Goal: Task Accomplishment & Management: Complete application form

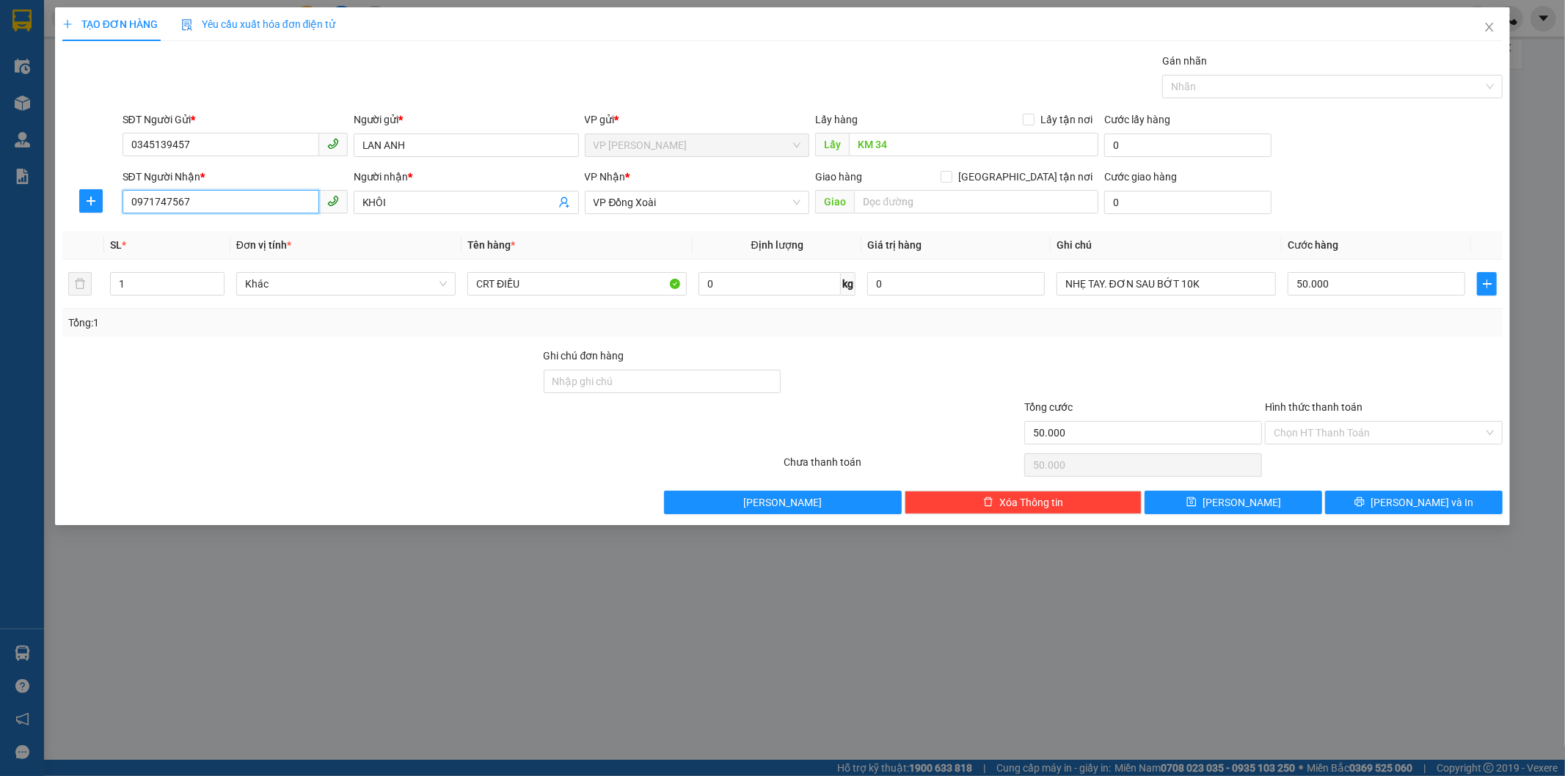
click at [243, 203] on input "0971747567" at bounding box center [221, 201] width 197 height 23
type input "0"
click at [162, 197] on input "0348" at bounding box center [221, 201] width 197 height 23
click at [178, 230] on div "0348621271 - [PERSON_NAME]" at bounding box center [235, 232] width 208 height 16
type input "0348621271"
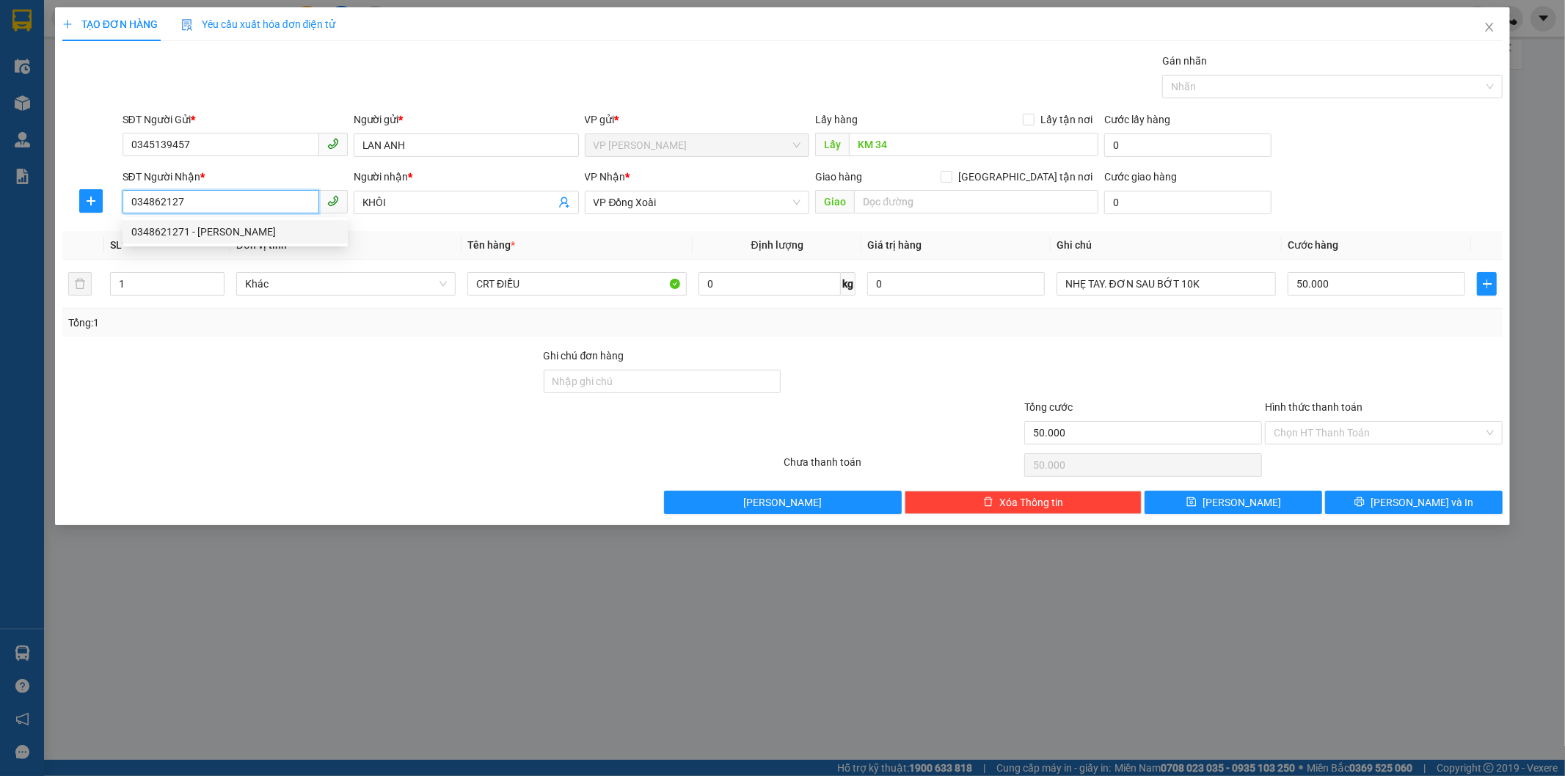
type input "dũng"
type input "120.000"
type input "0348621271"
click at [1169, 575] on div "TẠO ĐƠN HÀNG Yêu cầu xuất hóa đơn điện tử Transit Pickup Surcharge Ids Transit …" at bounding box center [782, 388] width 1565 height 776
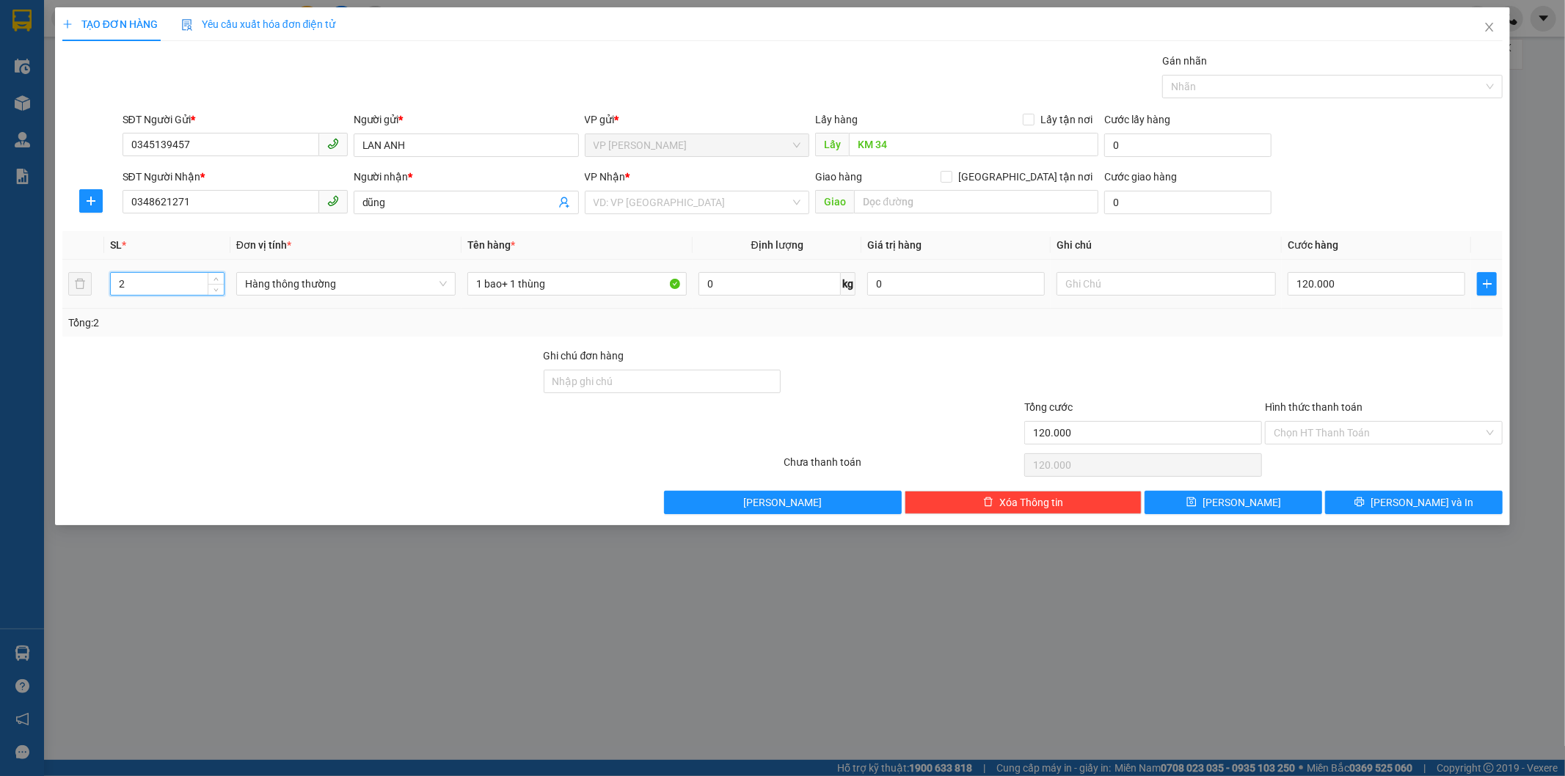
click at [156, 285] on input "2" at bounding box center [167, 284] width 113 height 22
type input "4"
click at [508, 283] on input "1 bao+ 1 thùng" at bounding box center [576, 283] width 219 height 23
click at [517, 280] on input "1 bao+ 1 thùng" at bounding box center [576, 283] width 219 height 23
click at [517, 280] on input "thùng" at bounding box center [576, 283] width 219 height 23
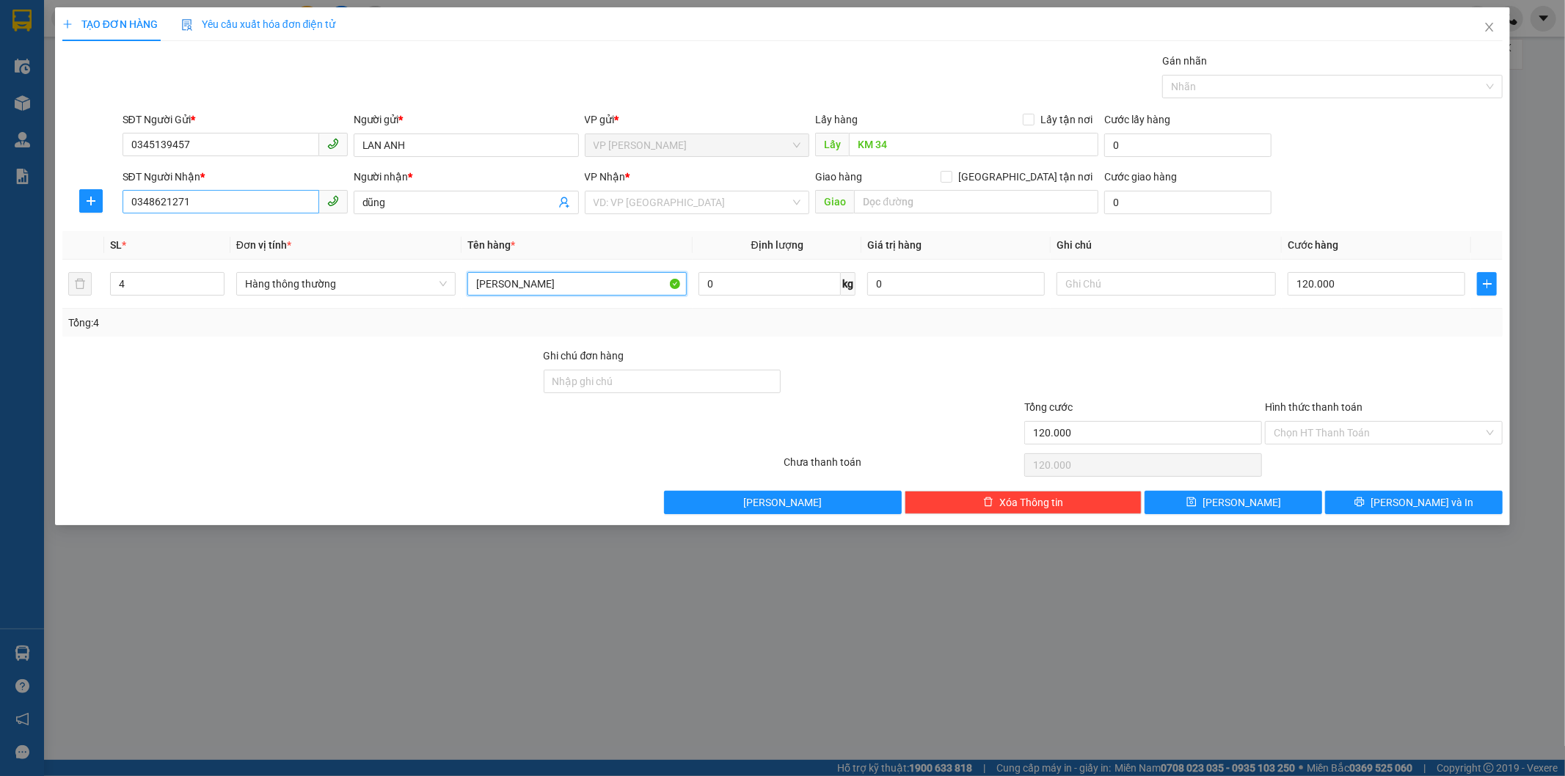
type input "[PERSON_NAME]"
drag, startPoint x: 127, startPoint y: 201, endPoint x: 193, endPoint y: 203, distance: 66.1
click at [193, 203] on input "0348621271" at bounding box center [221, 201] width 197 height 23
click at [1557, 203] on div "TẠO ĐƠN HÀNG Yêu cầu xuất hóa đơn điện tử Transit Pickup Surcharge Ids Transit …" at bounding box center [782, 388] width 1565 height 776
click at [1487, 30] on icon "close" at bounding box center [1490, 27] width 12 height 12
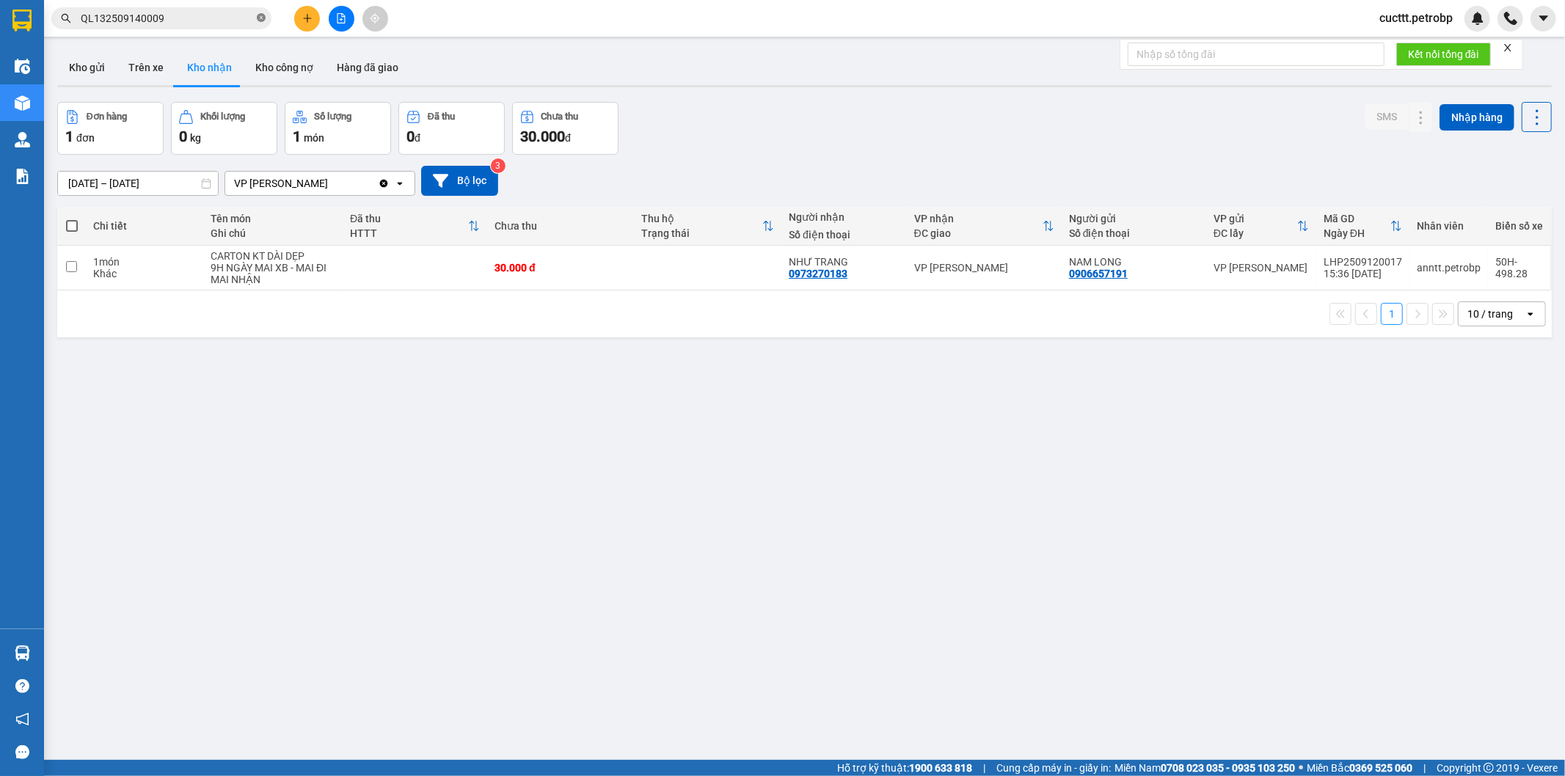
click at [264, 18] on icon "close-circle" at bounding box center [261, 17] width 9 height 9
click at [211, 16] on input "text" at bounding box center [167, 18] width 173 height 16
paste input "0348621271"
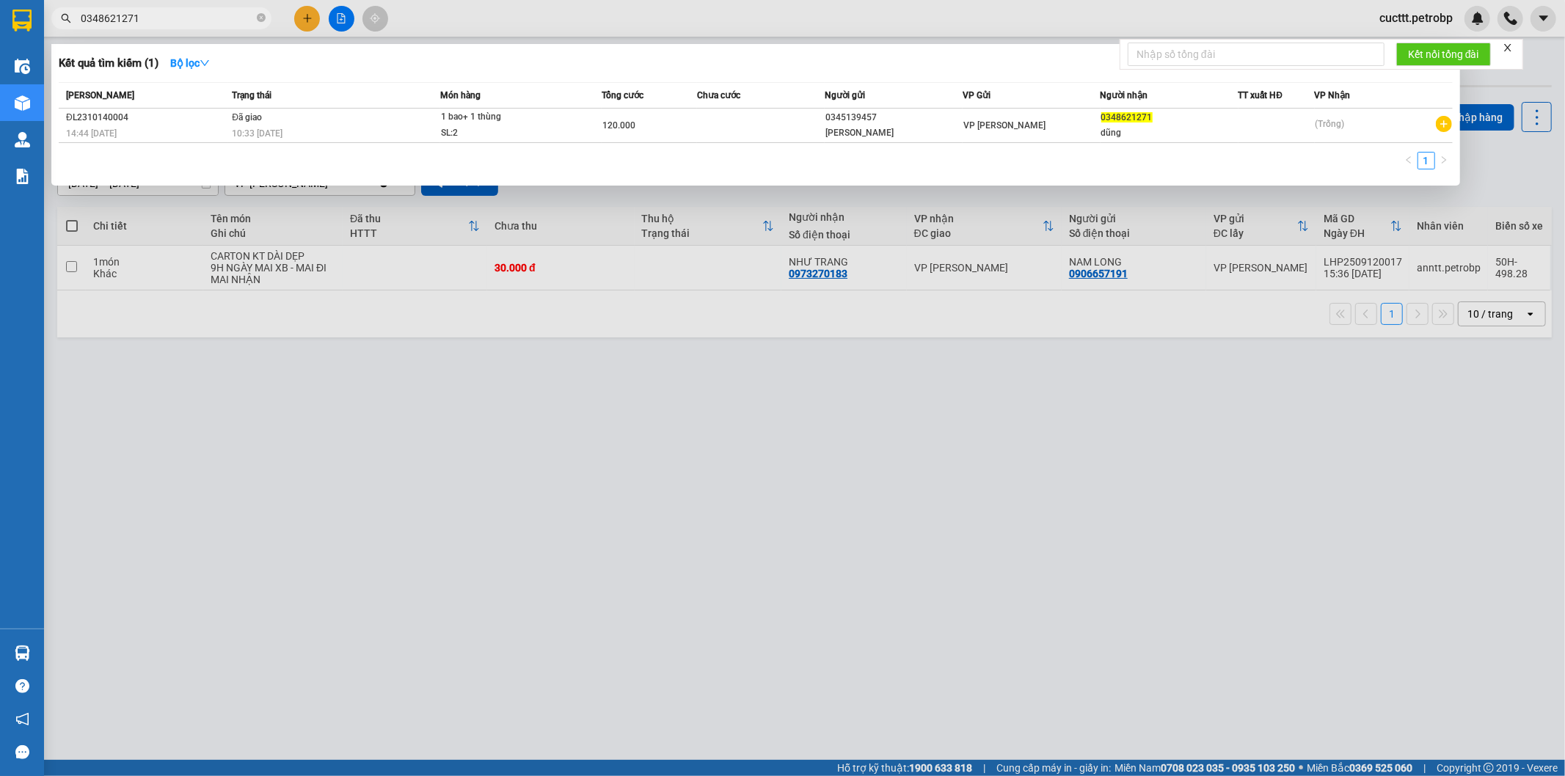
type input "0348621271"
click at [316, 409] on div at bounding box center [782, 388] width 1565 height 776
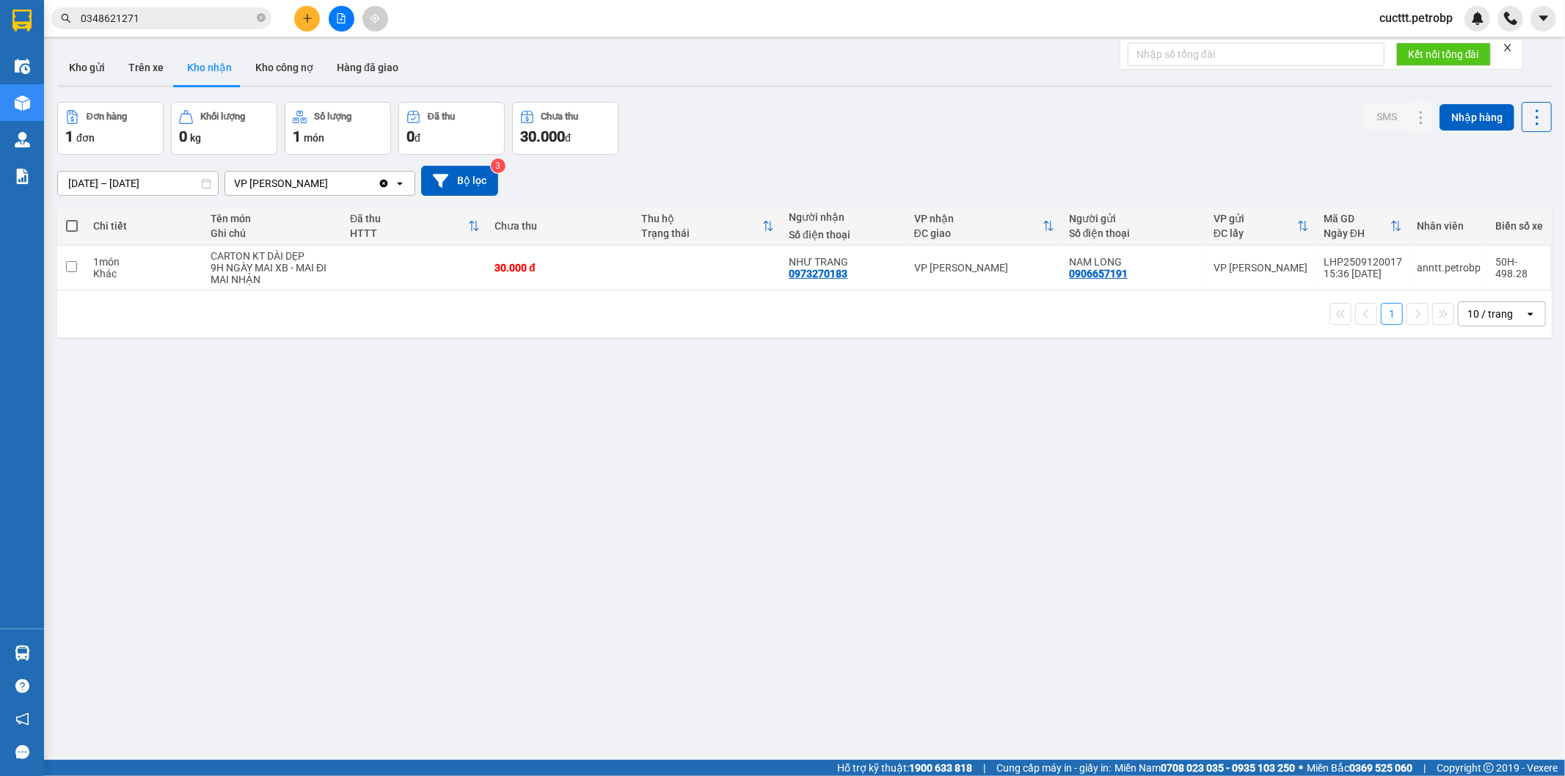
click at [310, 15] on icon "plus" at bounding box center [307, 18] width 10 height 10
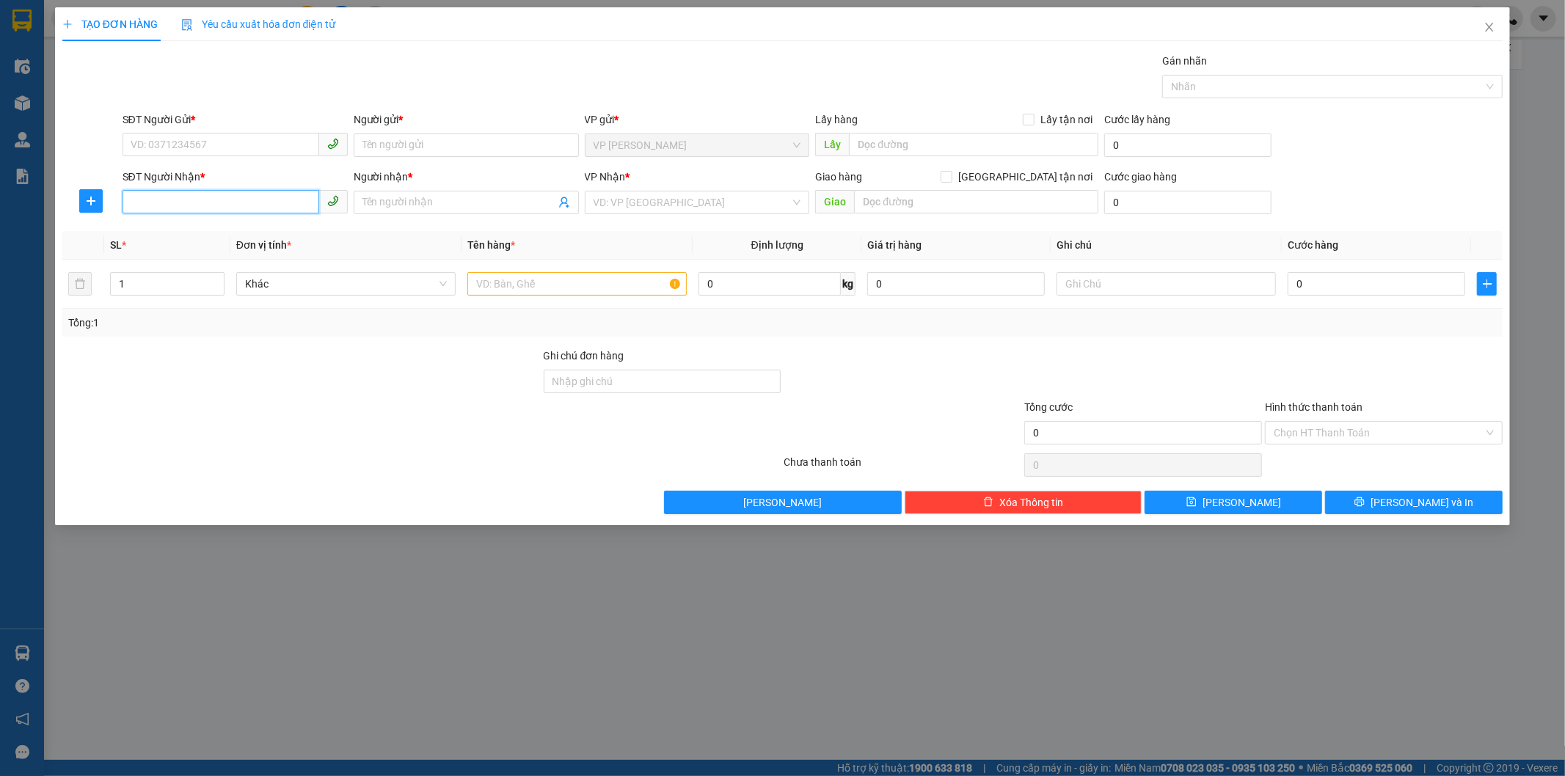
click at [200, 205] on input "SĐT Người Nhận *" at bounding box center [221, 201] width 197 height 23
click at [171, 236] on div "0348621271 - [PERSON_NAME]" at bounding box center [235, 232] width 208 height 16
type input "0348621271"
type input "dũng"
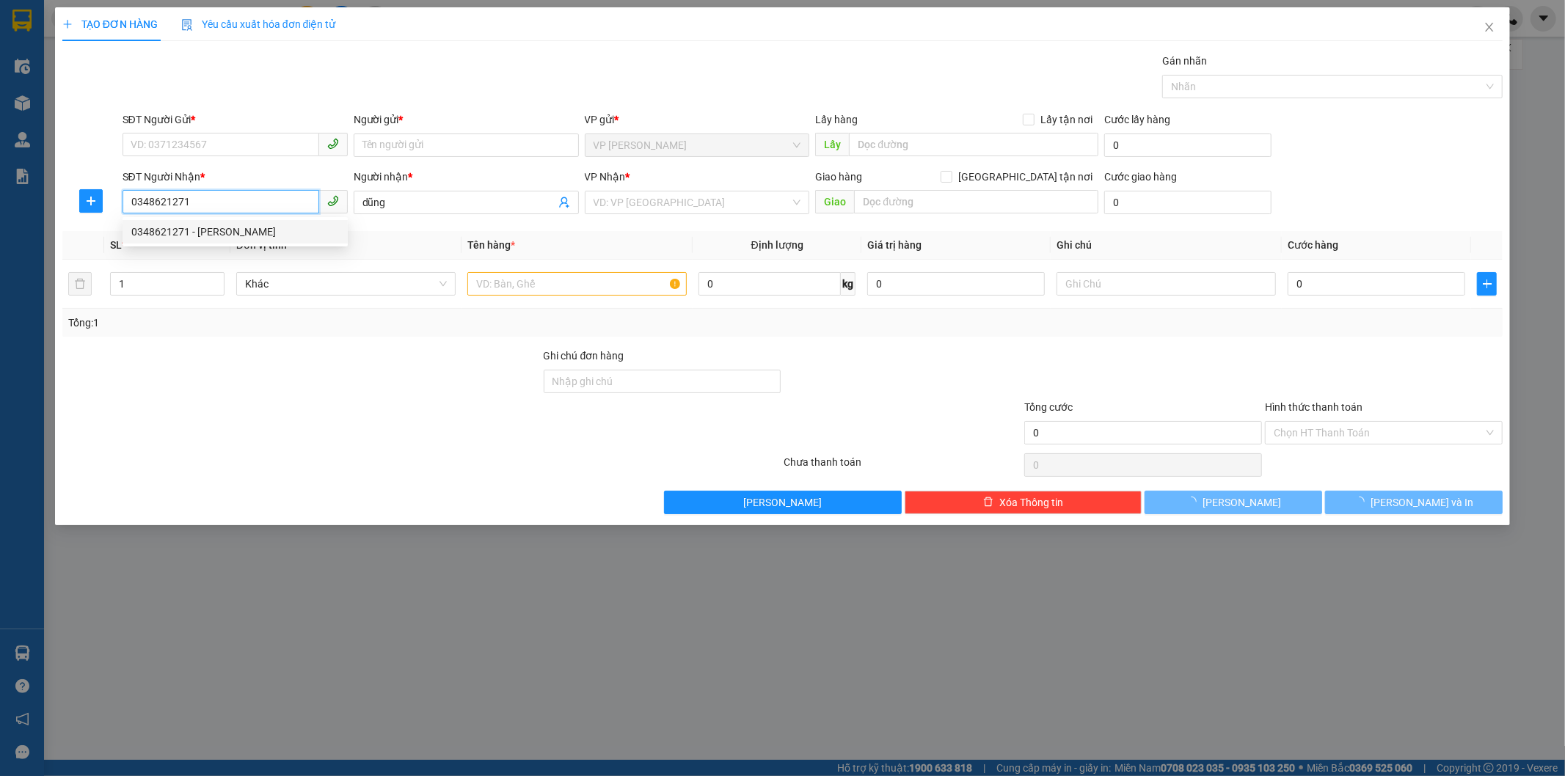
type input "120.000"
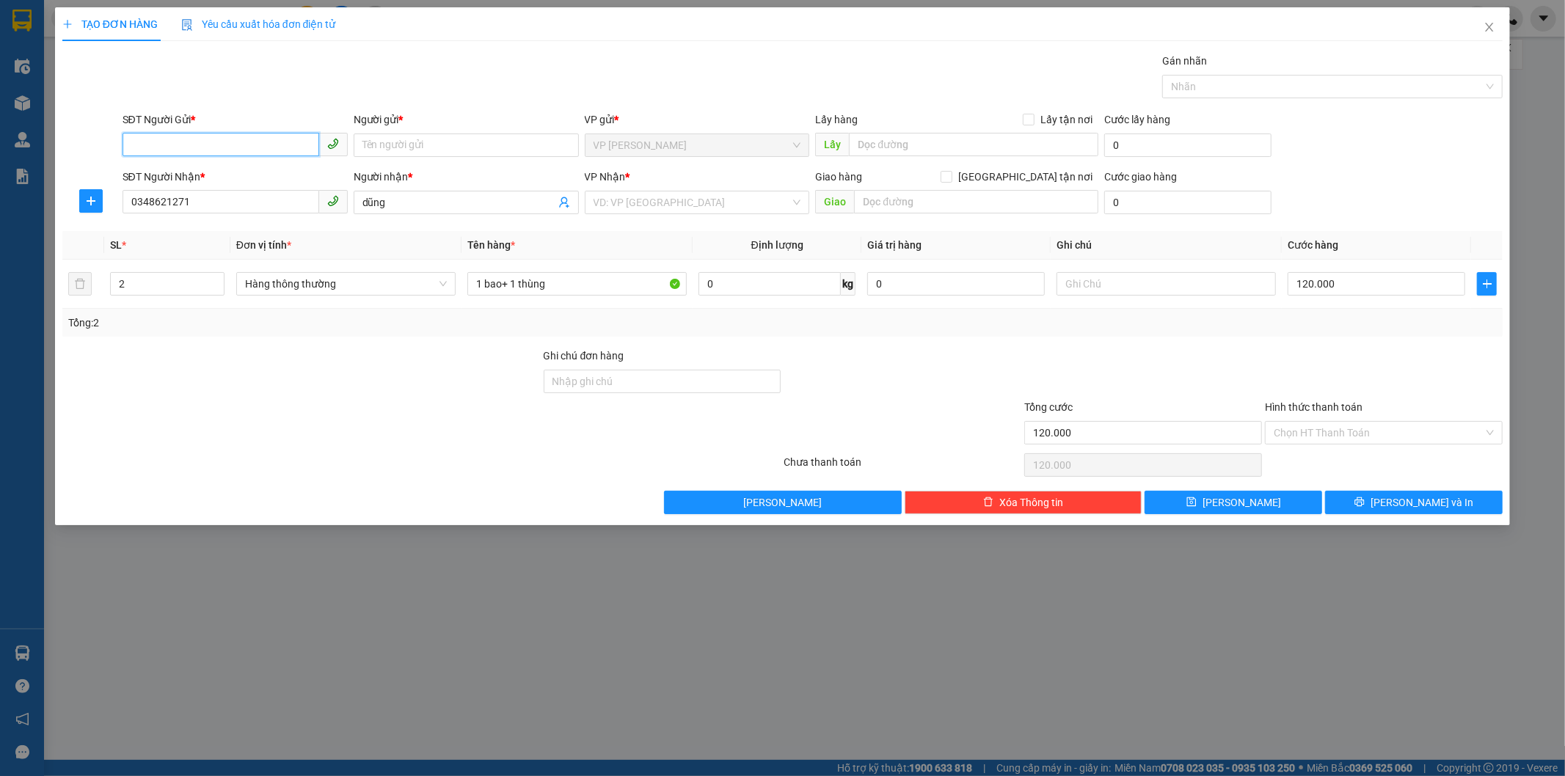
click at [219, 136] on input "SĐT Người Gửi *" at bounding box center [221, 144] width 197 height 23
click at [219, 170] on div "0345139457 - [PERSON_NAME]" at bounding box center [235, 175] width 208 height 16
type input "0345139457"
type input "LAN ANH"
click at [89, 199] on icon "plus" at bounding box center [91, 201] width 12 height 12
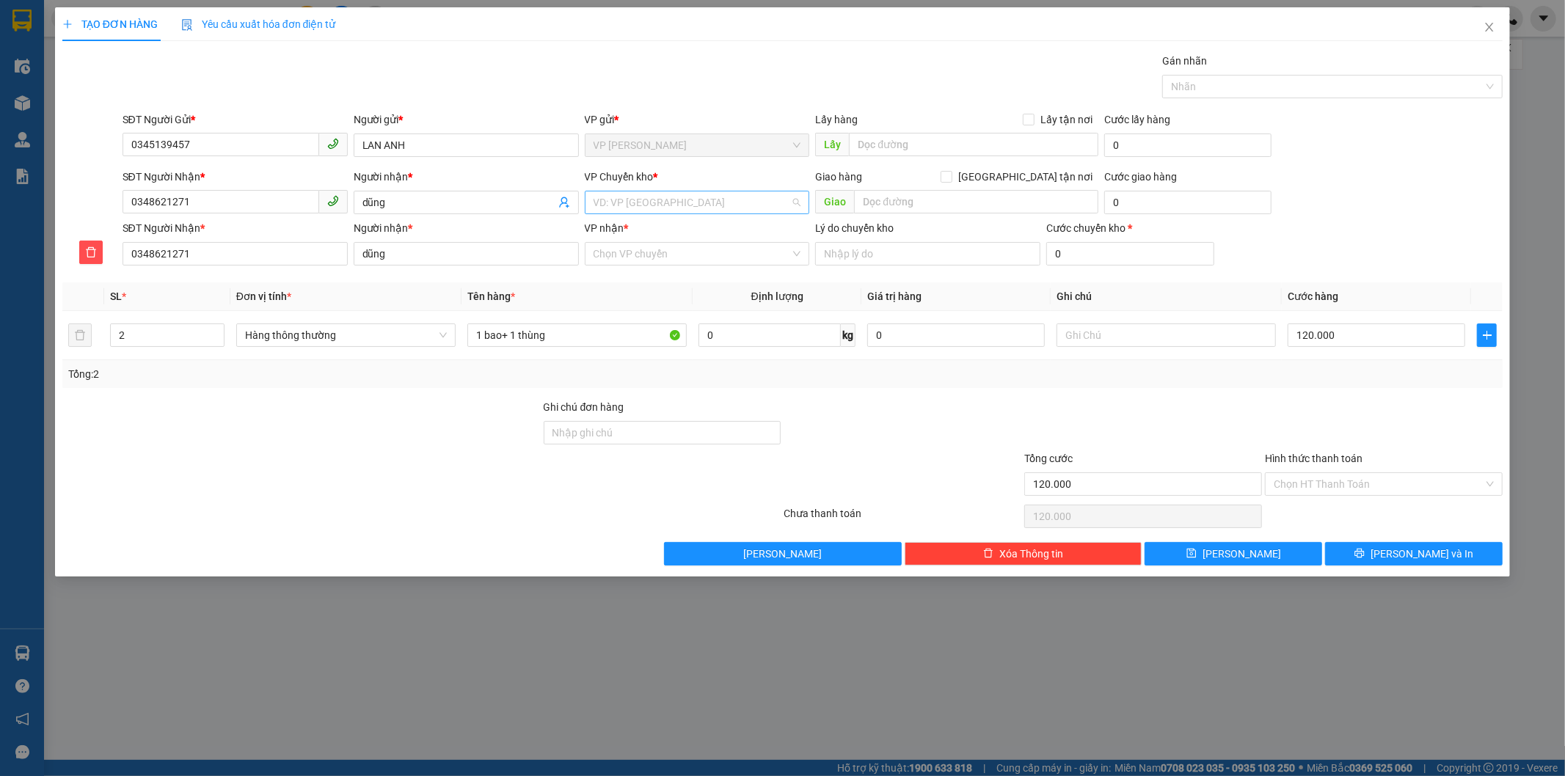
click at [649, 207] on input "search" at bounding box center [692, 203] width 197 height 22
click at [685, 346] on div "VP Đồng Xoài" at bounding box center [698, 349] width 208 height 16
click at [655, 255] on input "VP nhận *" at bounding box center [692, 254] width 197 height 22
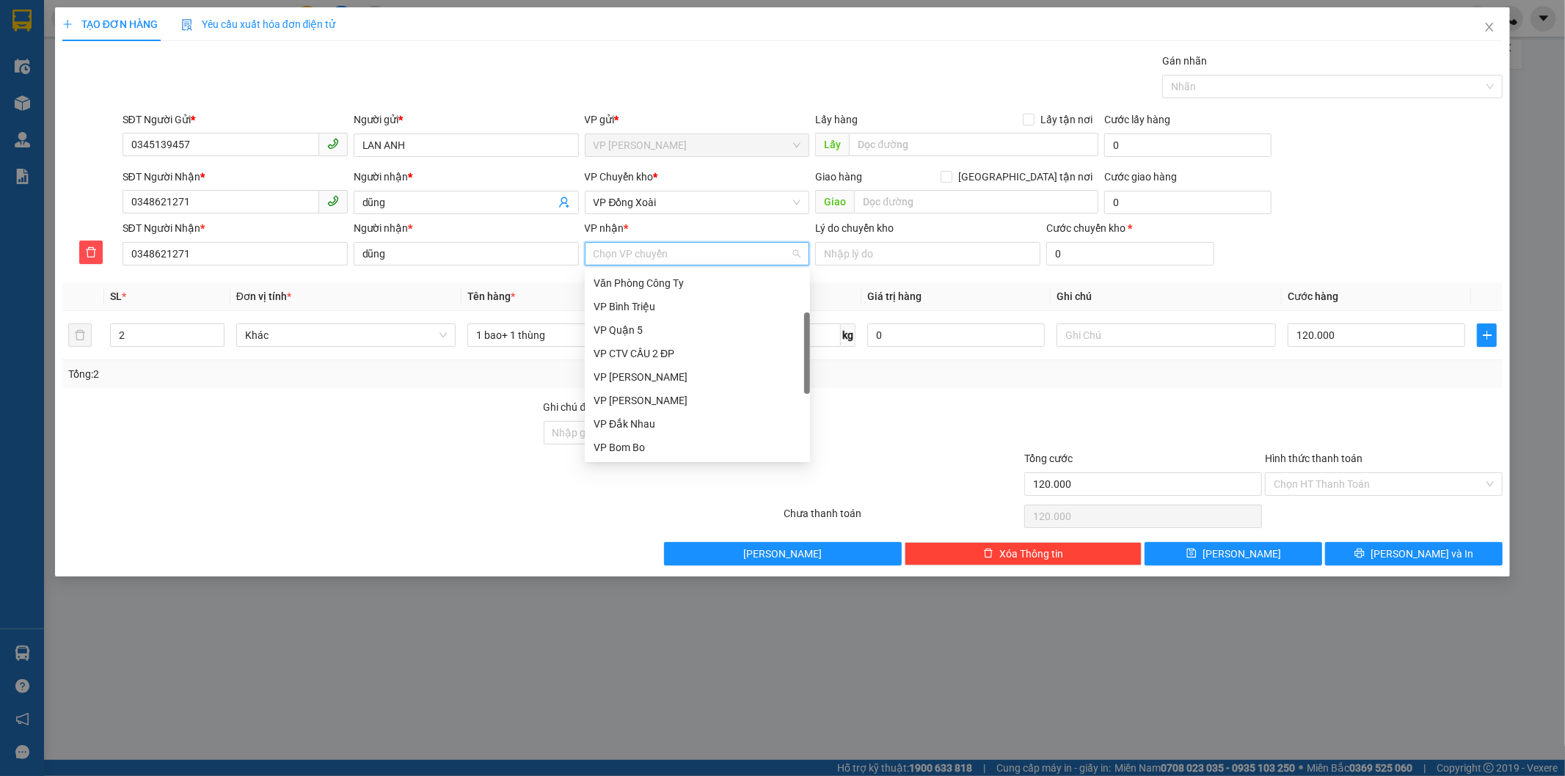
scroll to position [134, 0]
drag, startPoint x: 808, startPoint y: 398, endPoint x: 807, endPoint y: 332, distance: 66.0
click at [807, 332] on div at bounding box center [807, 353] width 6 height 81
type input "VP"
click at [616, 340] on div "VP Quận 5" at bounding box center [698, 337] width 208 height 16
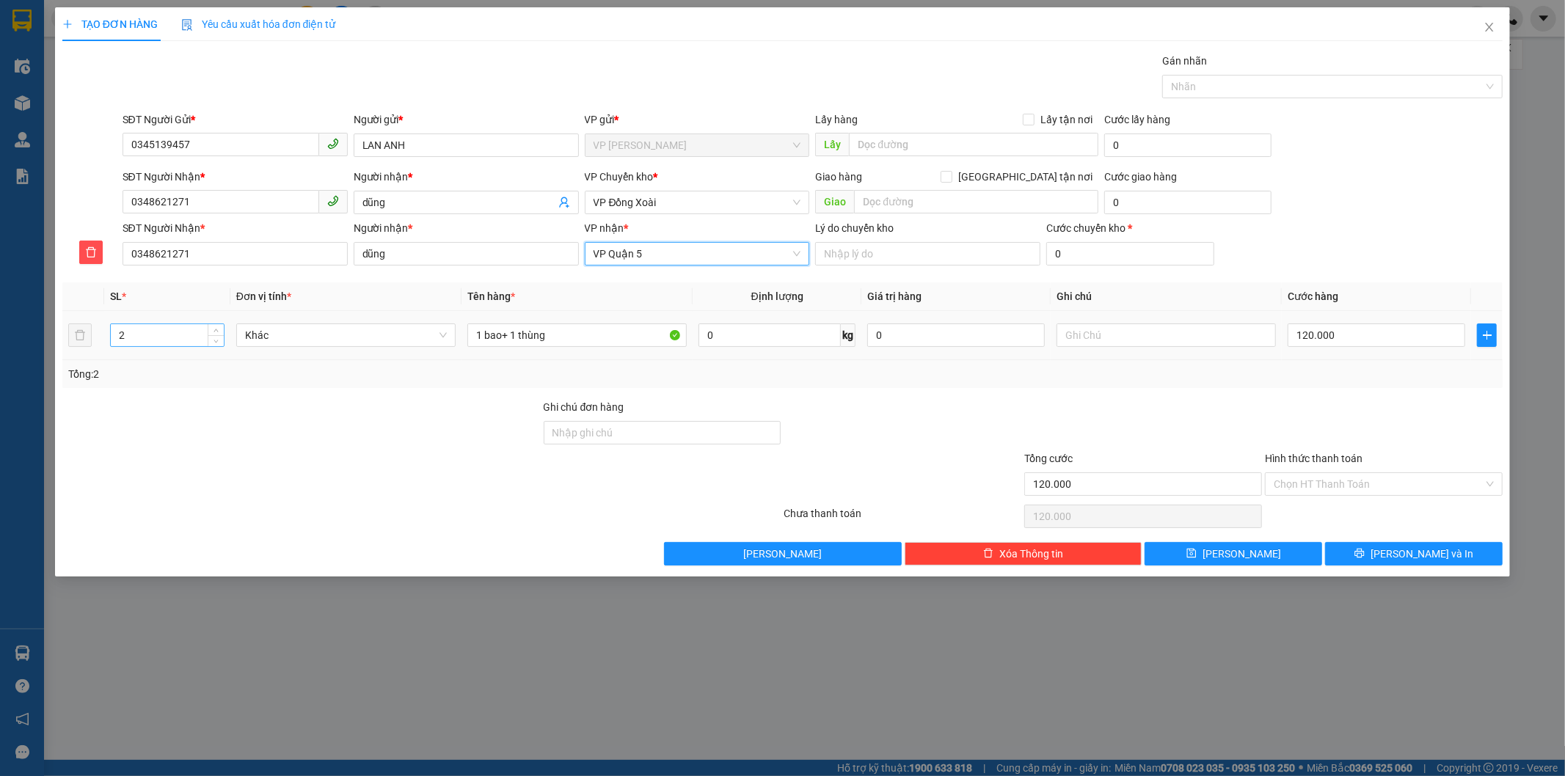
click at [136, 332] on input "2" at bounding box center [167, 335] width 113 height 22
type input "4"
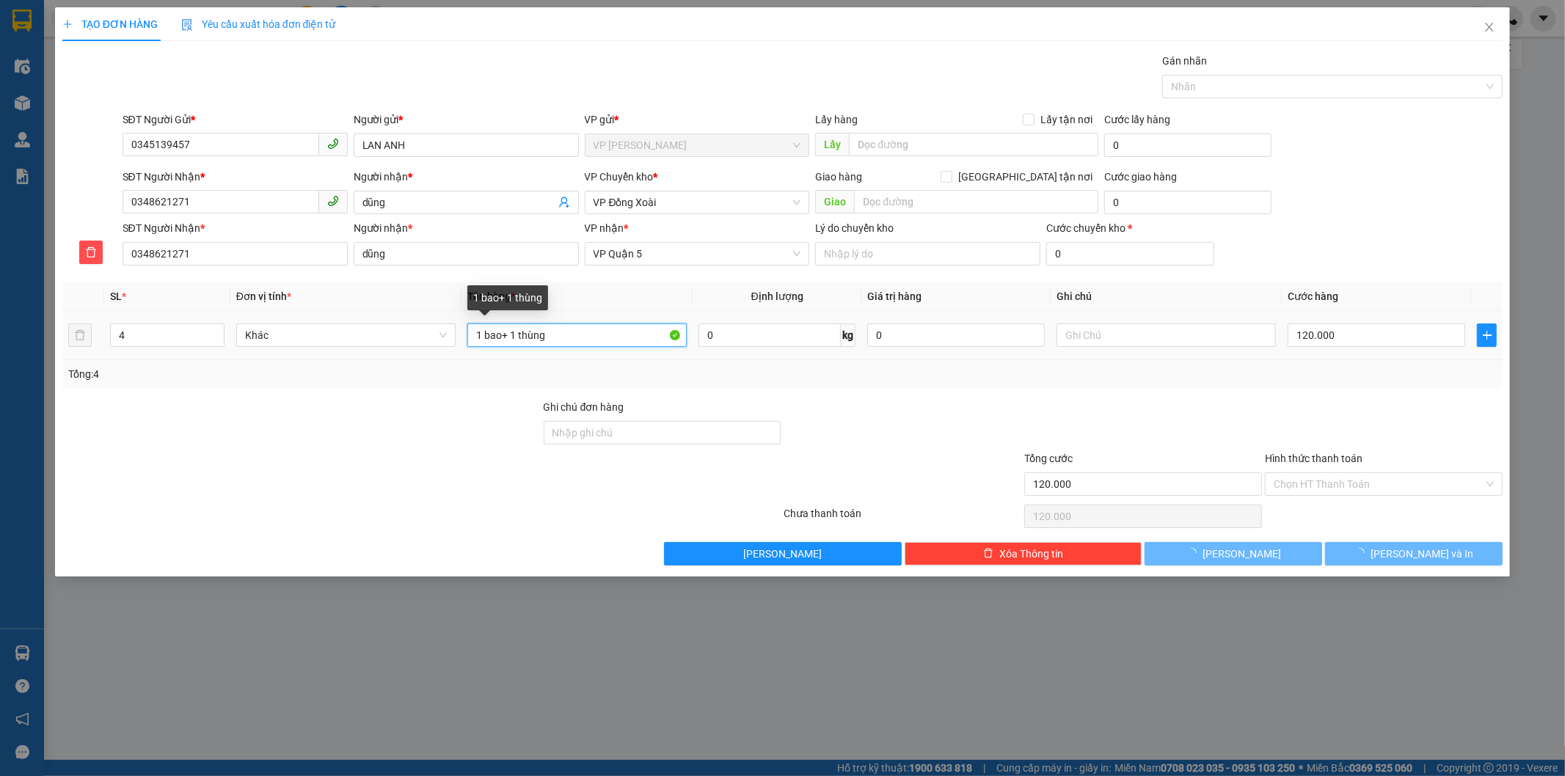
click at [571, 338] on input "1 bao+ 1 thùng" at bounding box center [576, 335] width 219 height 23
type input "0"
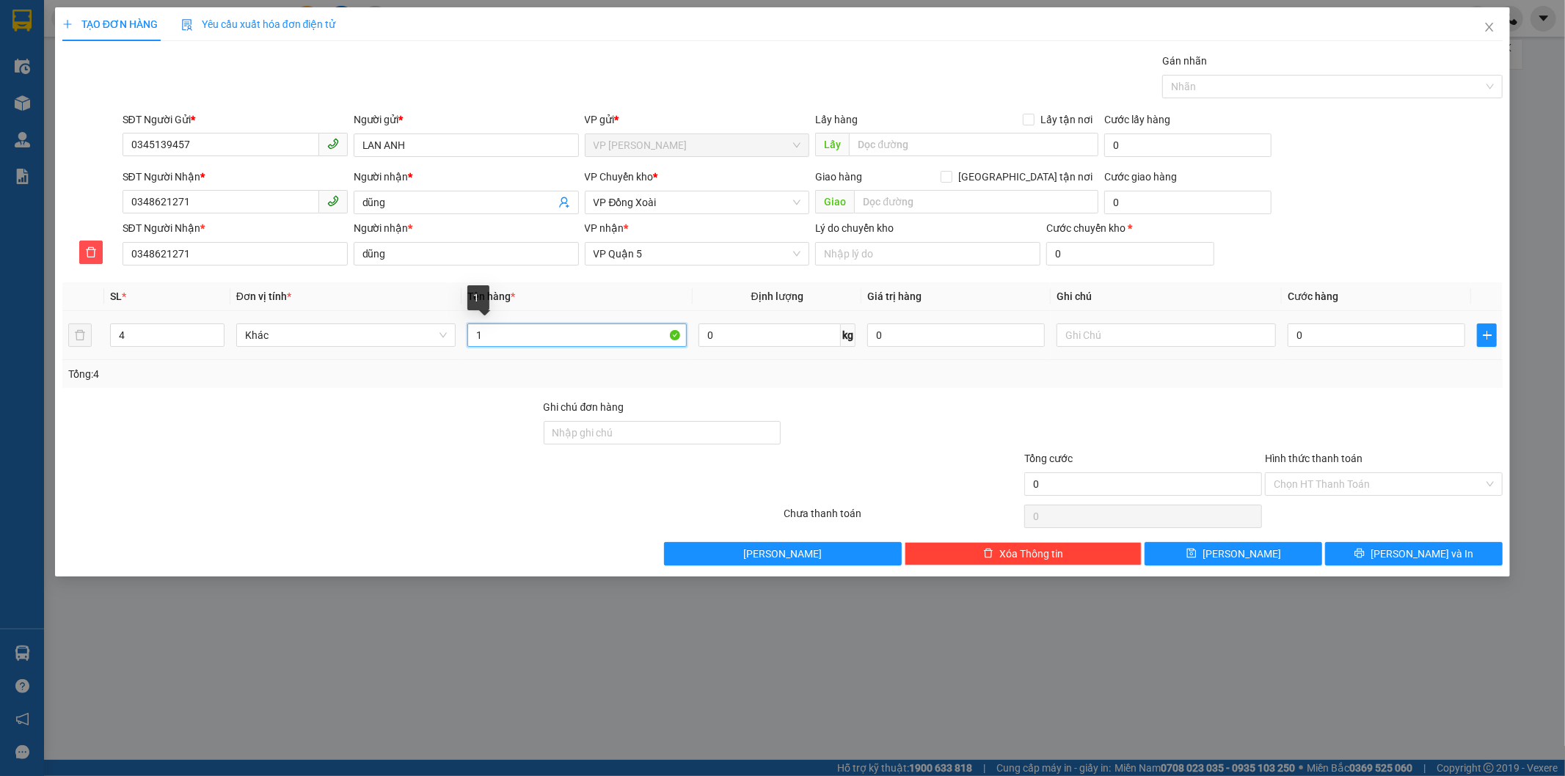
type input "1"
type input "4"
type input "THÙNG CARTON"
click at [1311, 338] on input "0" at bounding box center [1377, 335] width 178 height 23
click at [1114, 332] on input "text" at bounding box center [1166, 335] width 219 height 23
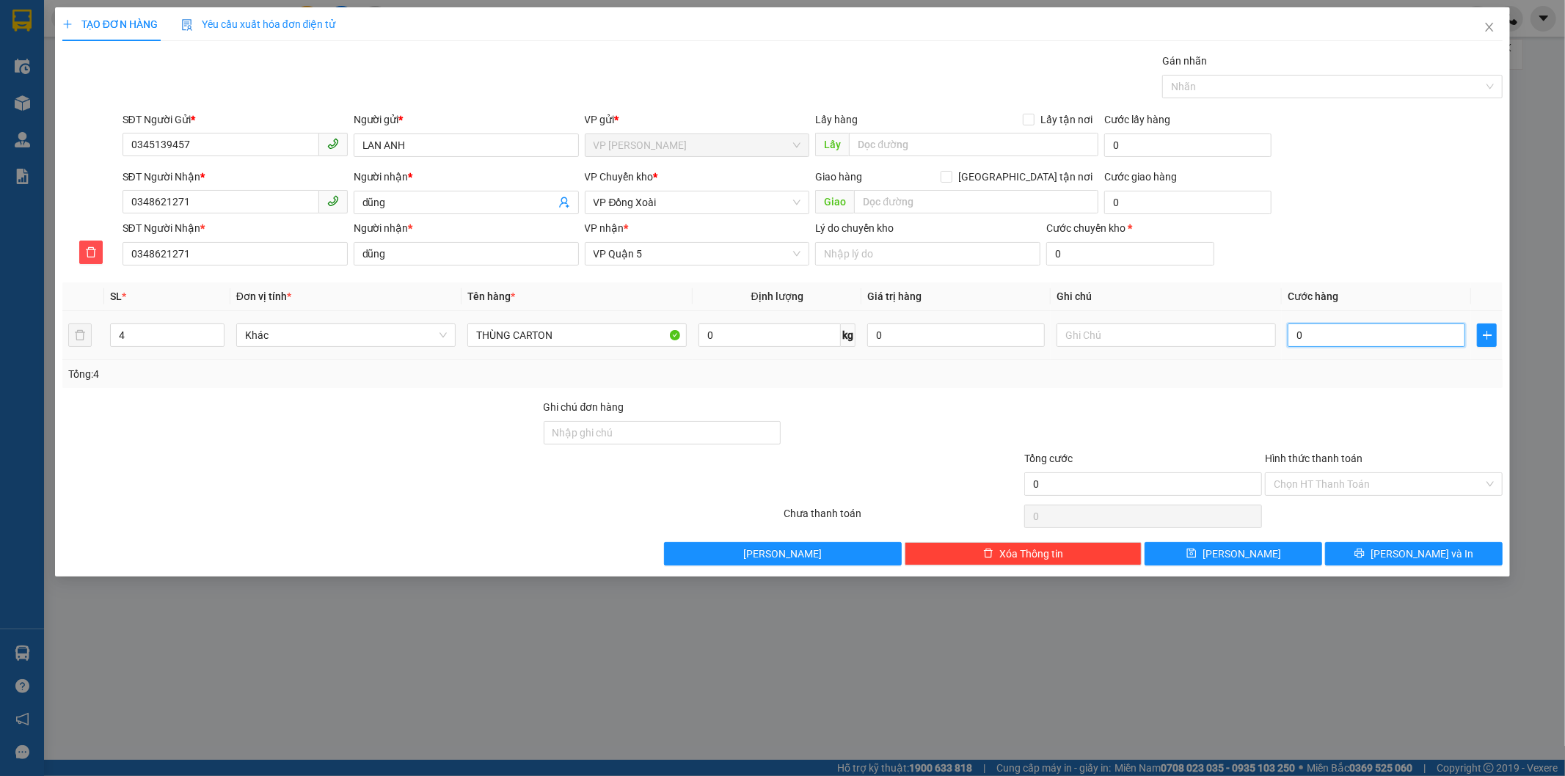
click at [1316, 326] on input "0" at bounding box center [1377, 335] width 178 height 23
type input "1"
type input "16"
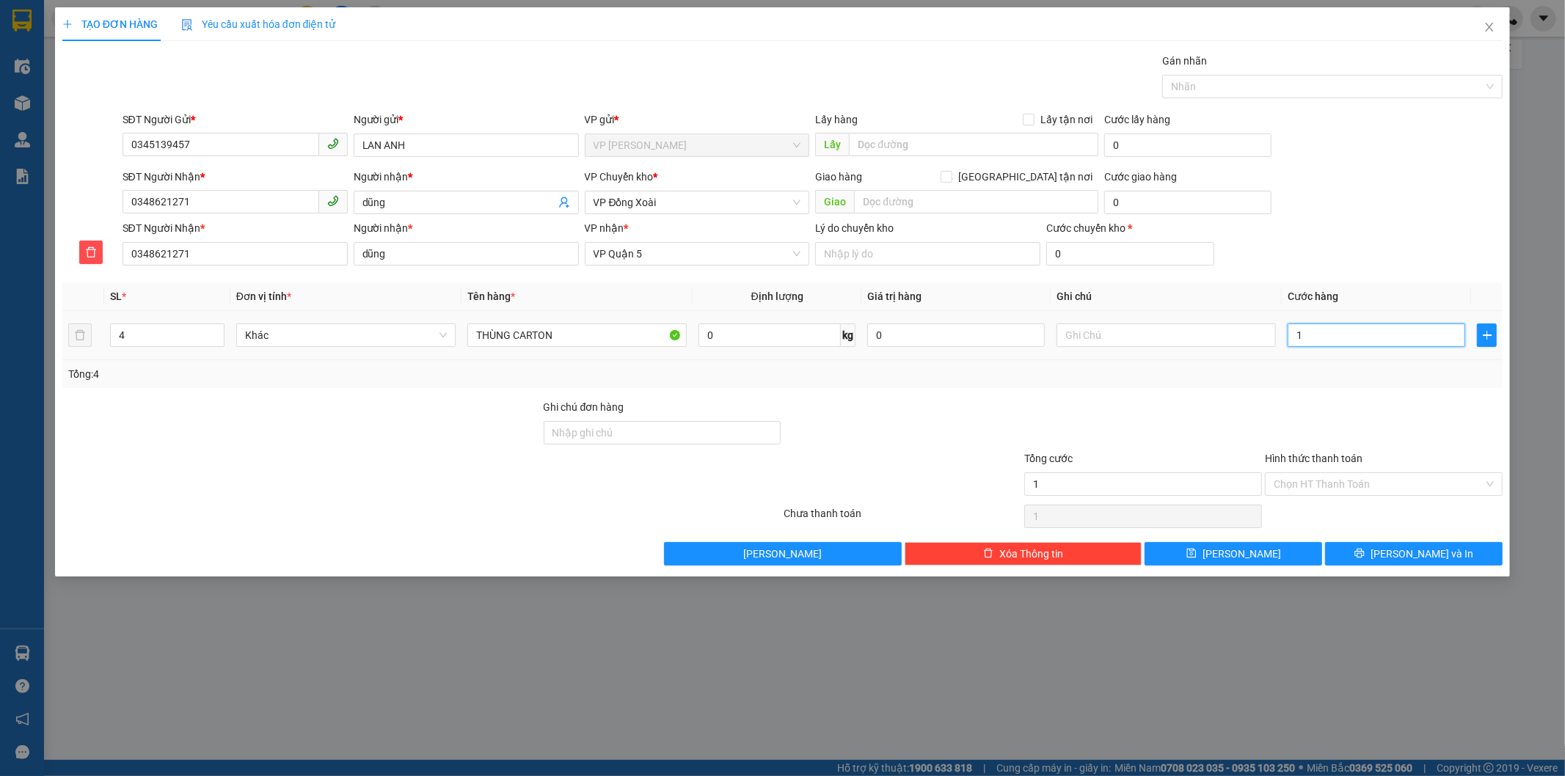
type input "16"
type input "160"
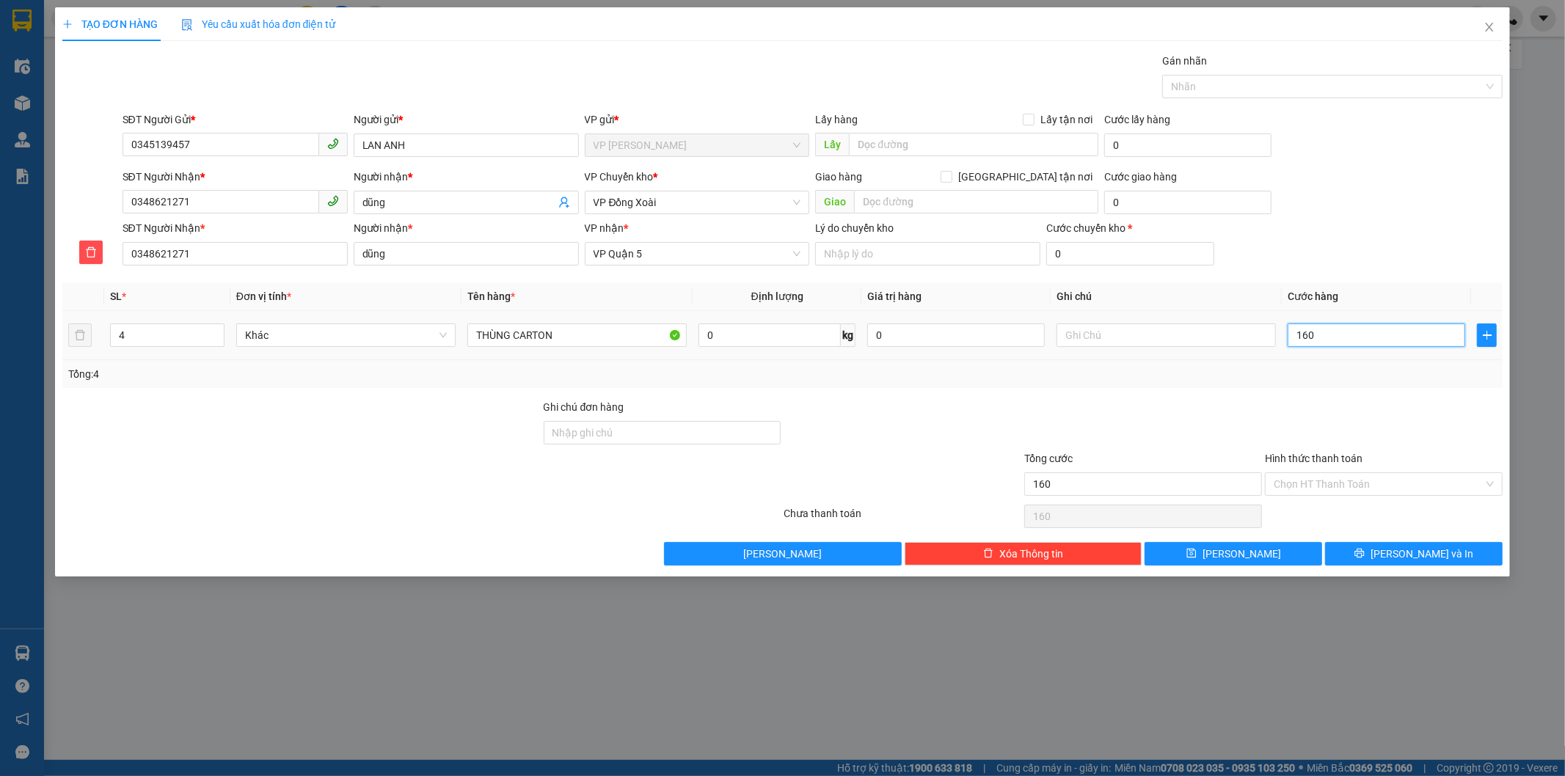
type input "1.600"
type input "16.000"
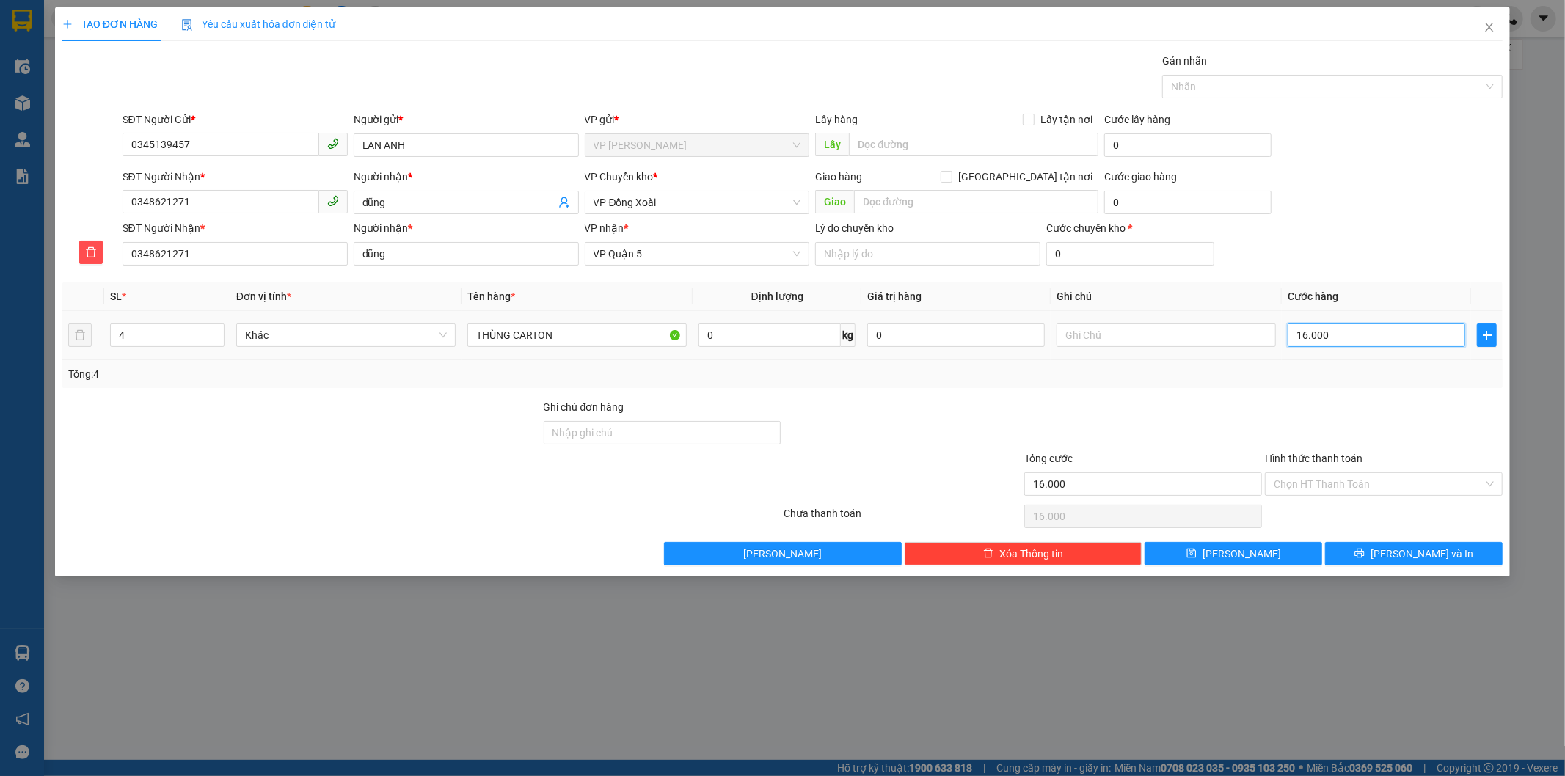
type input "160.000"
click at [1124, 334] on input "text" at bounding box center [1166, 335] width 219 height 23
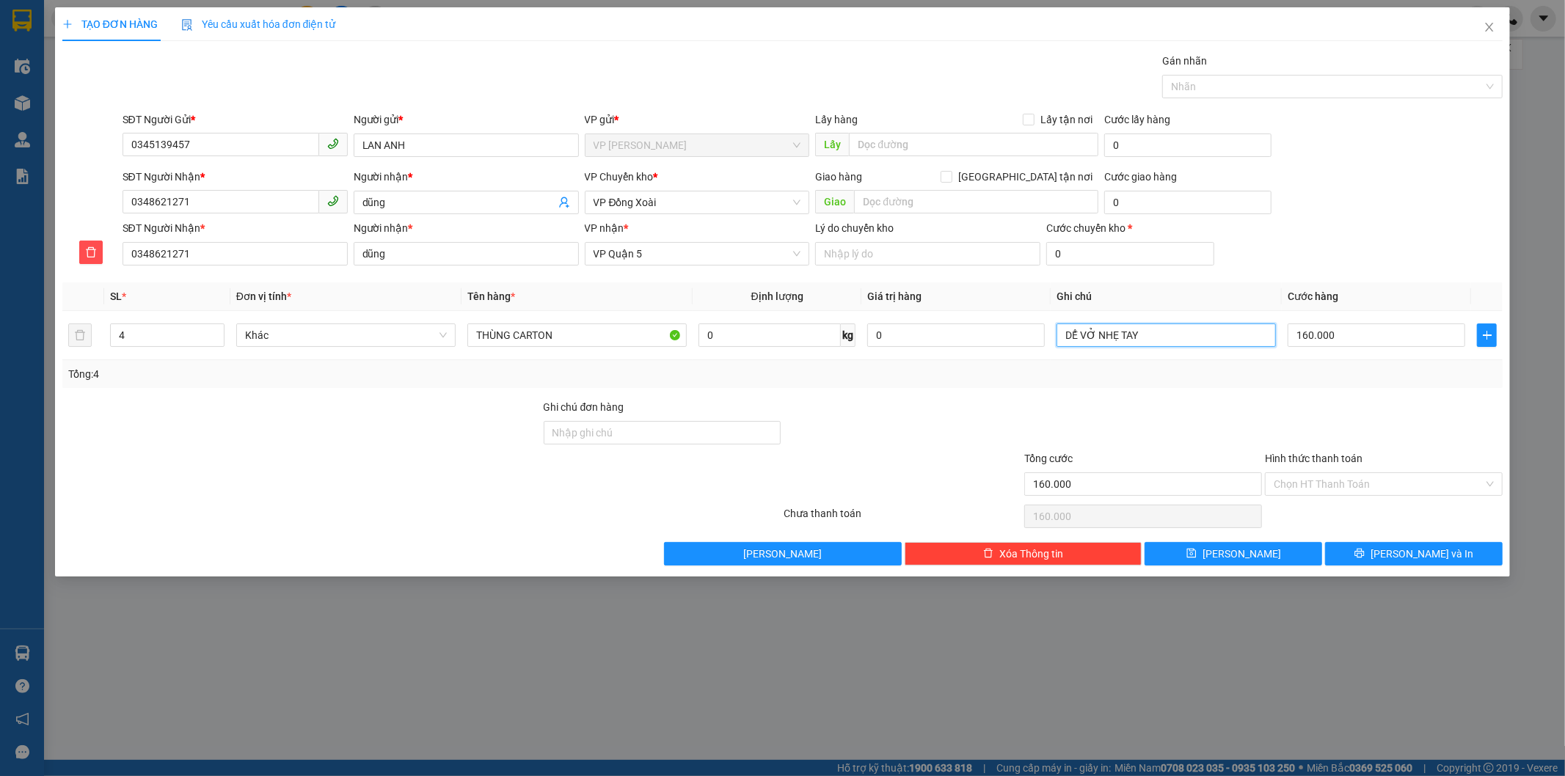
type input "DỂ VỞ NHẸ TAY"
click at [1218, 413] on div at bounding box center [1143, 424] width 241 height 51
click at [1363, 547] on button "[PERSON_NAME] và In" at bounding box center [1414, 553] width 178 height 23
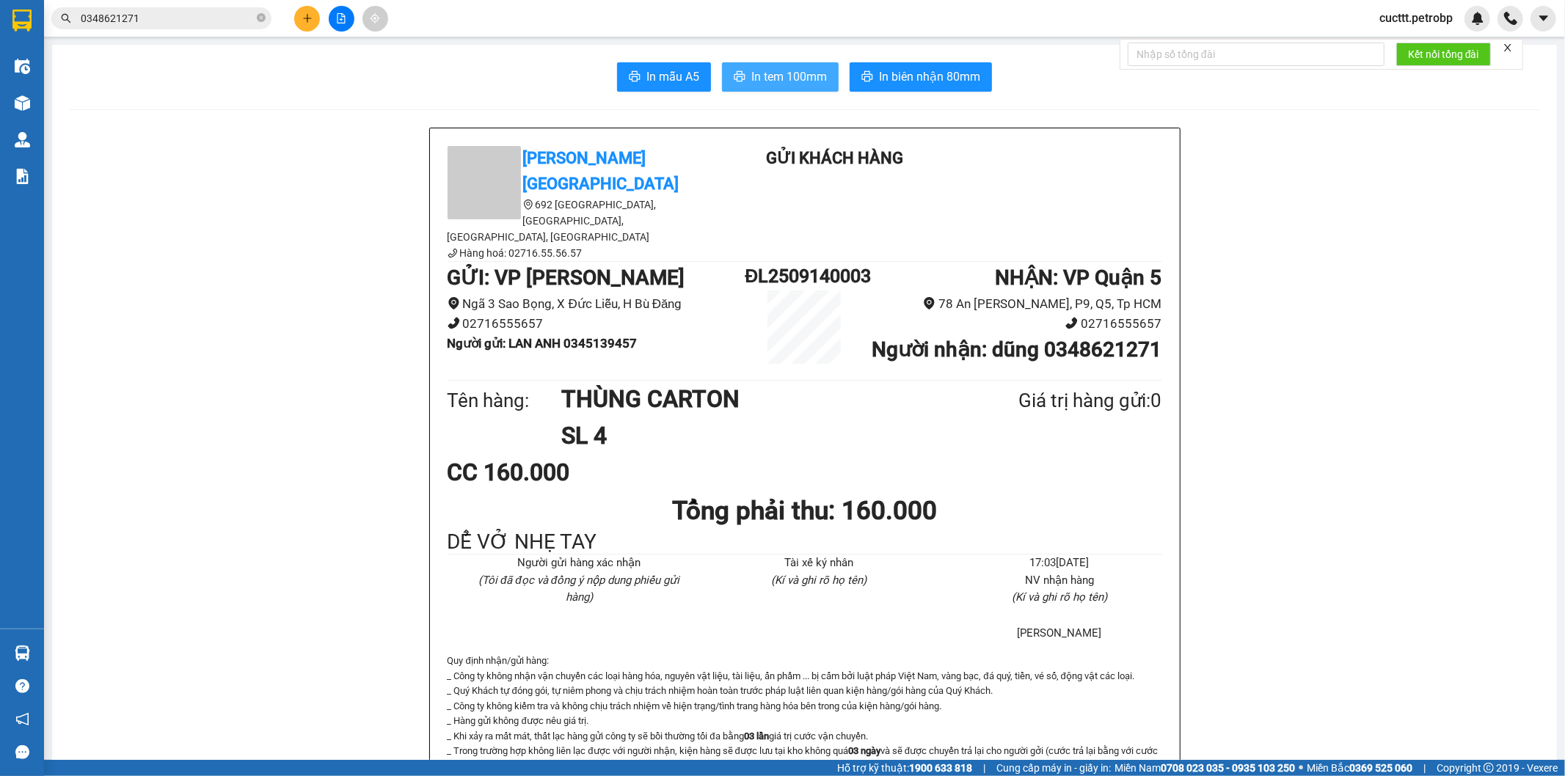
click at [765, 76] on span "In tem 100mm" at bounding box center [789, 77] width 76 height 18
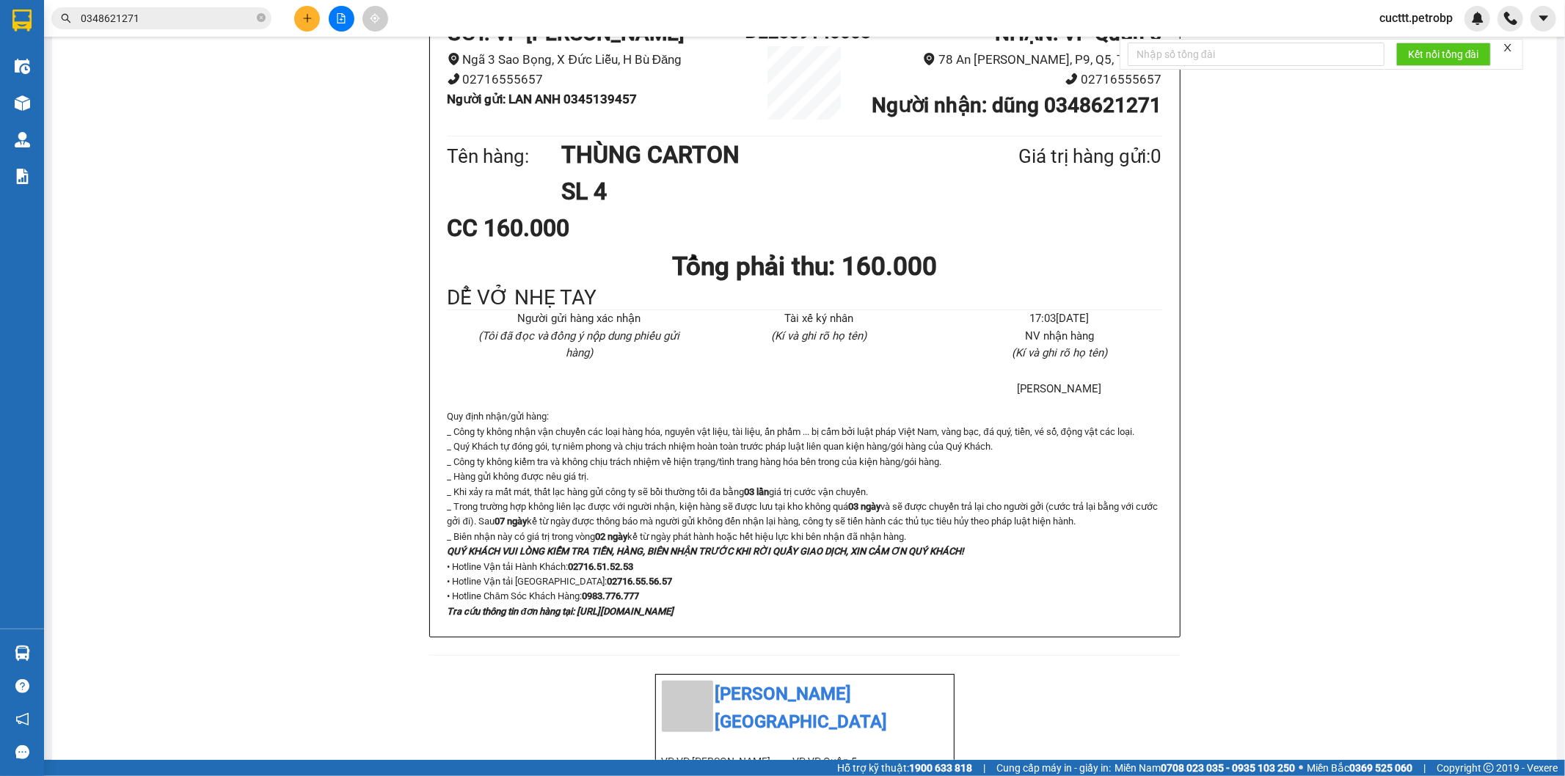
scroll to position [407, 0]
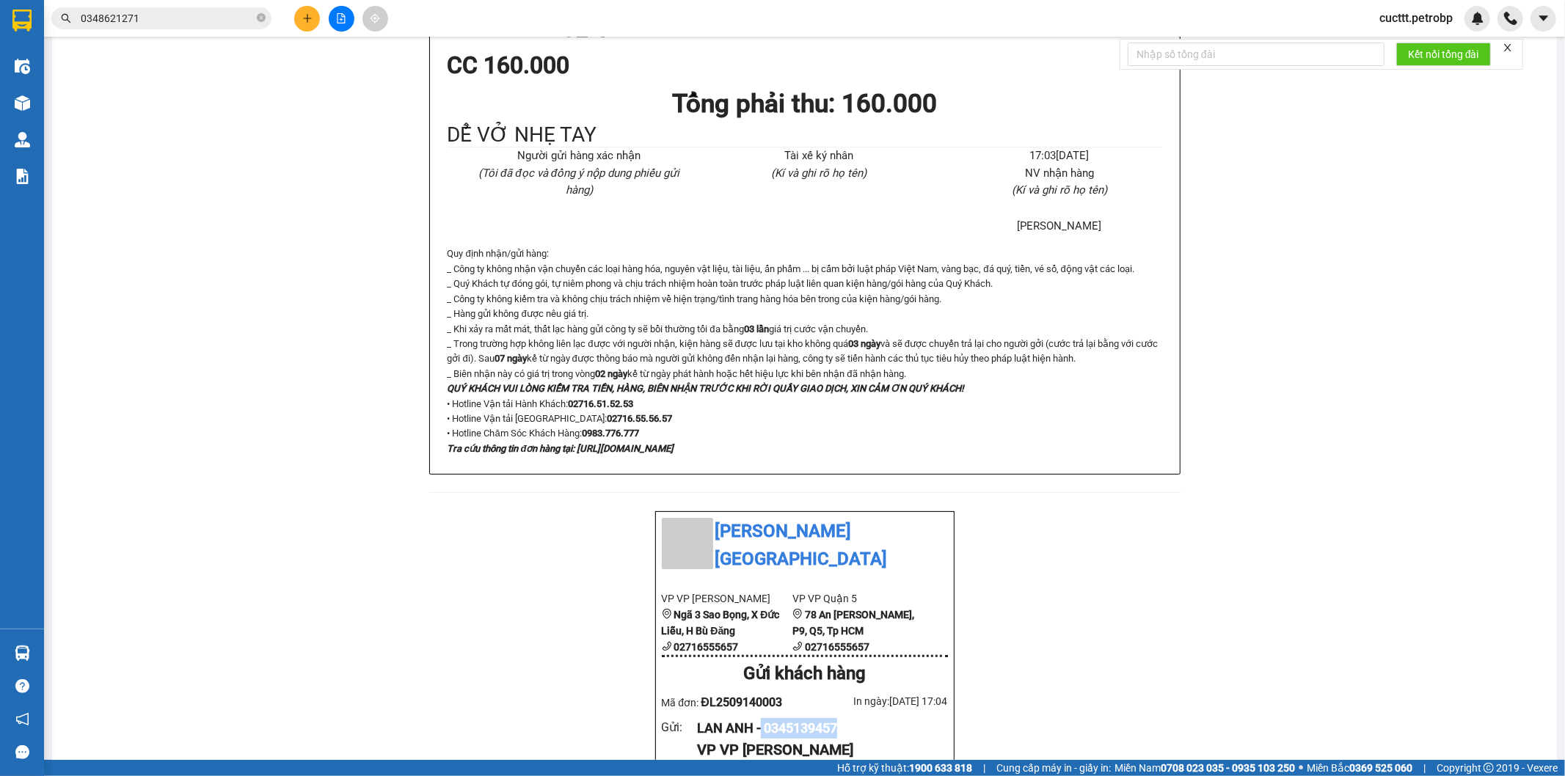
drag, startPoint x: 762, startPoint y: 703, endPoint x: 851, endPoint y: 701, distance: 89.6
click at [851, 718] on div "LAN ANH - 0345139457" at bounding box center [816, 728] width 238 height 21
copy div "0345139457"
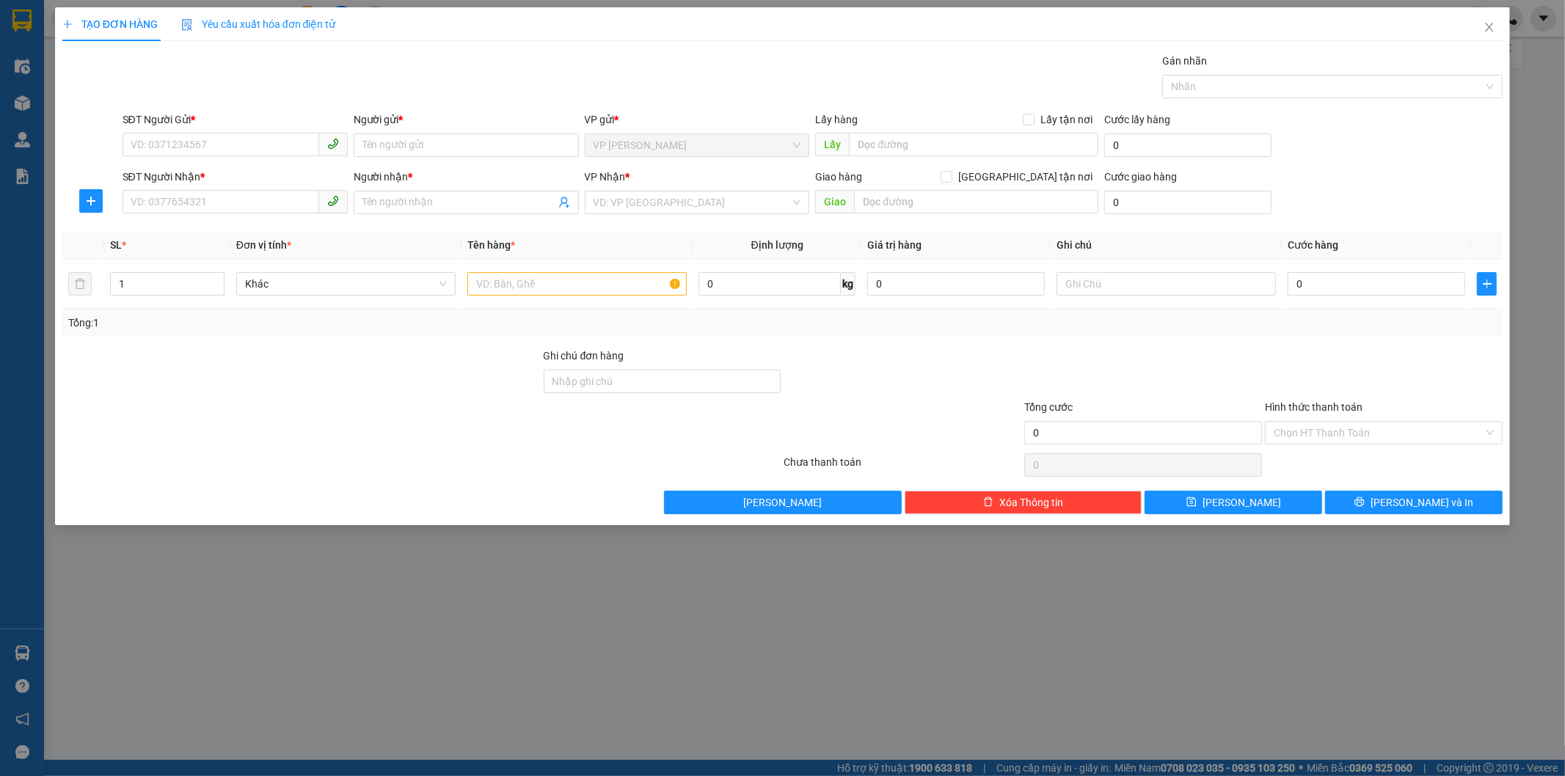
click at [242, 129] on div "SĐT Người Gửi *" at bounding box center [235, 123] width 225 height 22
click at [240, 133] on input "SĐT Người Gửi *" at bounding box center [221, 144] width 197 height 23
paste input "0345139457"
click at [227, 204] on input "SĐT Người Nhận *" at bounding box center [221, 201] width 197 height 23
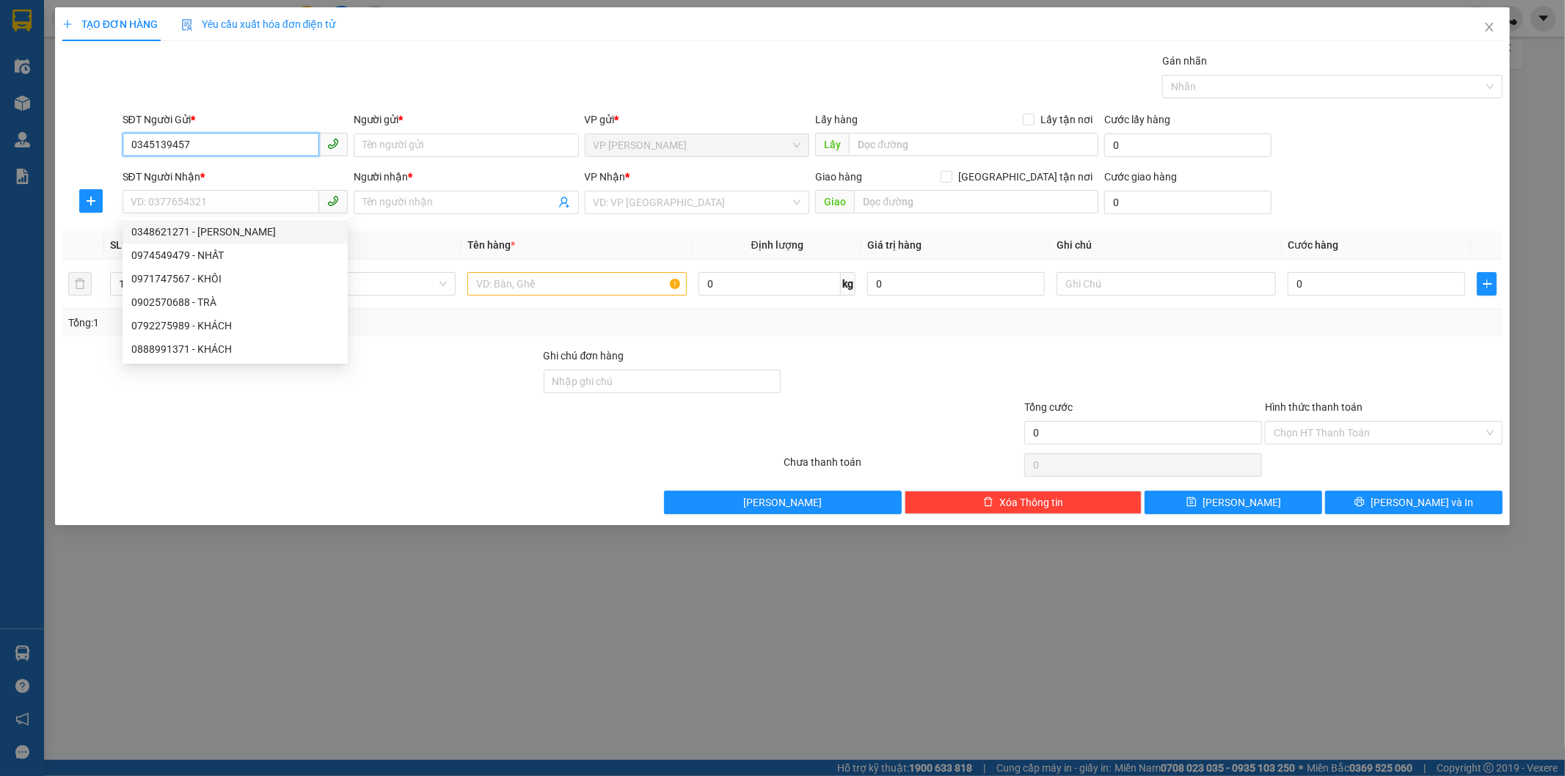
click at [133, 143] on input "0345139457" at bounding box center [221, 144] width 197 height 23
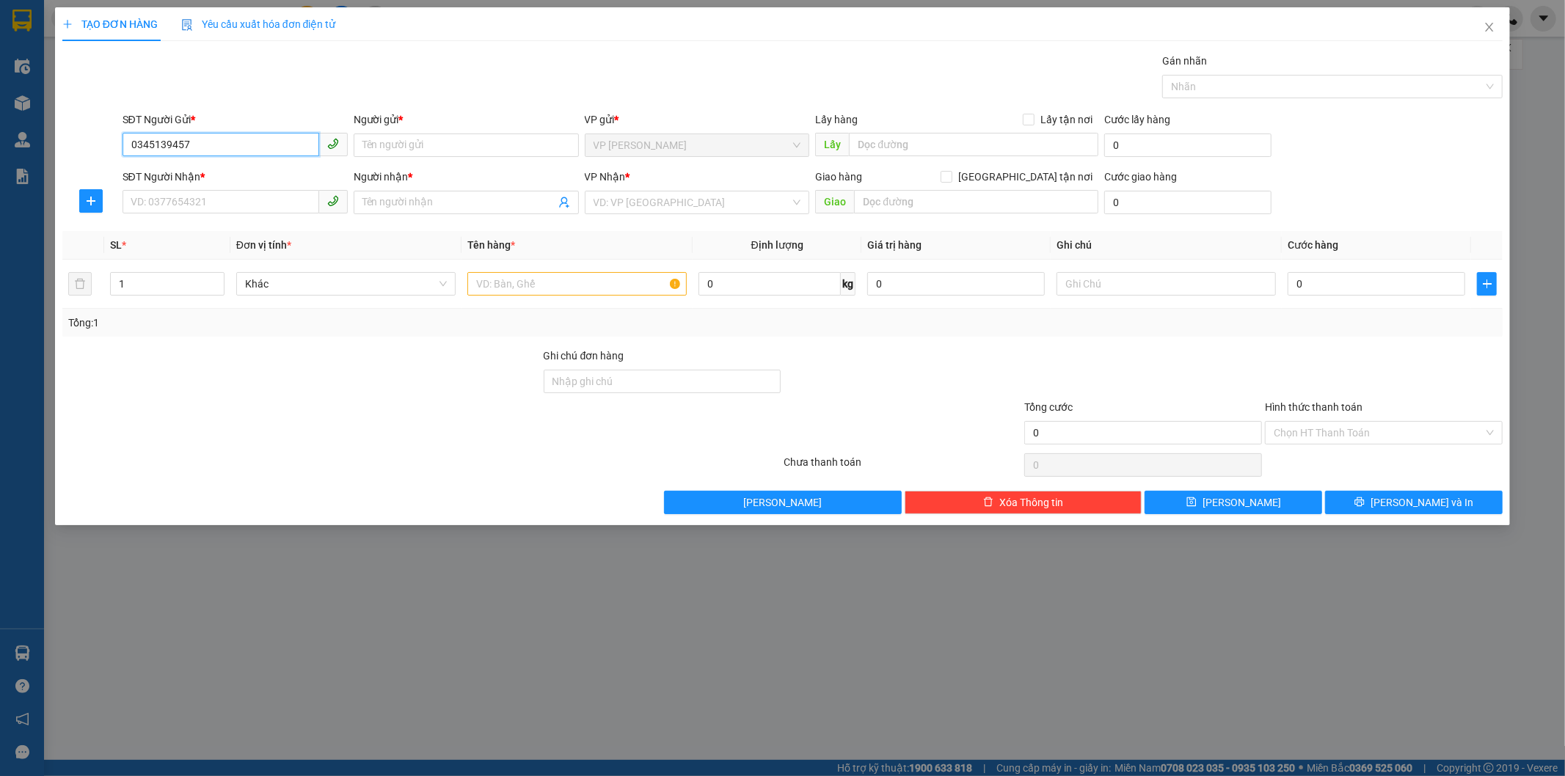
type input "0345139457"
click at [169, 177] on div "0345139457 - [PERSON_NAME]" at bounding box center [235, 175] width 208 height 16
type input "LAN ANH"
type input "0348621271"
type input "dũng"
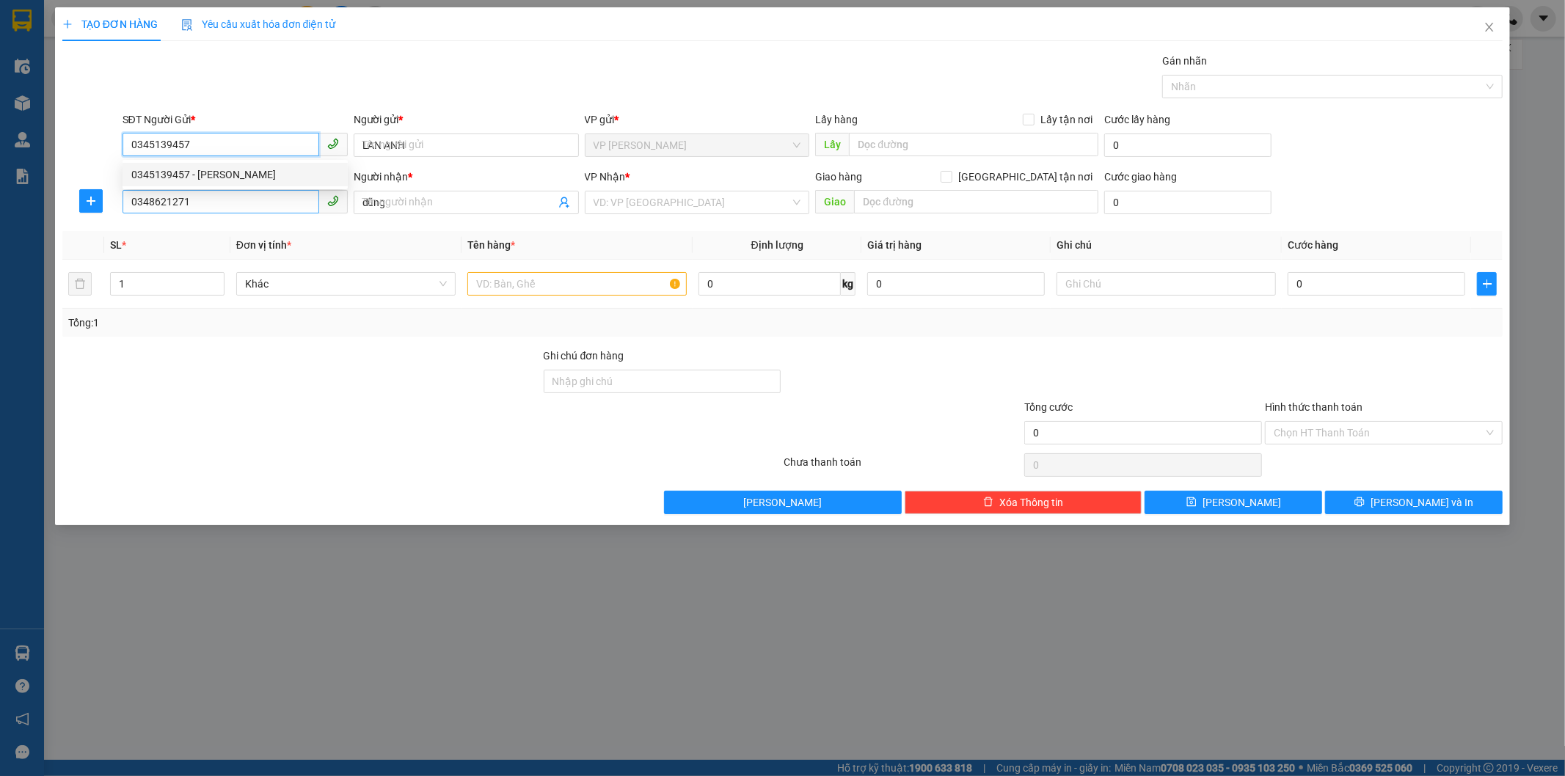
type input "160.000"
type input "0345139457"
click at [213, 202] on input "0348621271" at bounding box center [221, 201] width 197 height 23
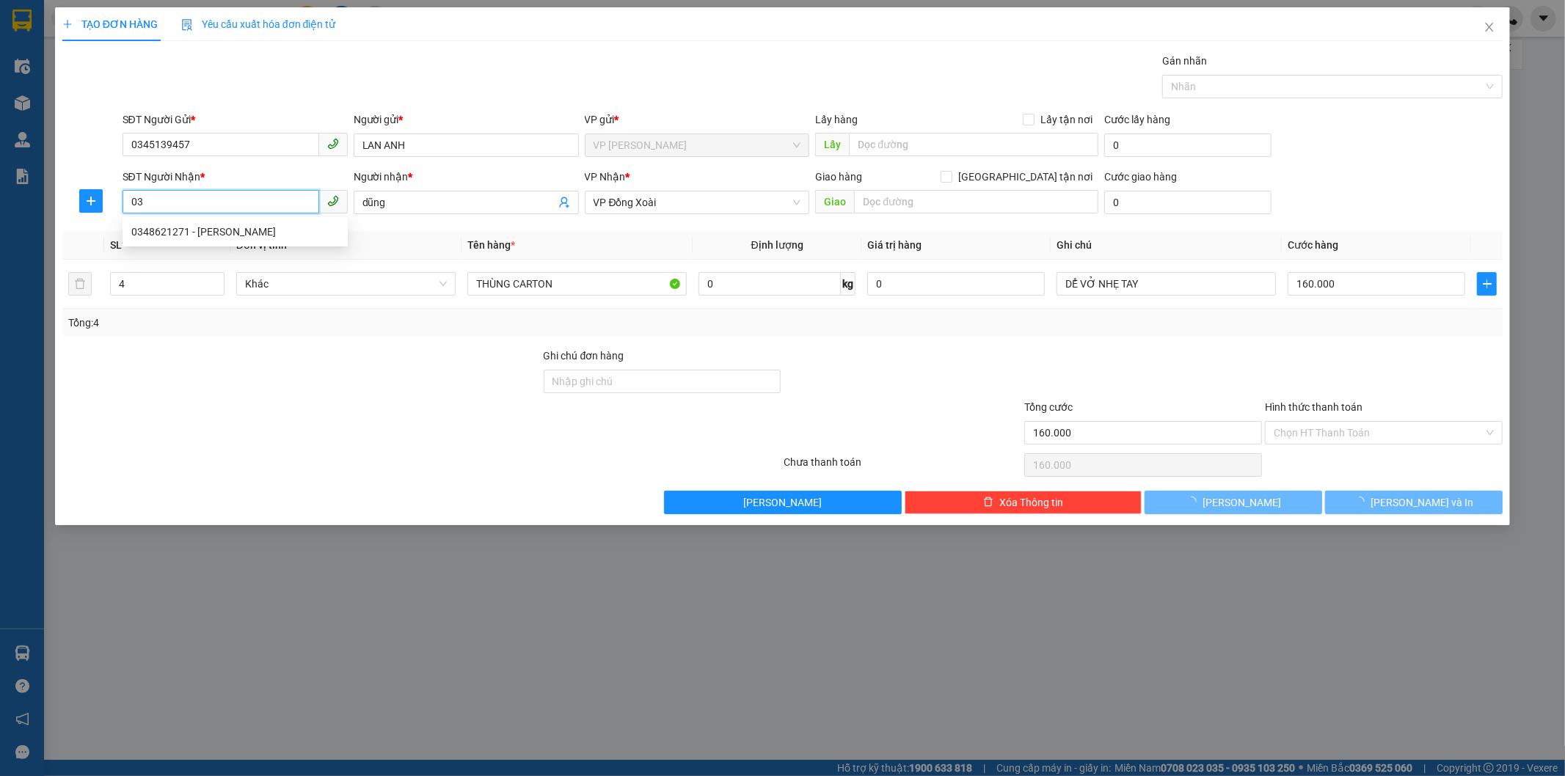
type input "0"
click at [191, 238] on div "0974549479 - NHẤT" at bounding box center [235, 232] width 208 height 16
type input "0974549479"
type input "NHẤT"
type input "50.000"
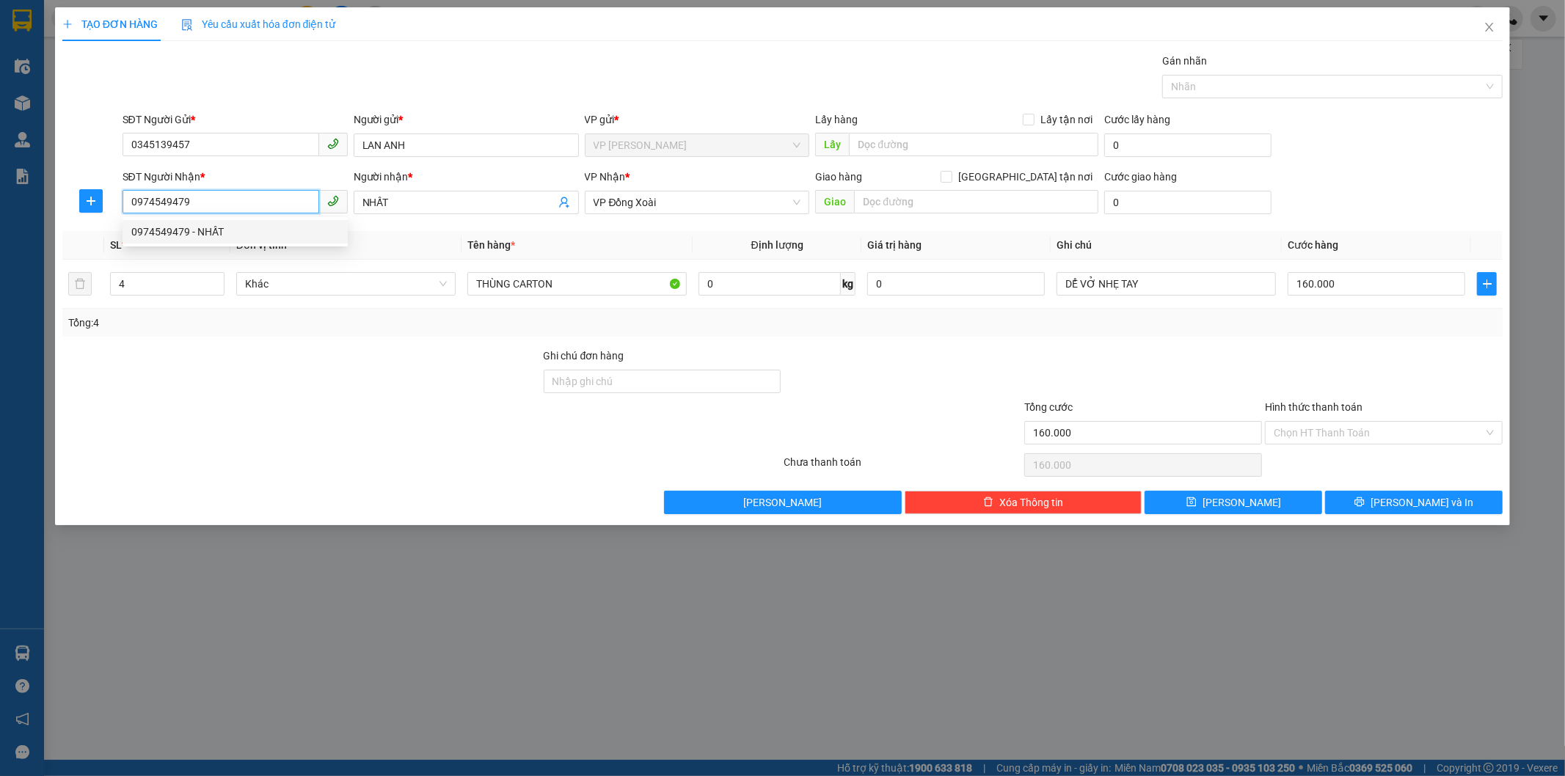
type input "50.000"
type input "0974549479"
click at [1393, 514] on button "[PERSON_NAME] và In" at bounding box center [1414, 502] width 178 height 23
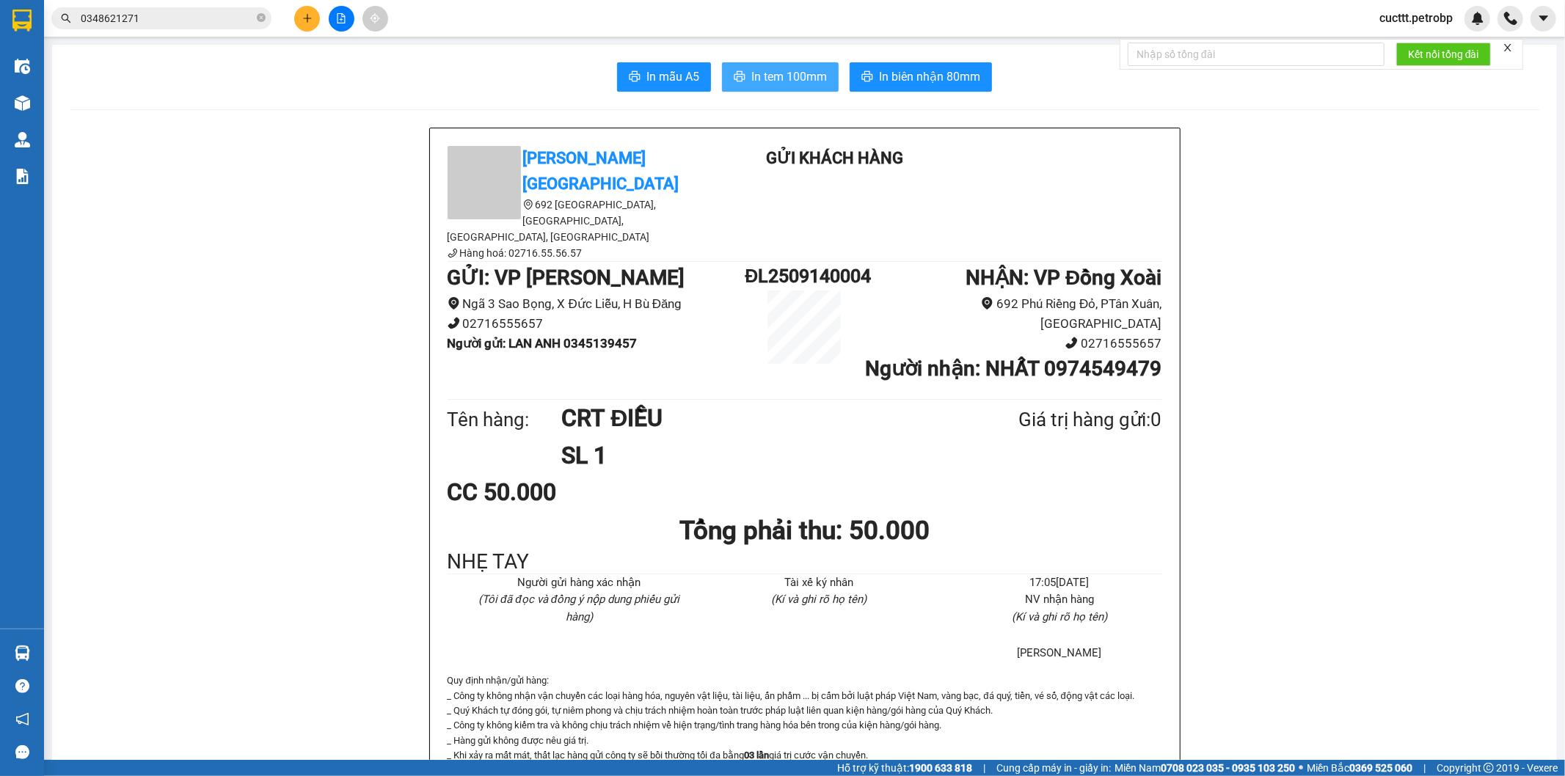
click at [795, 79] on span "In tem 100mm" at bounding box center [789, 77] width 76 height 18
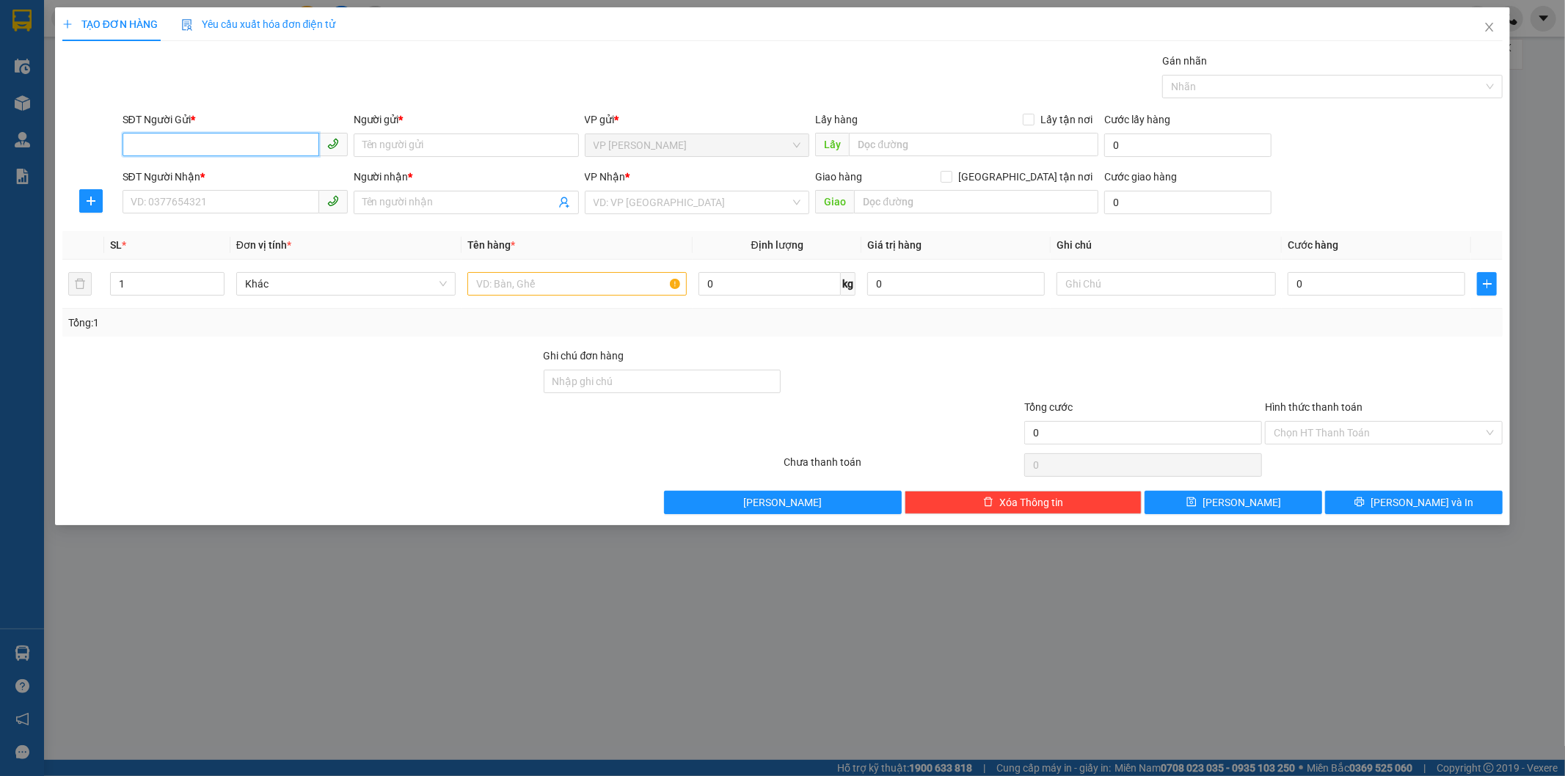
click at [250, 150] on input "SĐT Người Gửi *" at bounding box center [221, 144] width 197 height 23
click at [150, 171] on div "0929023939 - CÁT" at bounding box center [235, 175] width 208 height 16
type input "0929023939"
type input "CÁT"
type input "0969140168"
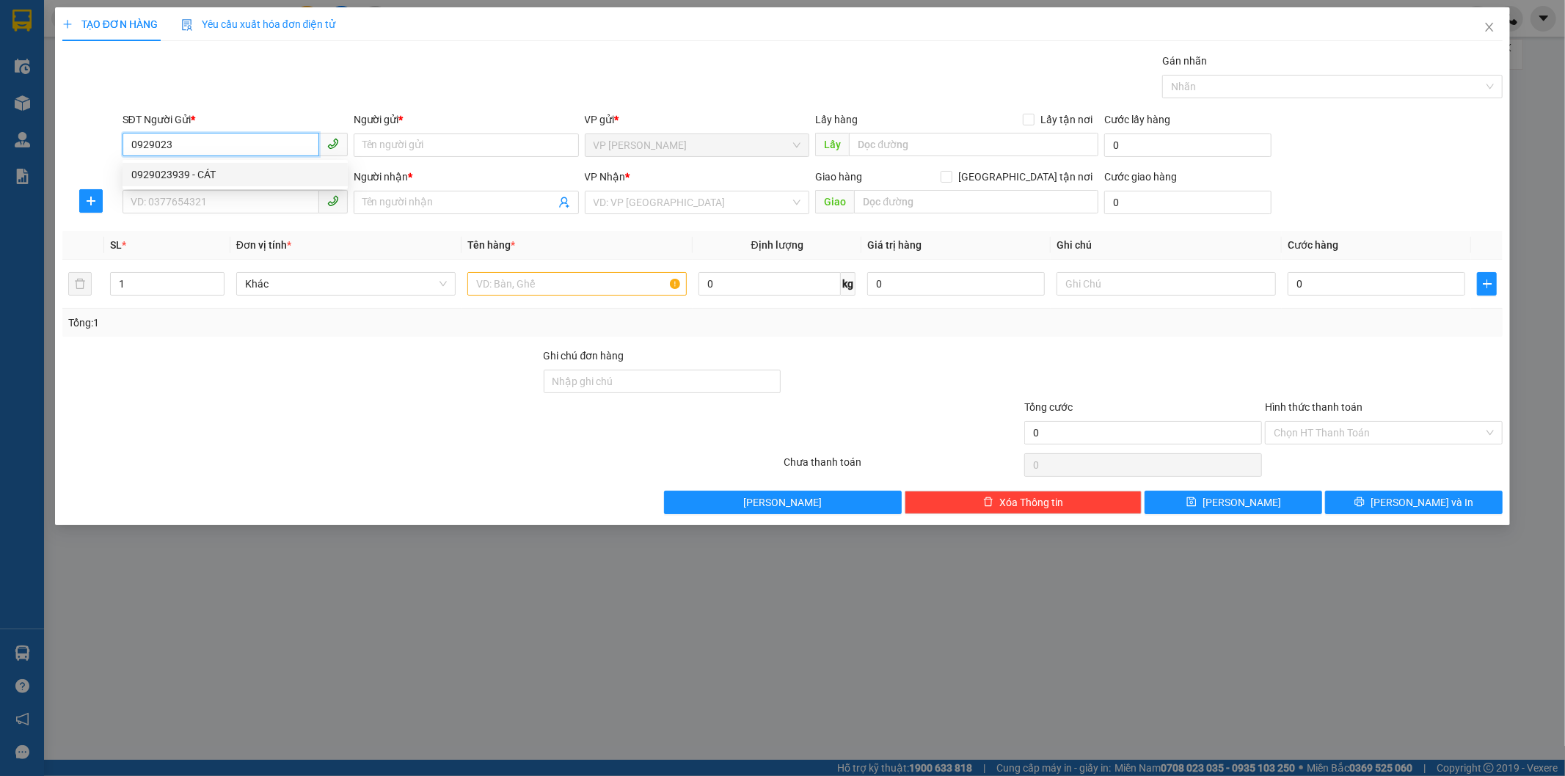
type input "a kính"
type input "30.000"
type input "0929023939"
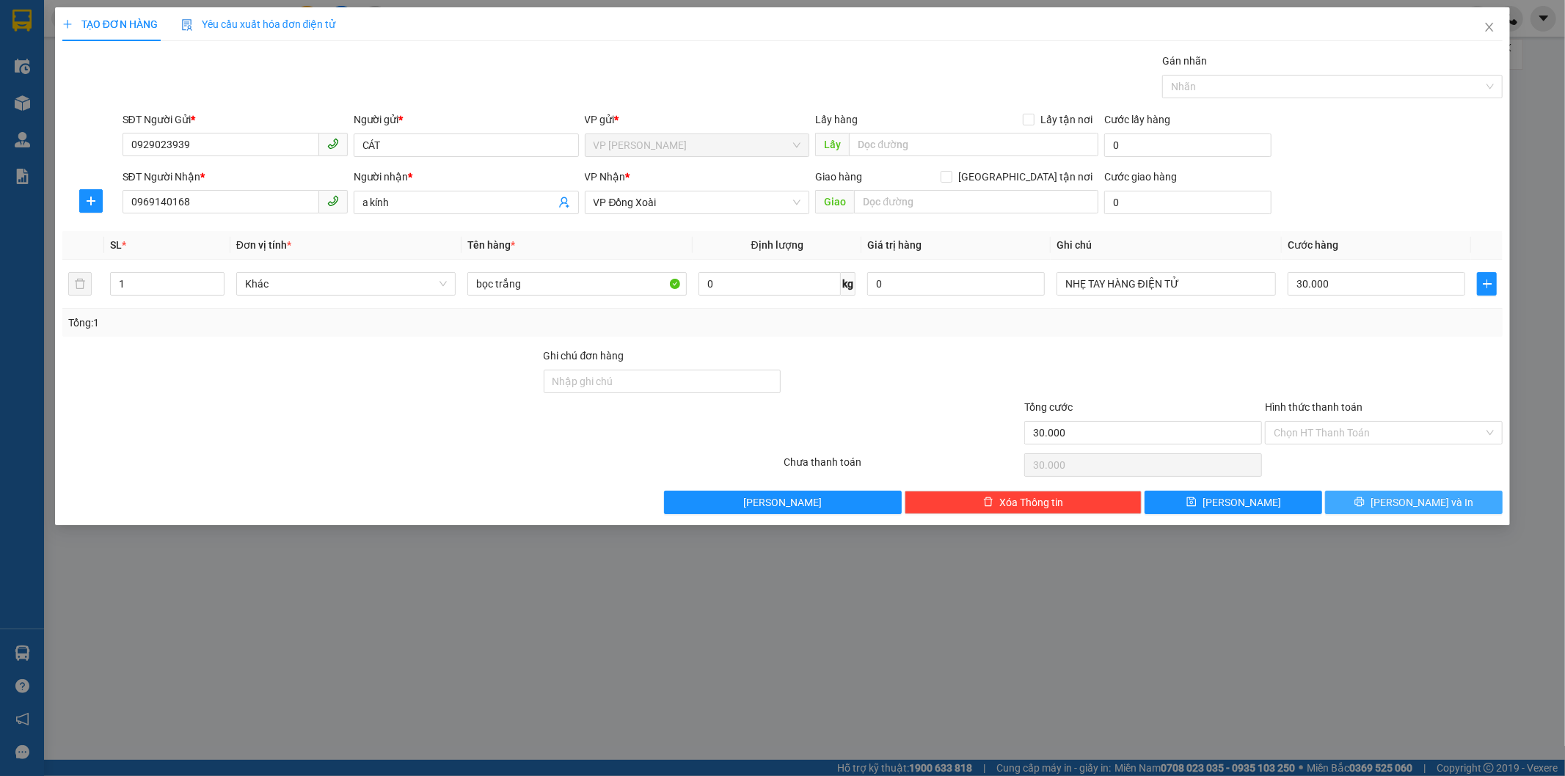
click at [1347, 500] on button "[PERSON_NAME] và In" at bounding box center [1414, 502] width 178 height 23
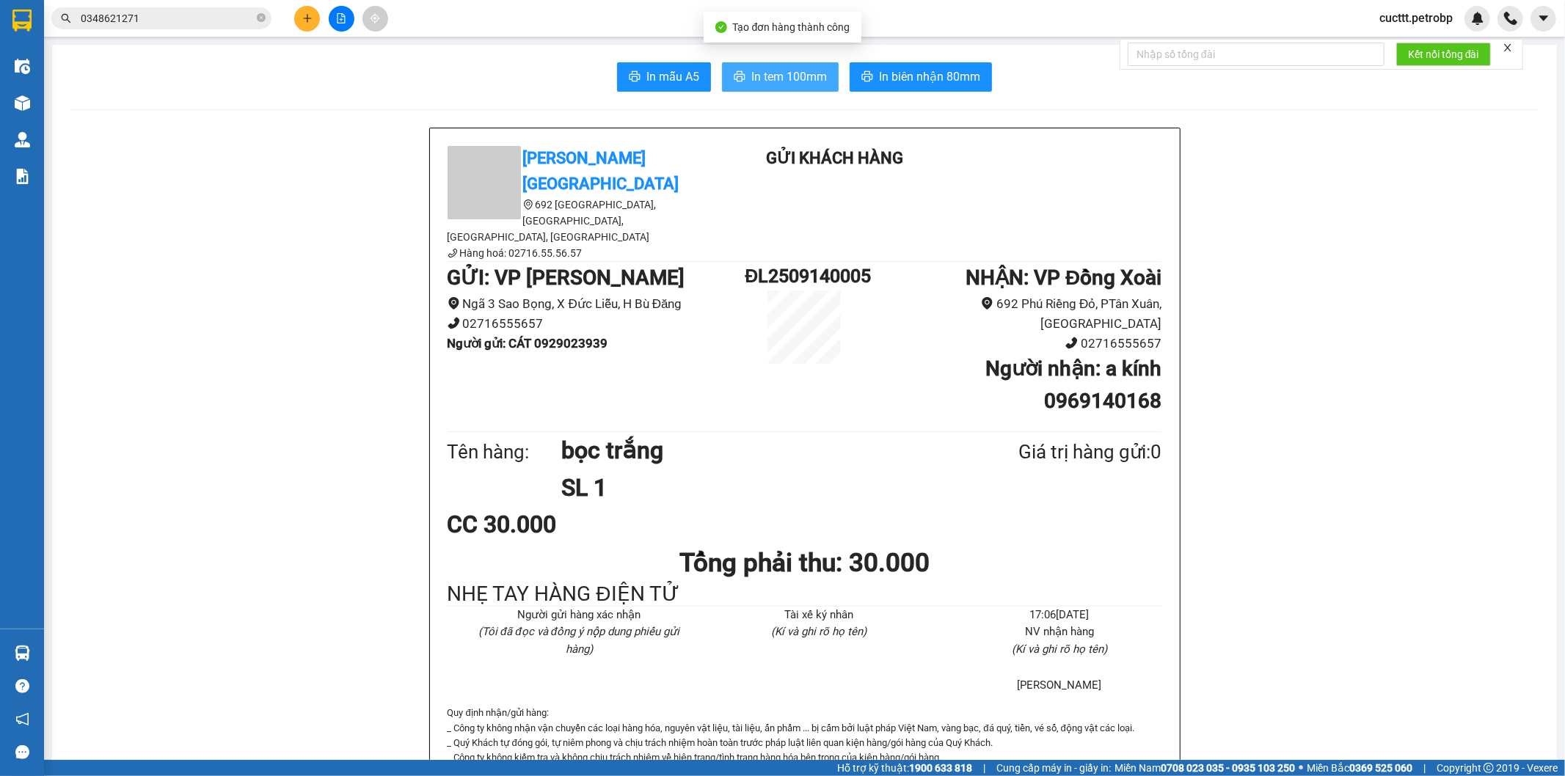
click at [778, 82] on span "In tem 100mm" at bounding box center [789, 77] width 76 height 18
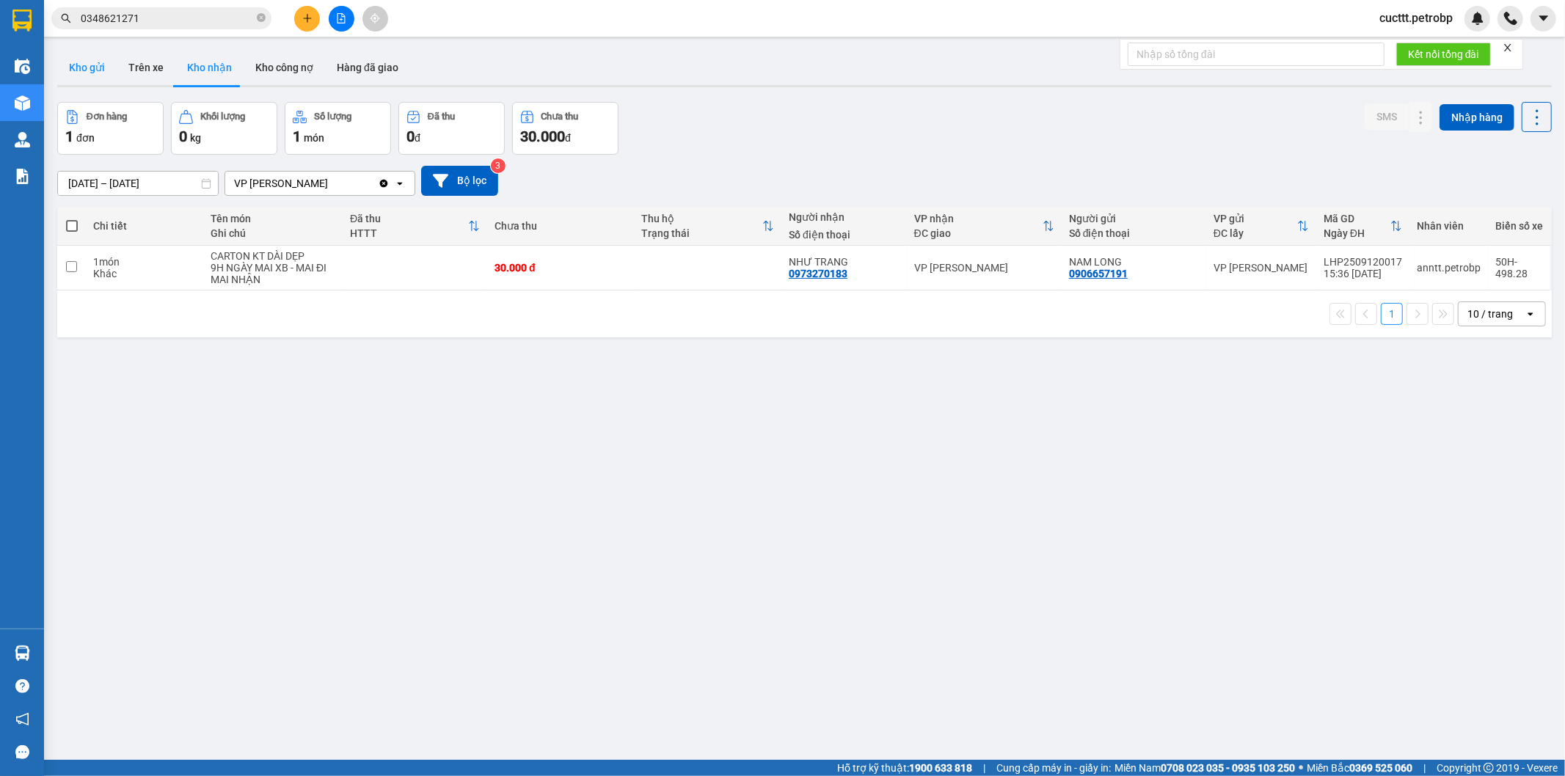
click at [101, 61] on button "Kho gửi" at bounding box center [86, 67] width 59 height 35
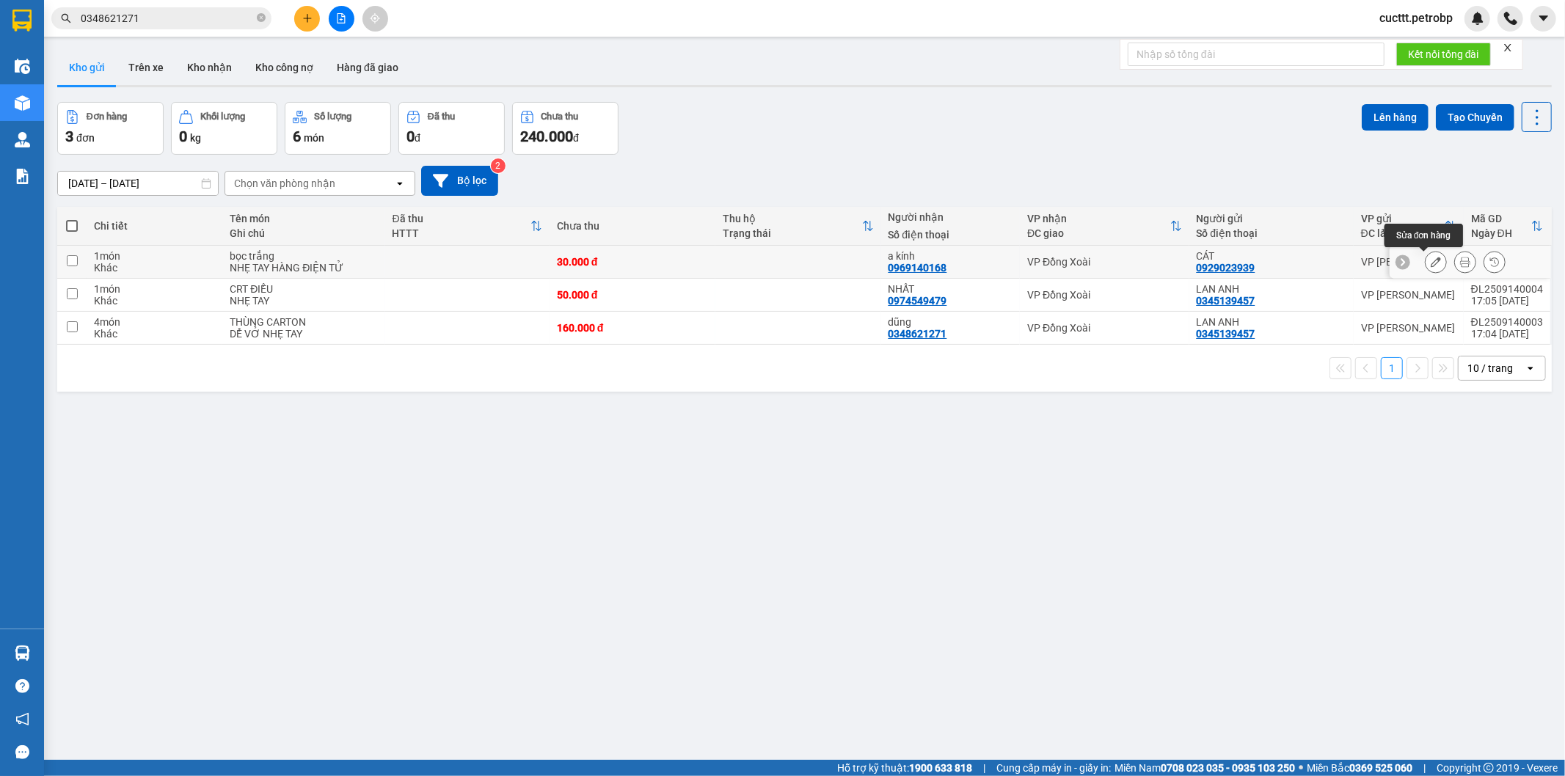
click at [1429, 259] on button at bounding box center [1436, 262] width 21 height 26
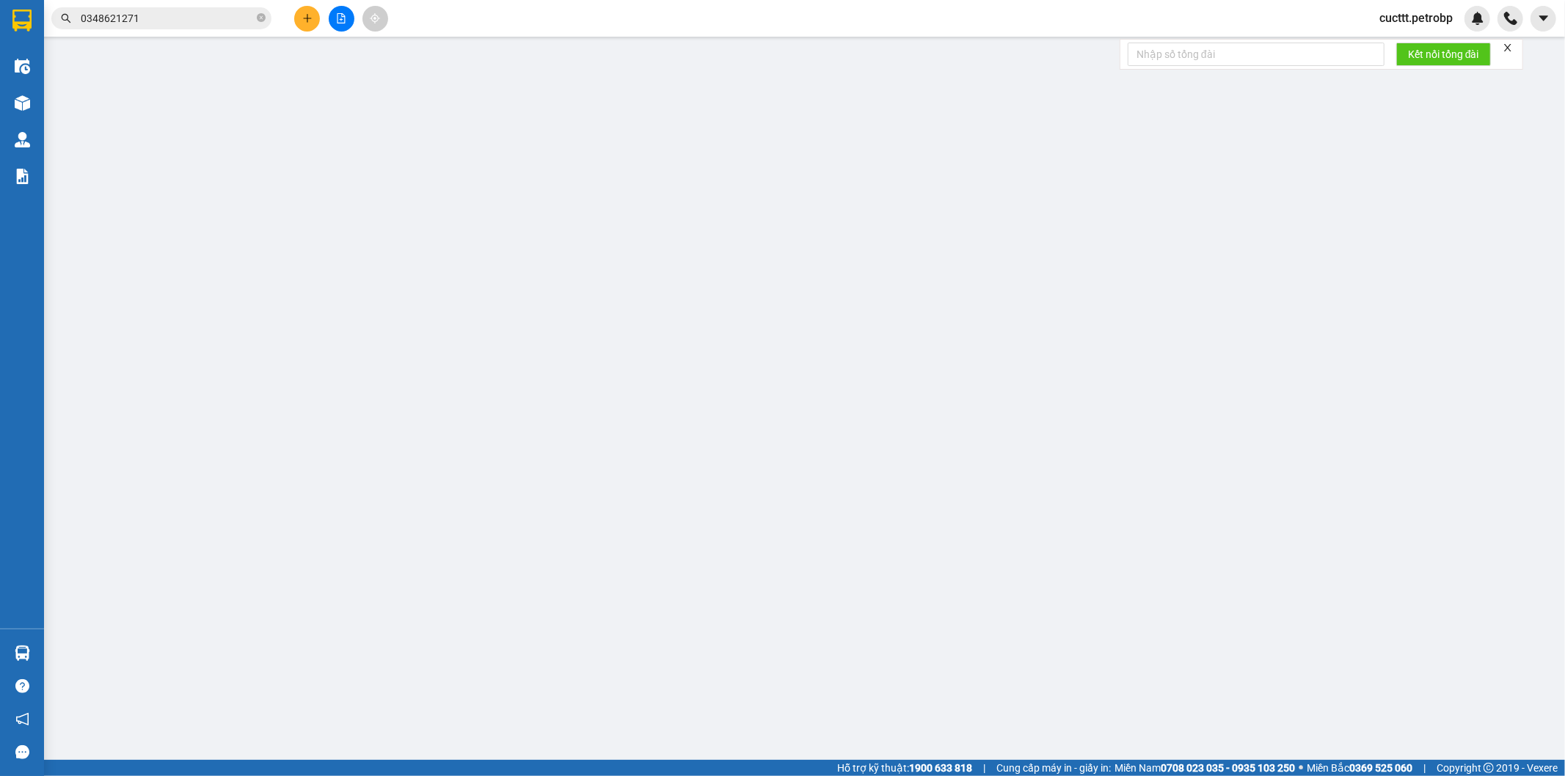
type input "0929023939"
type input "CÁT"
type input "0969140168"
type input "a kính"
type input "30.000"
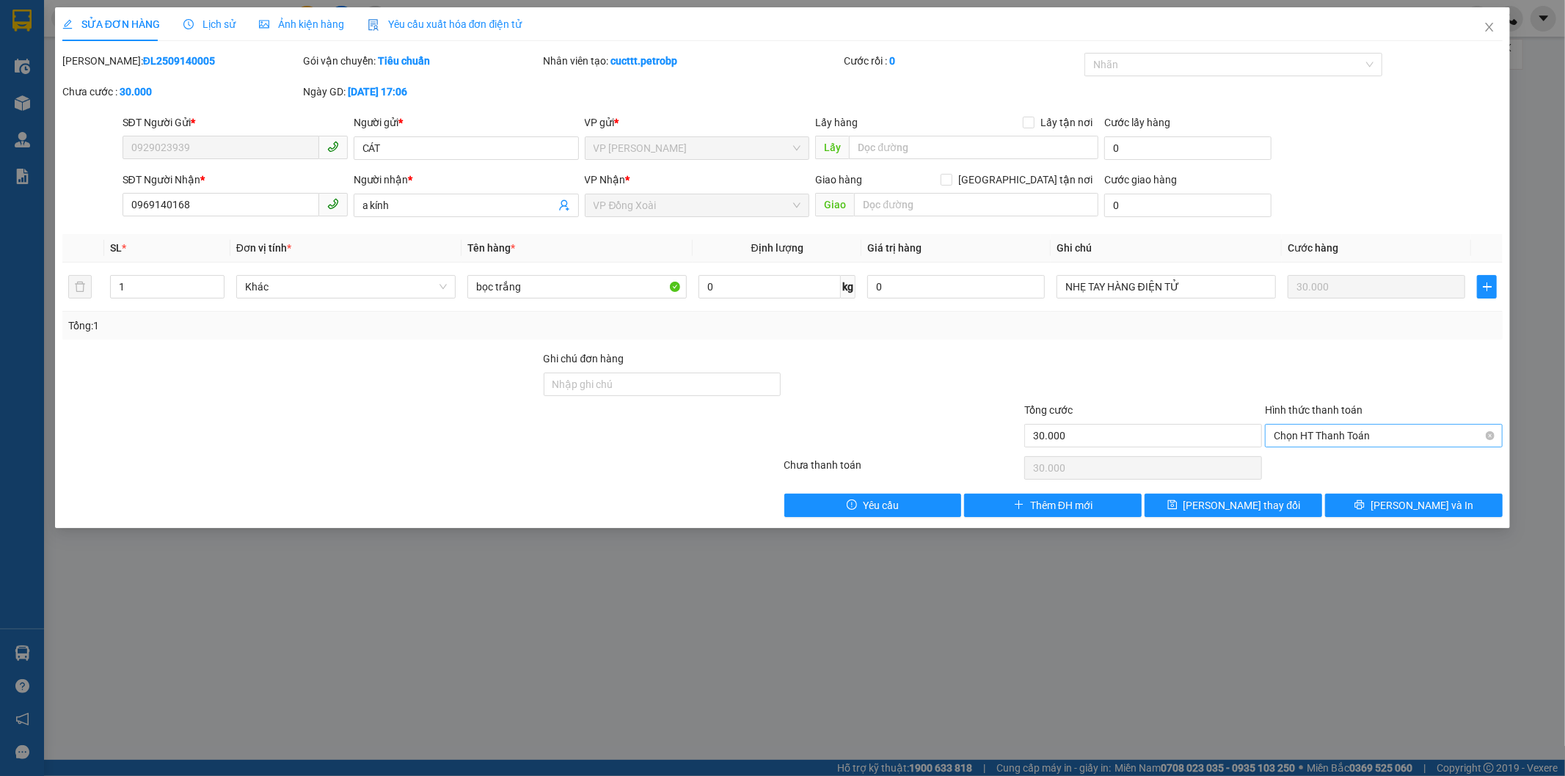
click at [1285, 437] on span "Chọn HT Thanh Toán" at bounding box center [1384, 436] width 220 height 22
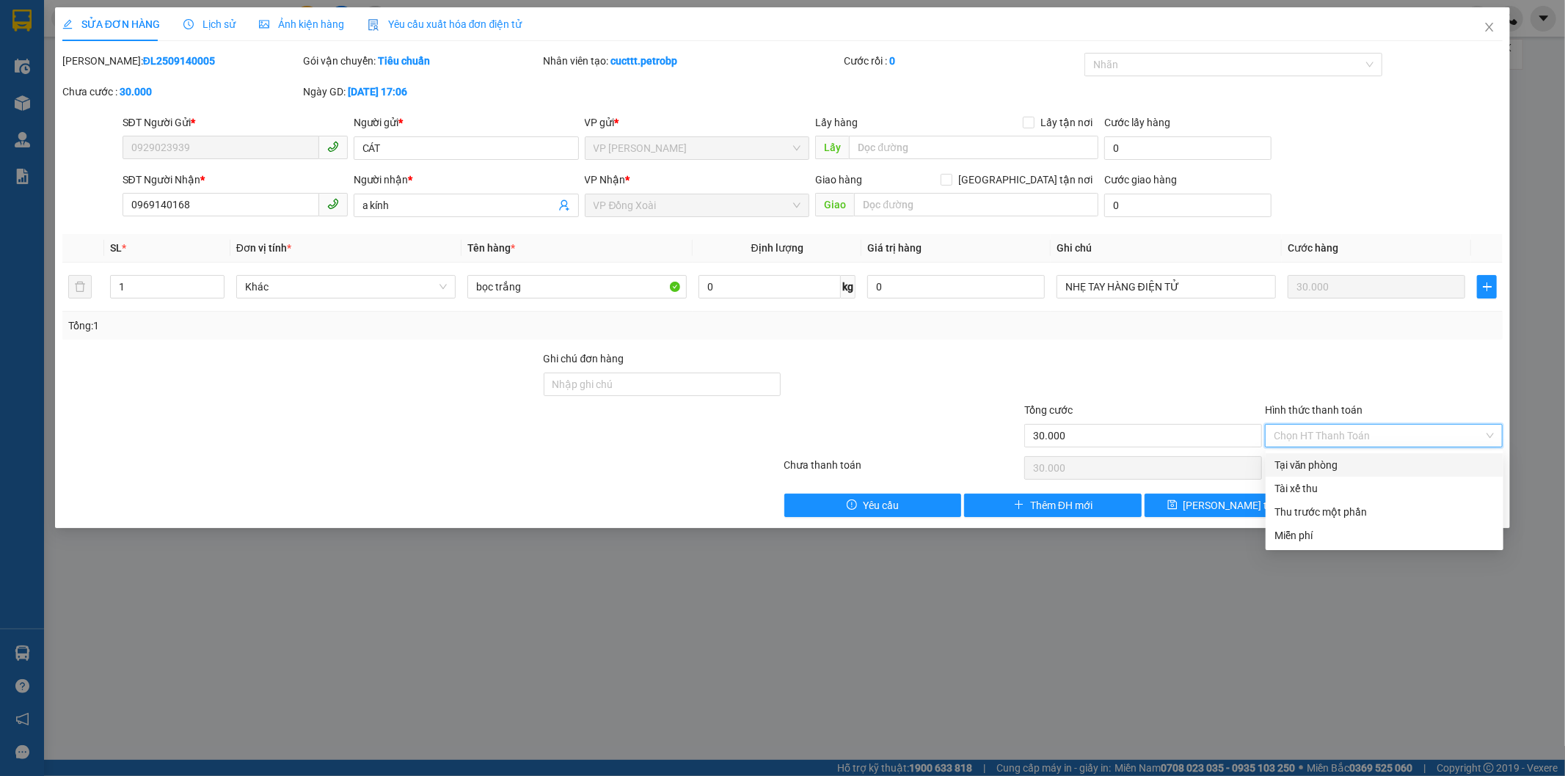
click at [1280, 461] on div "Tại văn phòng" at bounding box center [1385, 465] width 220 height 16
type input "0"
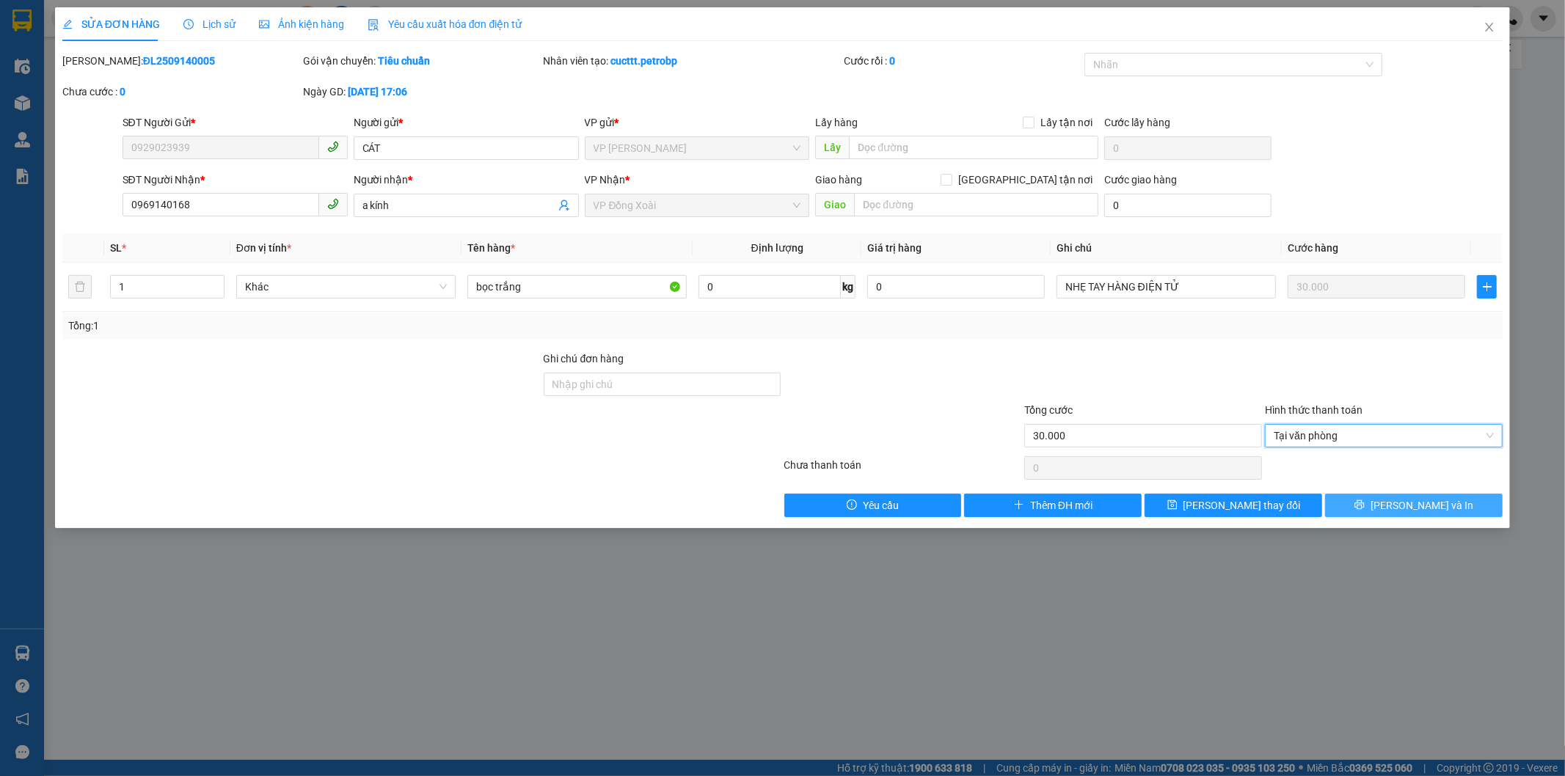
click at [1404, 508] on span "[PERSON_NAME] và In" at bounding box center [1422, 506] width 103 height 16
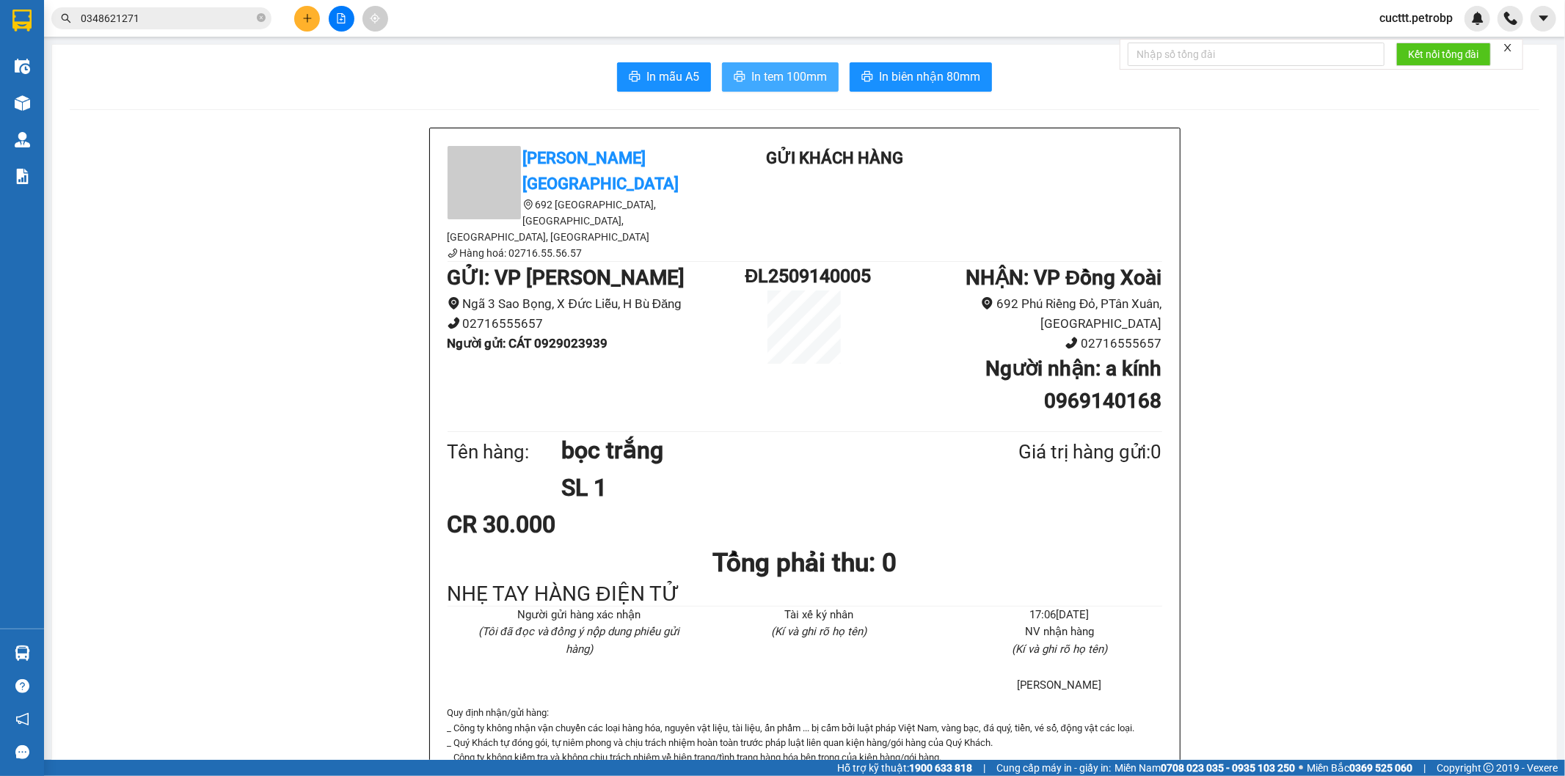
click at [757, 74] on span "In tem 100mm" at bounding box center [789, 77] width 76 height 18
drag, startPoint x: 605, startPoint y: 299, endPoint x: 583, endPoint y: 292, distance: 23.0
click at [583, 334] on li "Người gửi : CÁT 0929023939" at bounding box center [597, 344] width 298 height 20
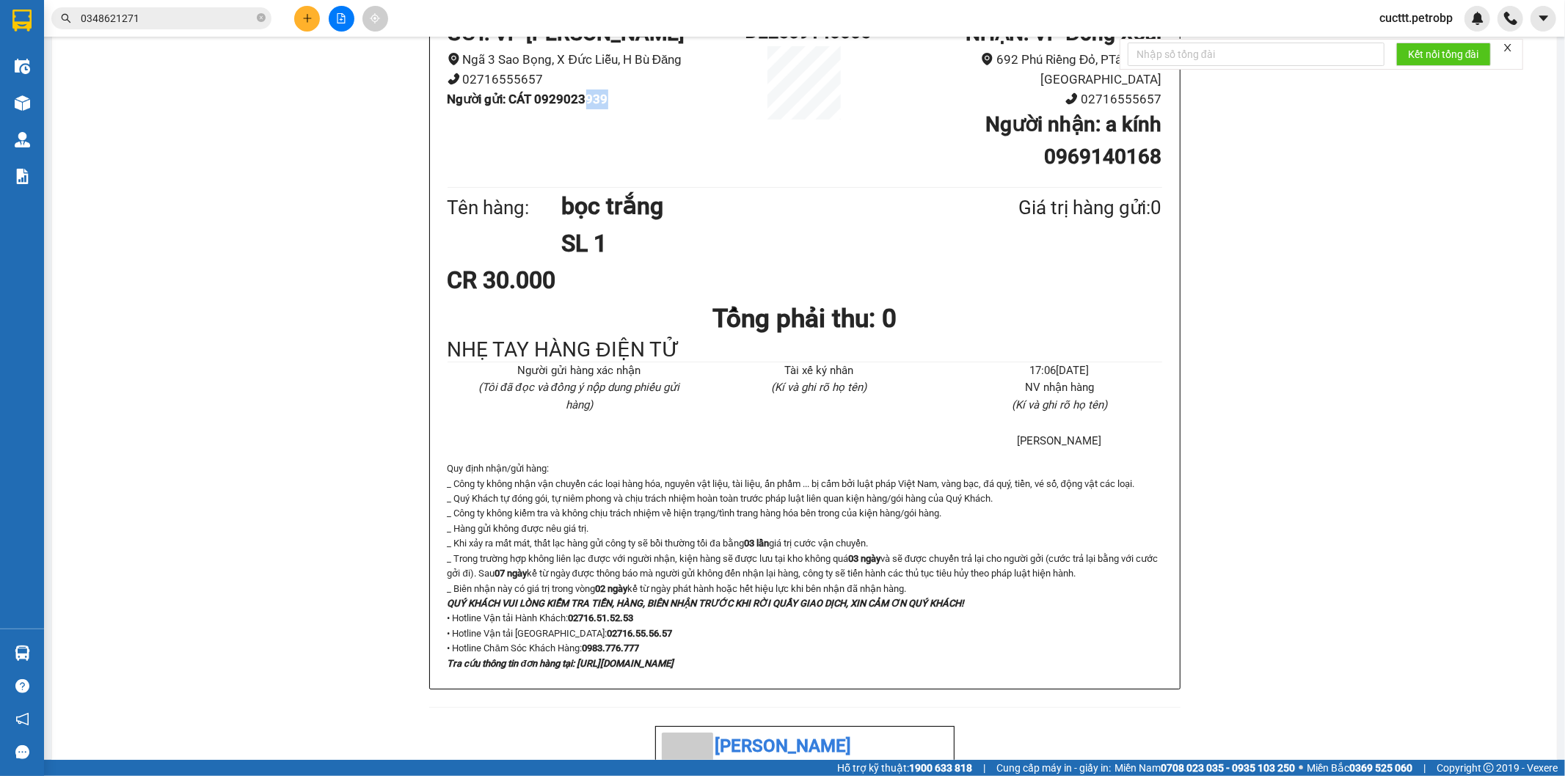
scroll to position [489, 0]
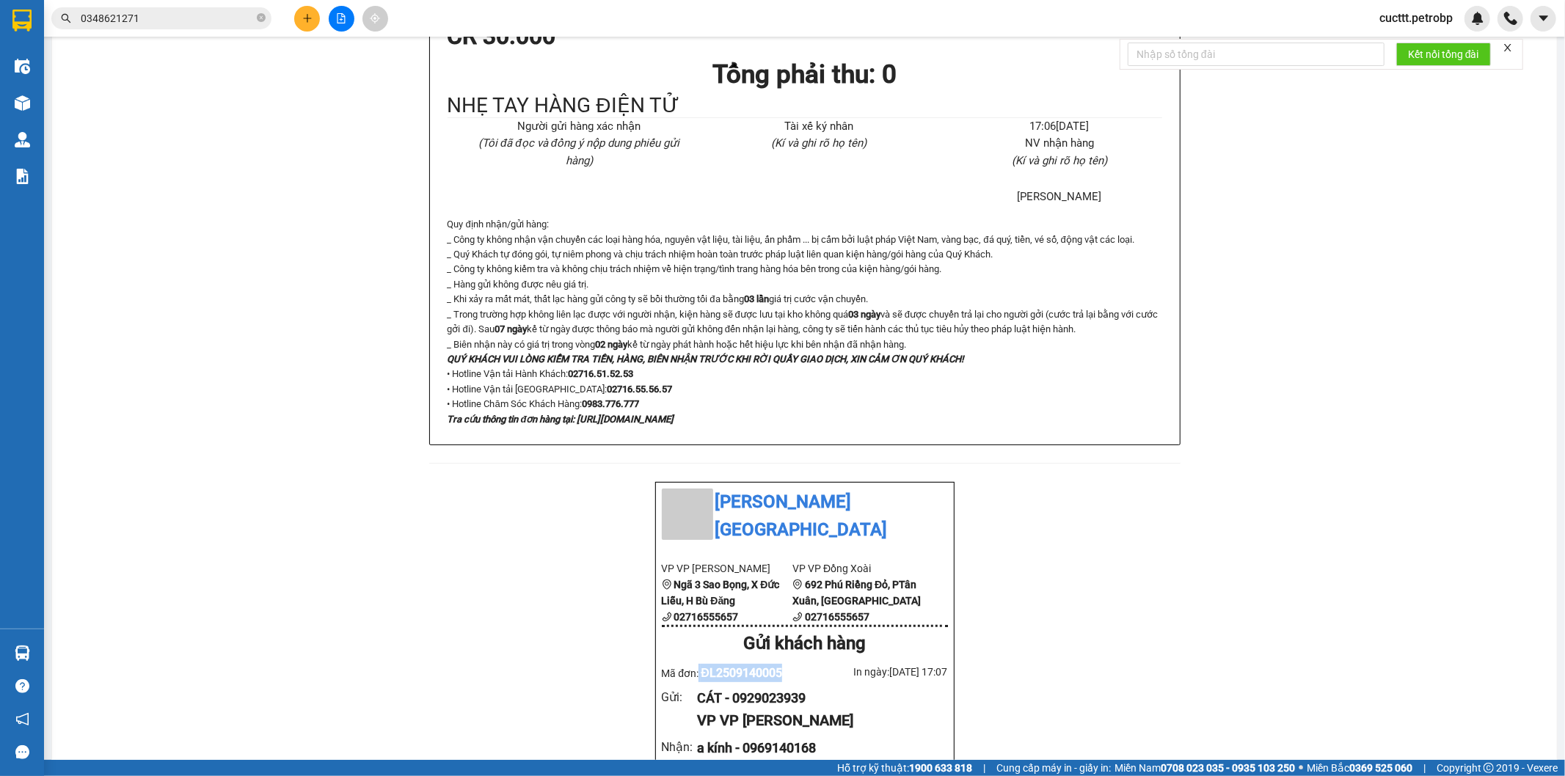
drag, startPoint x: 776, startPoint y: 593, endPoint x: 693, endPoint y: 589, distance: 82.3
click at [693, 664] on div "Mã đơn: ĐL2509140005" at bounding box center [733, 673] width 143 height 18
copy div "ĐL2509140005"
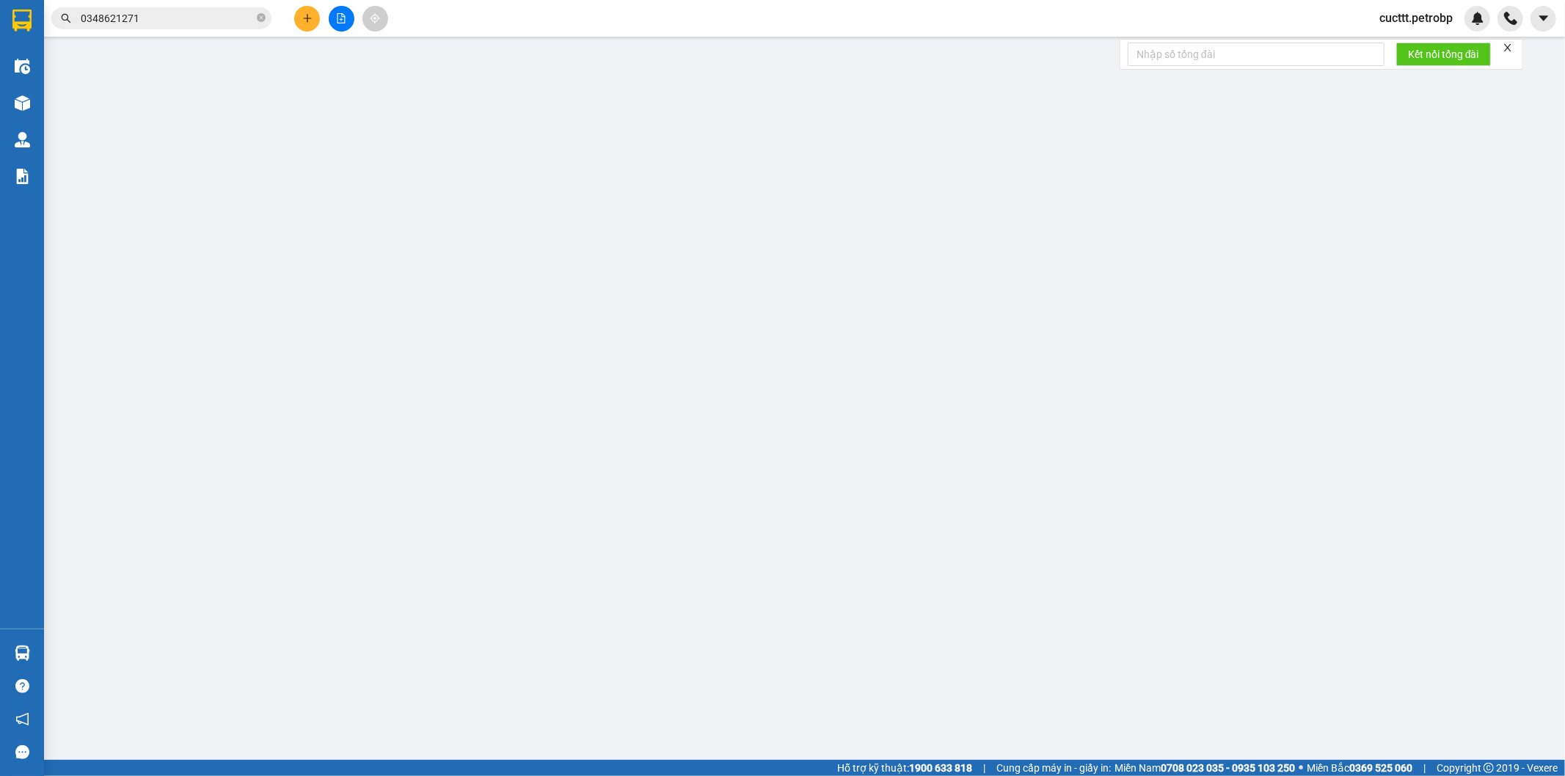
type input "0929023939"
type input "CÁT"
type input "0969140168"
type input "a kính"
type input "30.000"
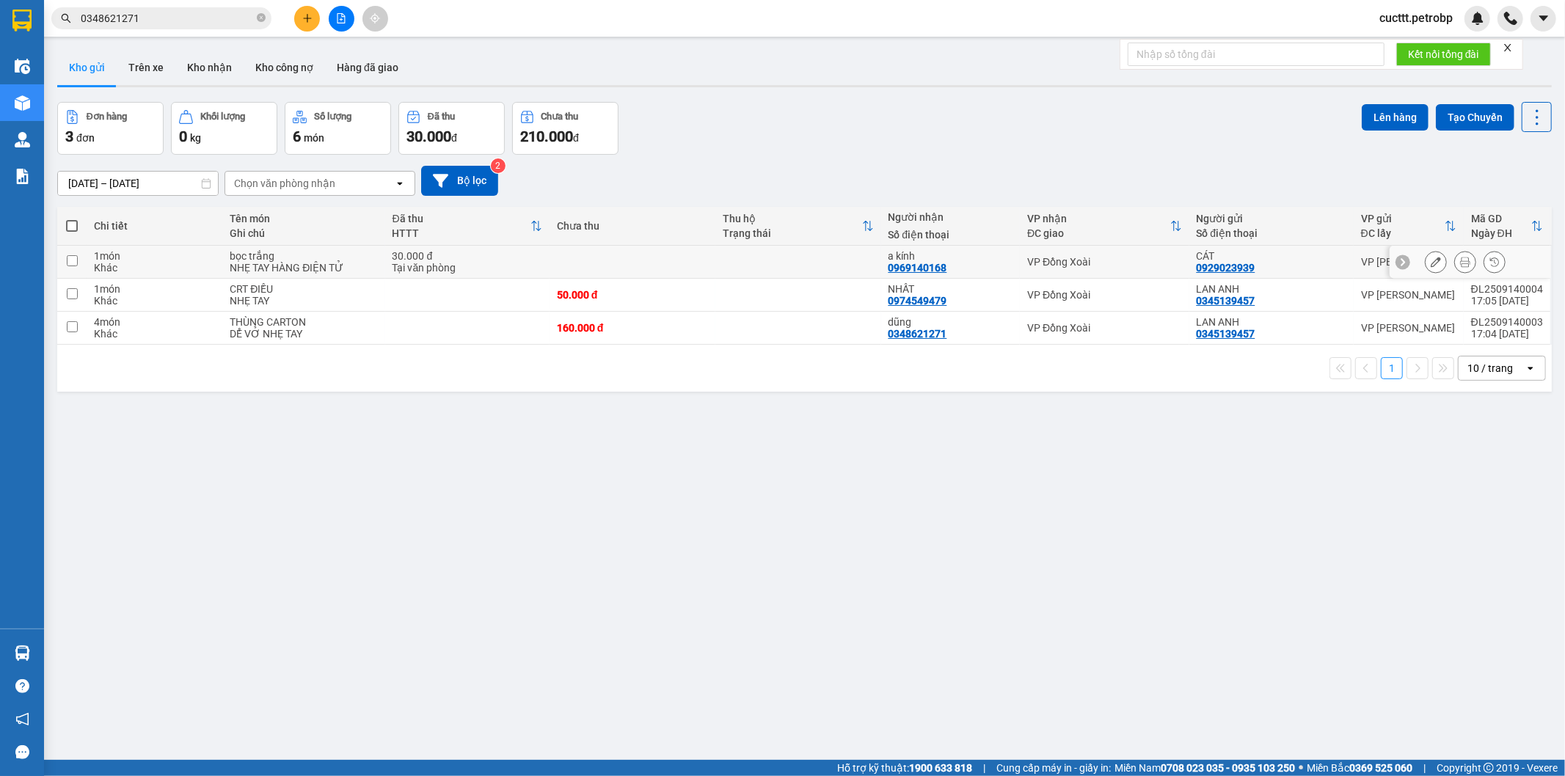
click at [74, 264] on input "checkbox" at bounding box center [72, 260] width 11 height 11
checkbox input "true"
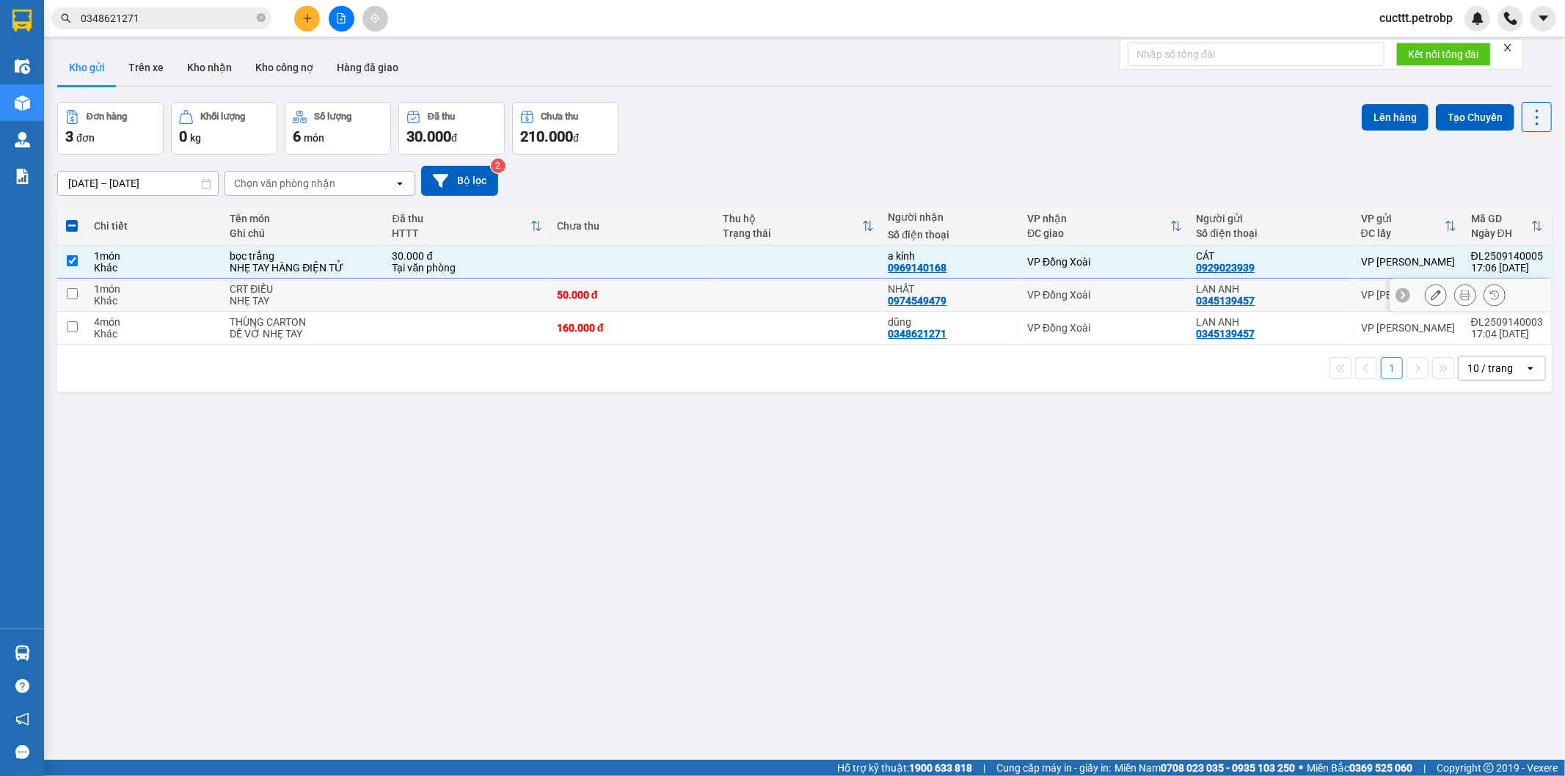
click at [70, 294] on input "checkbox" at bounding box center [72, 293] width 11 height 11
checkbox input "true"
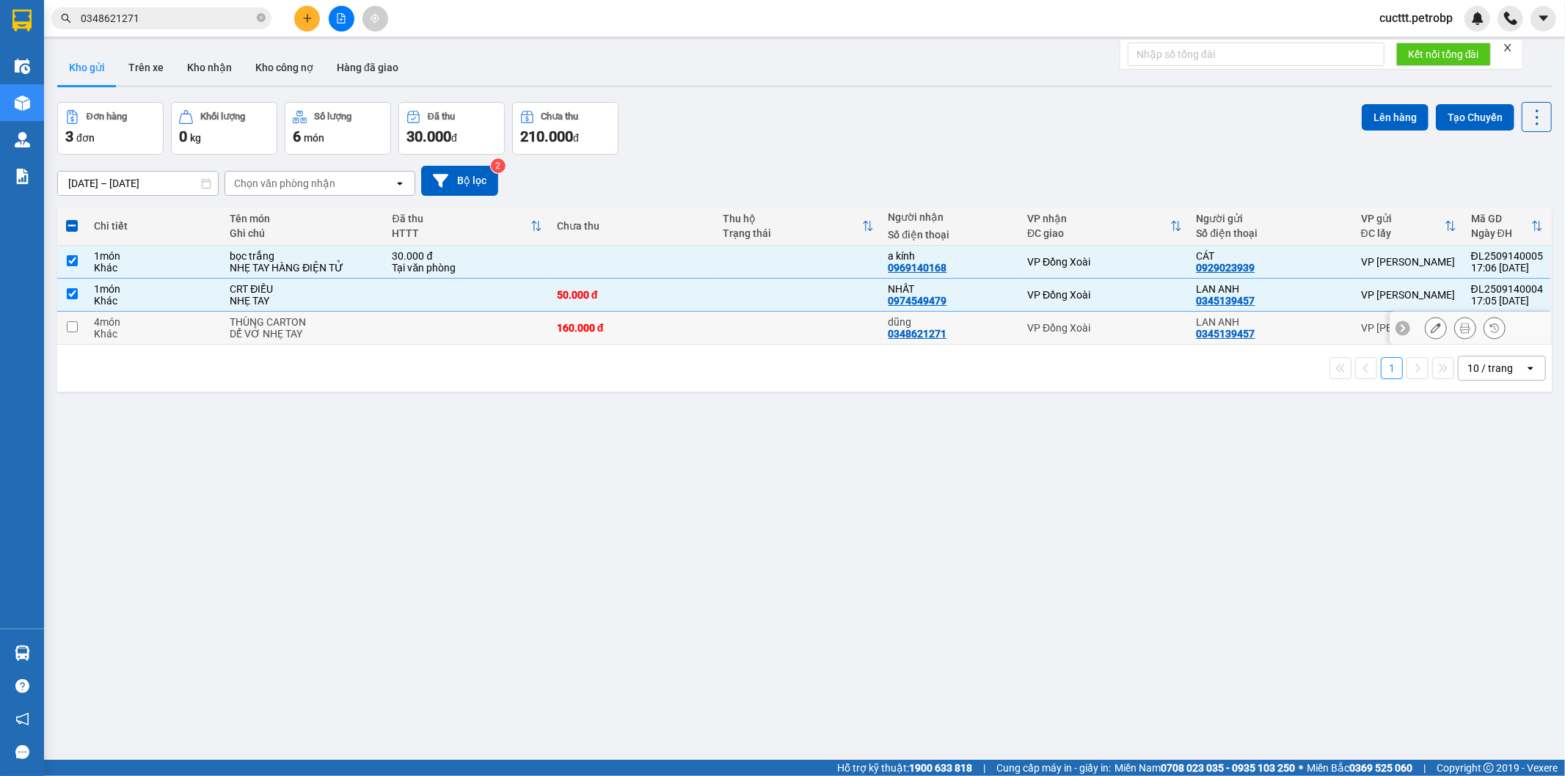
click at [69, 329] on input "checkbox" at bounding box center [72, 326] width 11 height 11
checkbox input "true"
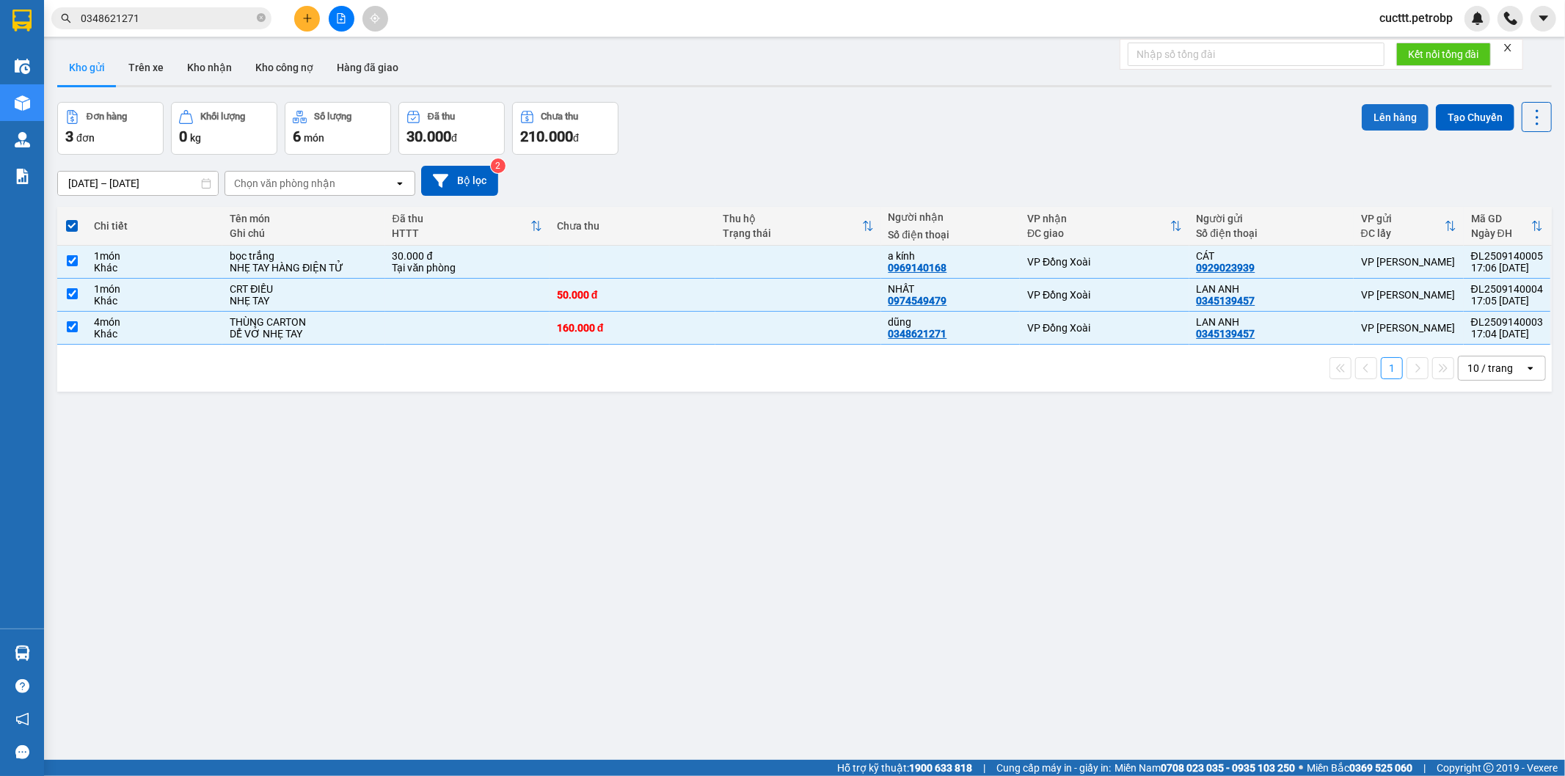
click at [1369, 120] on button "Lên hàng" at bounding box center [1395, 117] width 67 height 26
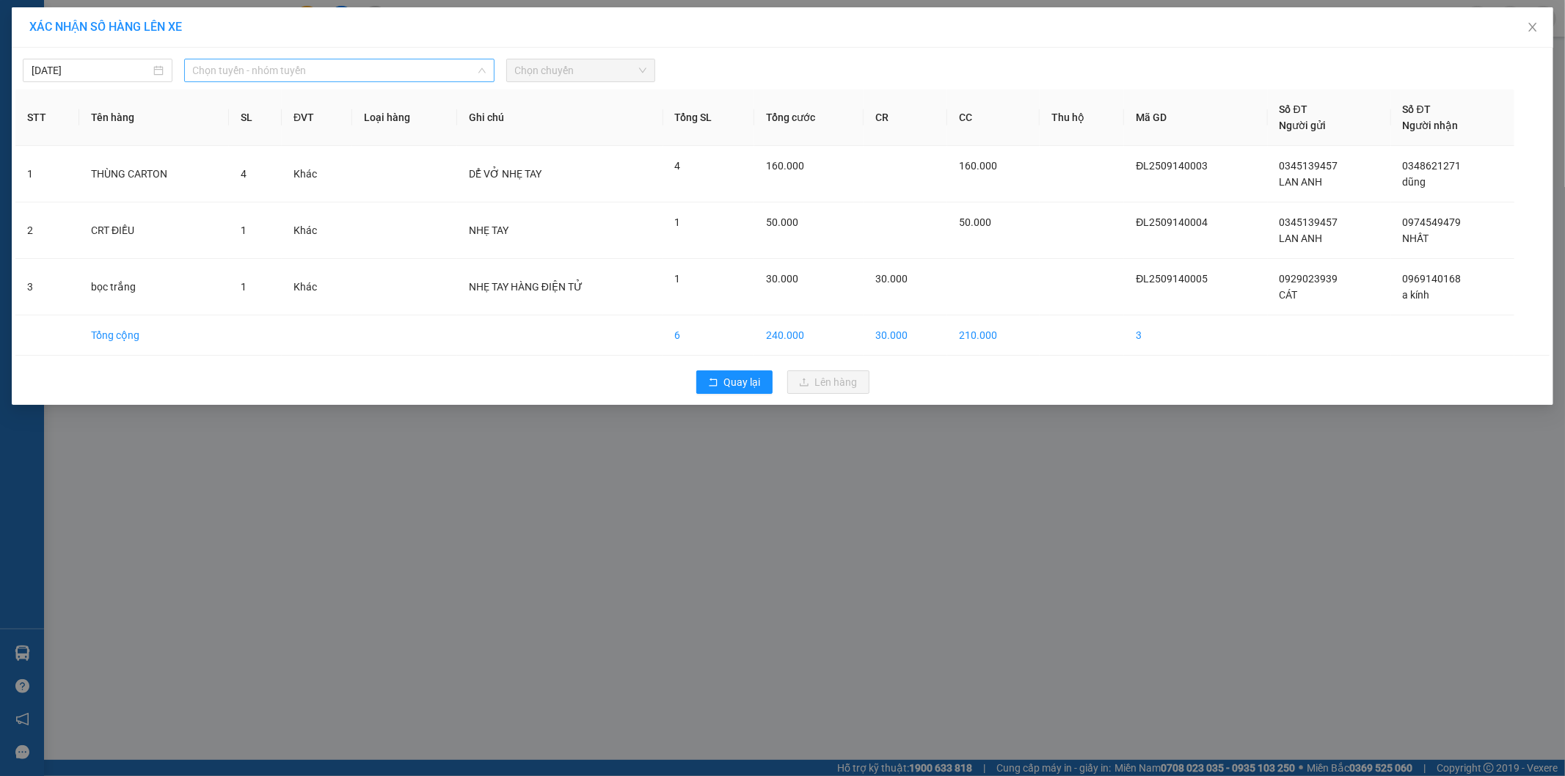
click at [445, 63] on span "Chọn tuyến - nhóm tuyến" at bounding box center [339, 70] width 293 height 22
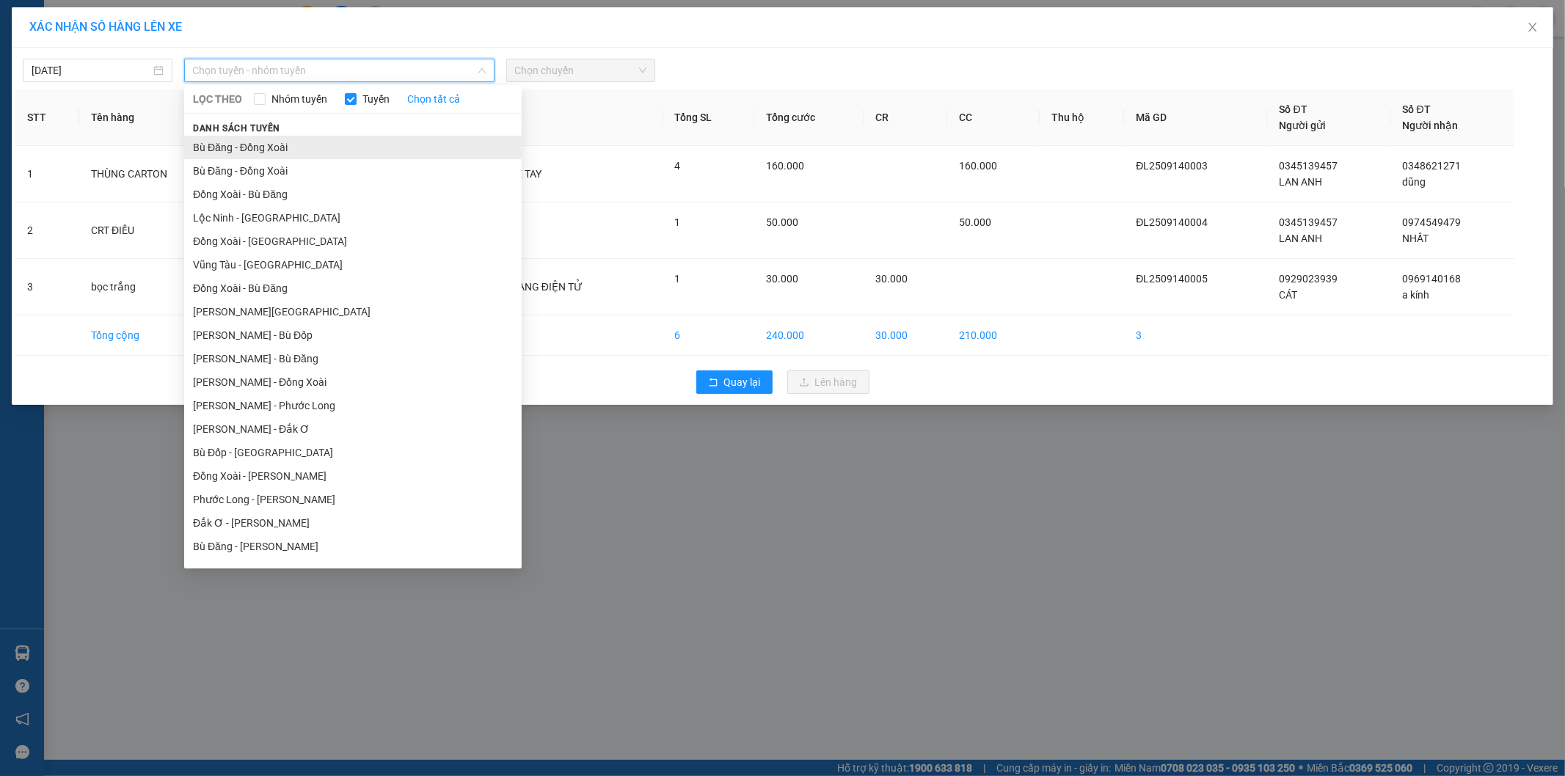
click at [251, 155] on li "Bù Đăng - Đồng Xoài" at bounding box center [353, 147] width 338 height 23
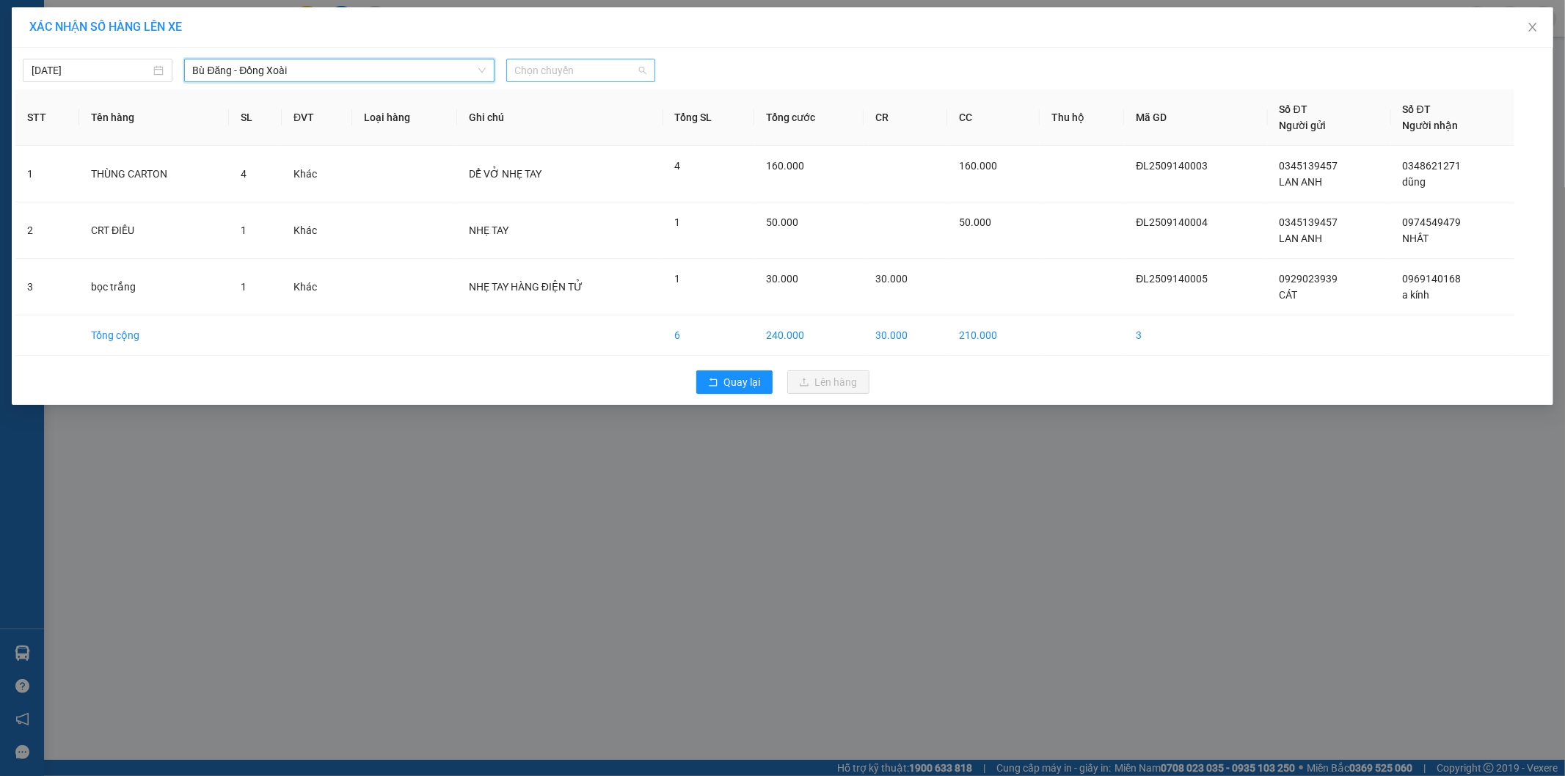
click at [607, 76] on span "Chọn chuyến" at bounding box center [581, 70] width 132 height 22
click at [571, 140] on div "14:30 - 51D-033.22" at bounding box center [572, 147] width 114 height 16
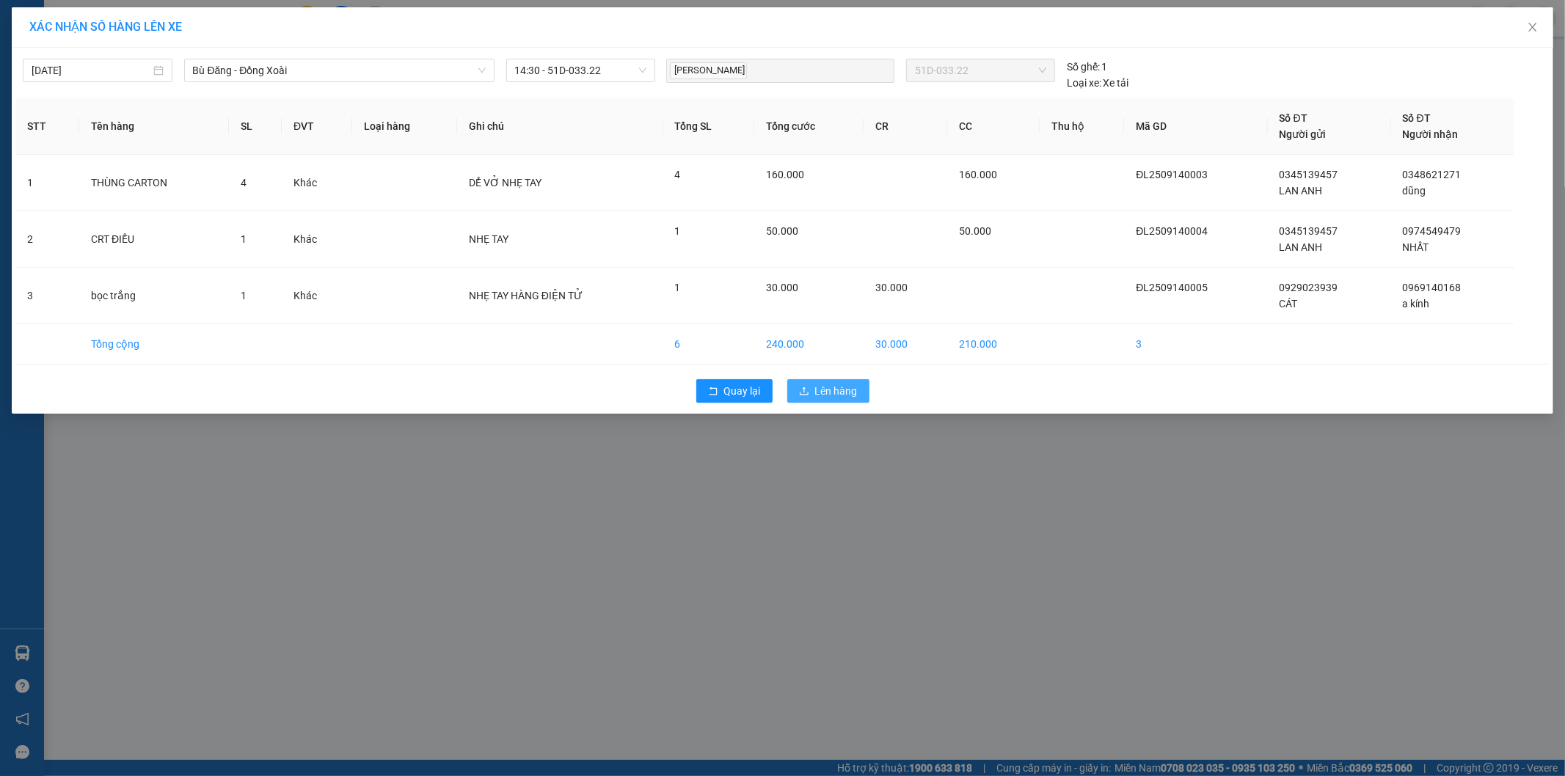
click at [829, 389] on span "Lên hàng" at bounding box center [836, 391] width 43 height 16
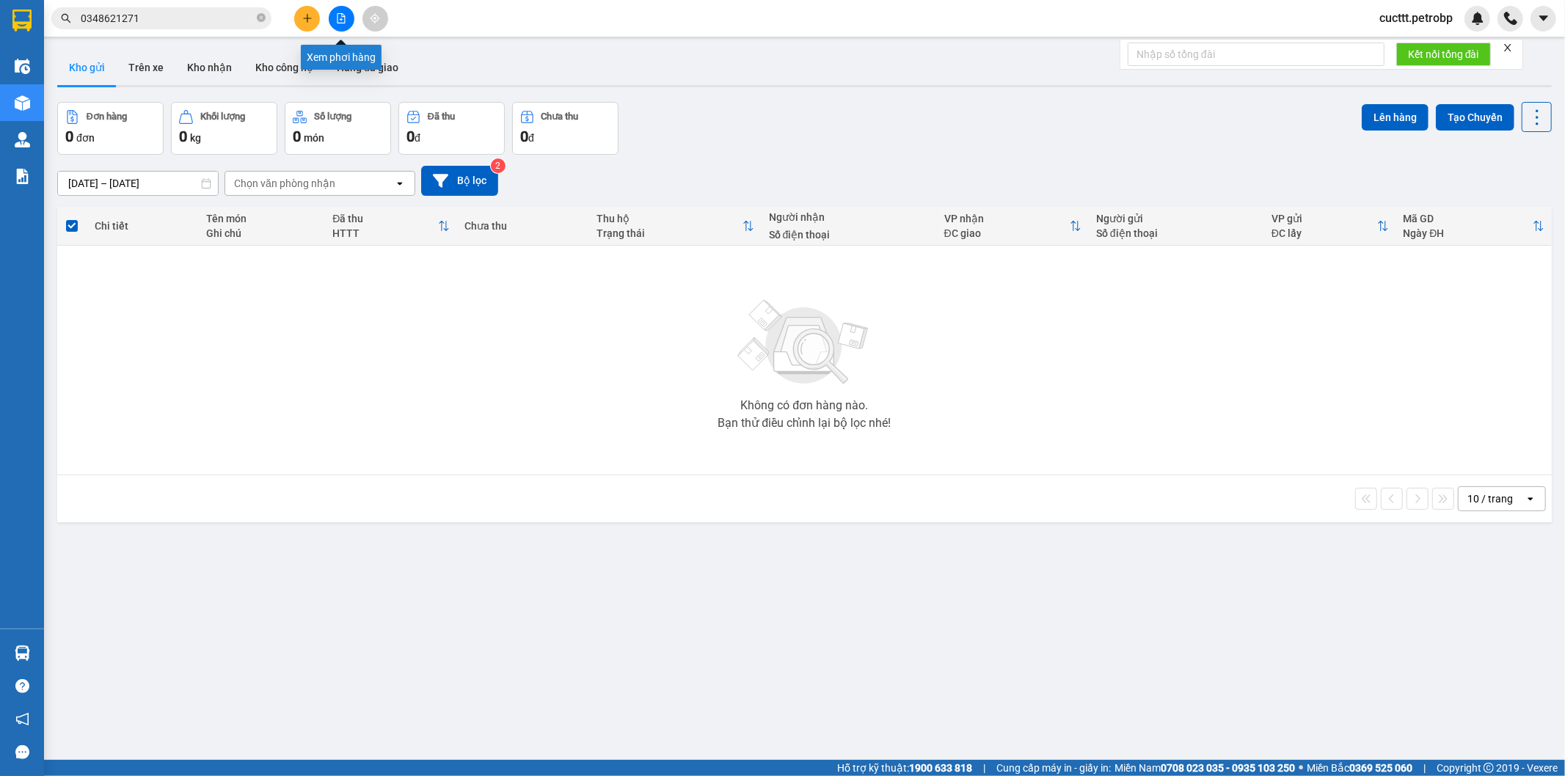
click at [332, 16] on button at bounding box center [342, 19] width 26 height 26
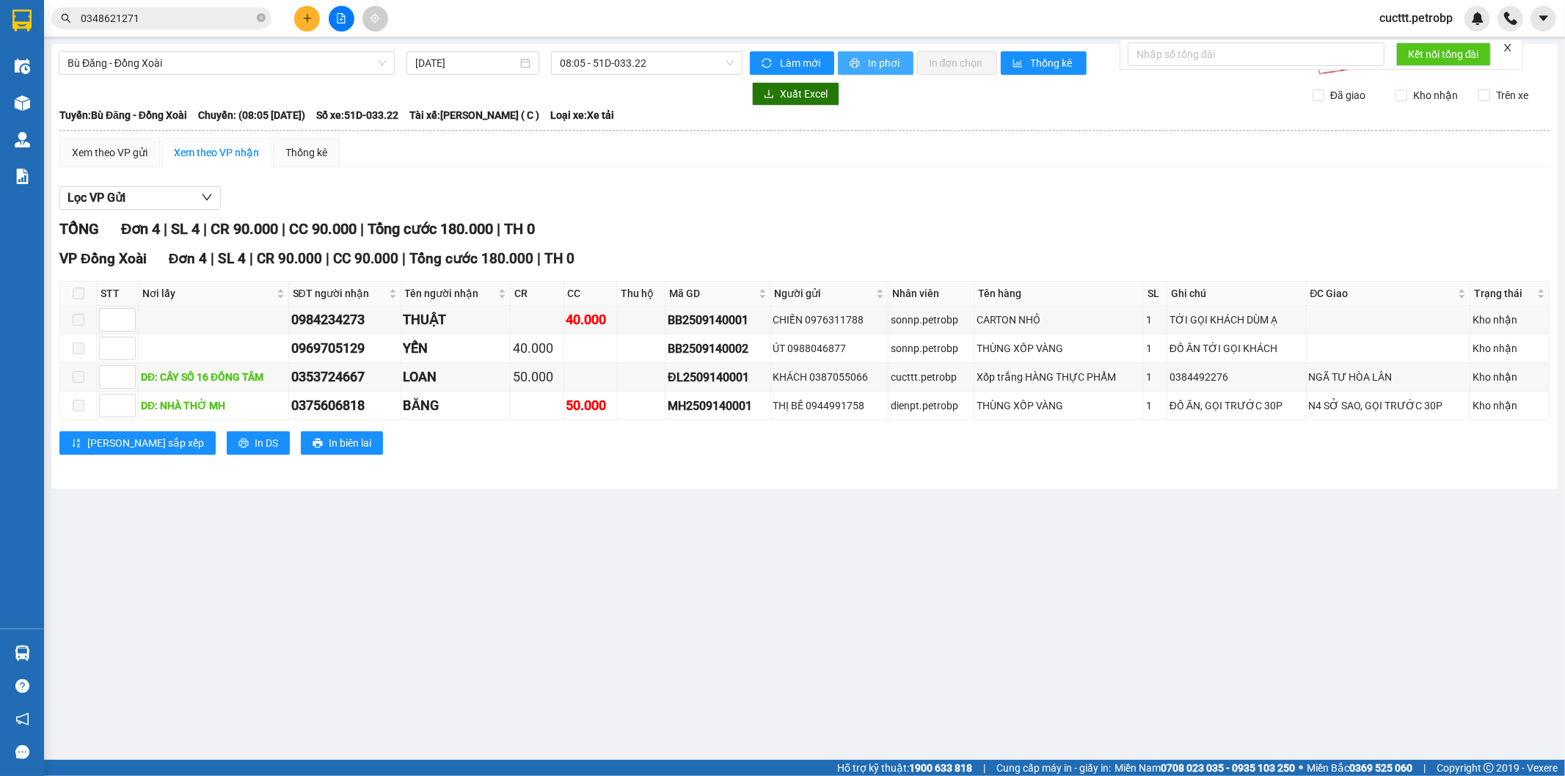
click at [892, 67] on span "In phơi" at bounding box center [885, 63] width 34 height 16
click at [862, 65] on button "In phơi" at bounding box center [876, 62] width 76 height 23
click at [611, 67] on span "08:05 - 51D-033.22" at bounding box center [646, 63] width 173 height 22
click at [593, 142] on div "14:30 - 51D-033.22" at bounding box center [617, 139] width 114 height 16
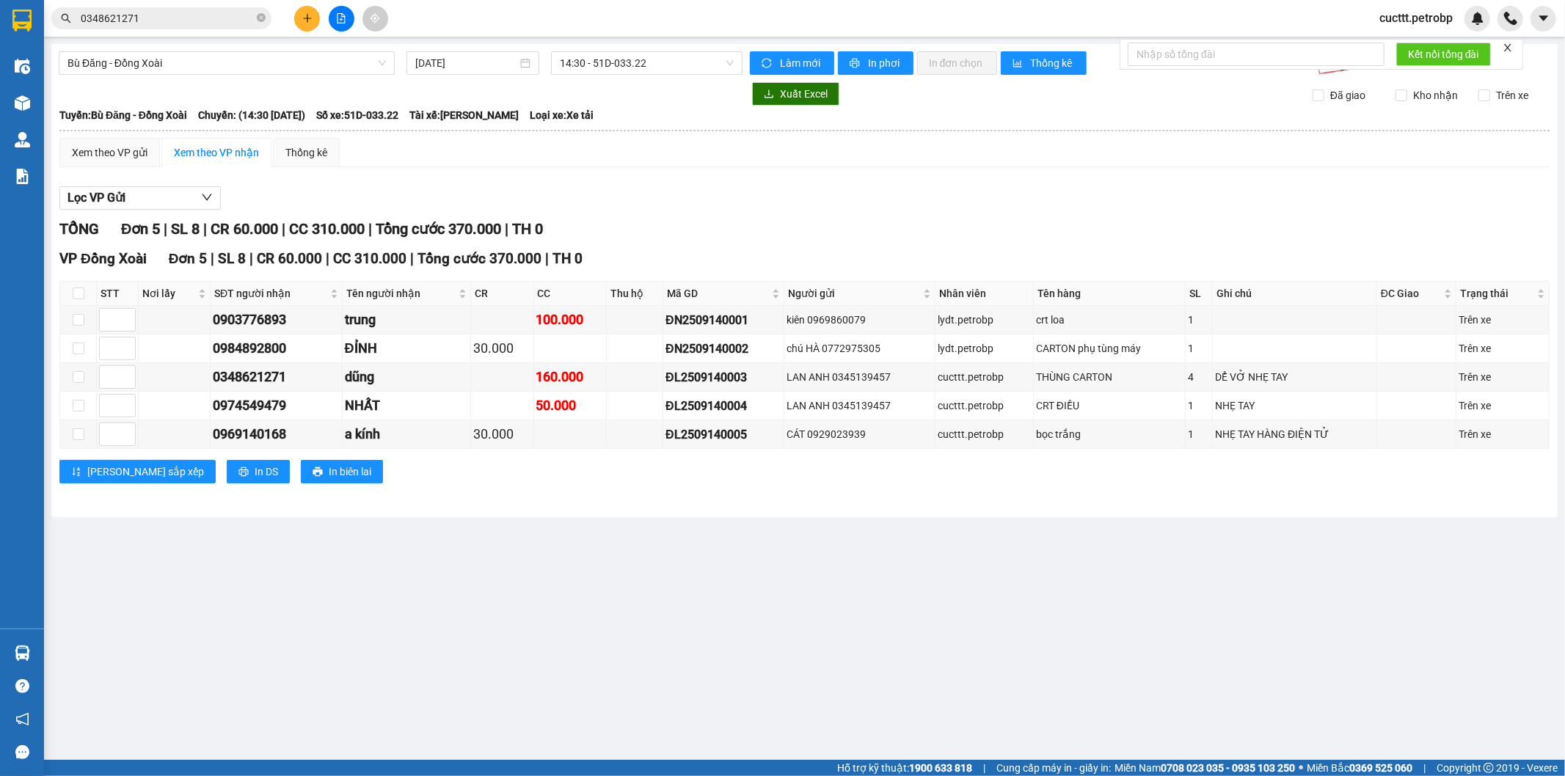
click at [222, 155] on div "Xem theo VP nhận" at bounding box center [216, 153] width 85 height 16
click at [74, 378] on input "checkbox" at bounding box center [79, 377] width 12 height 12
checkbox input "true"
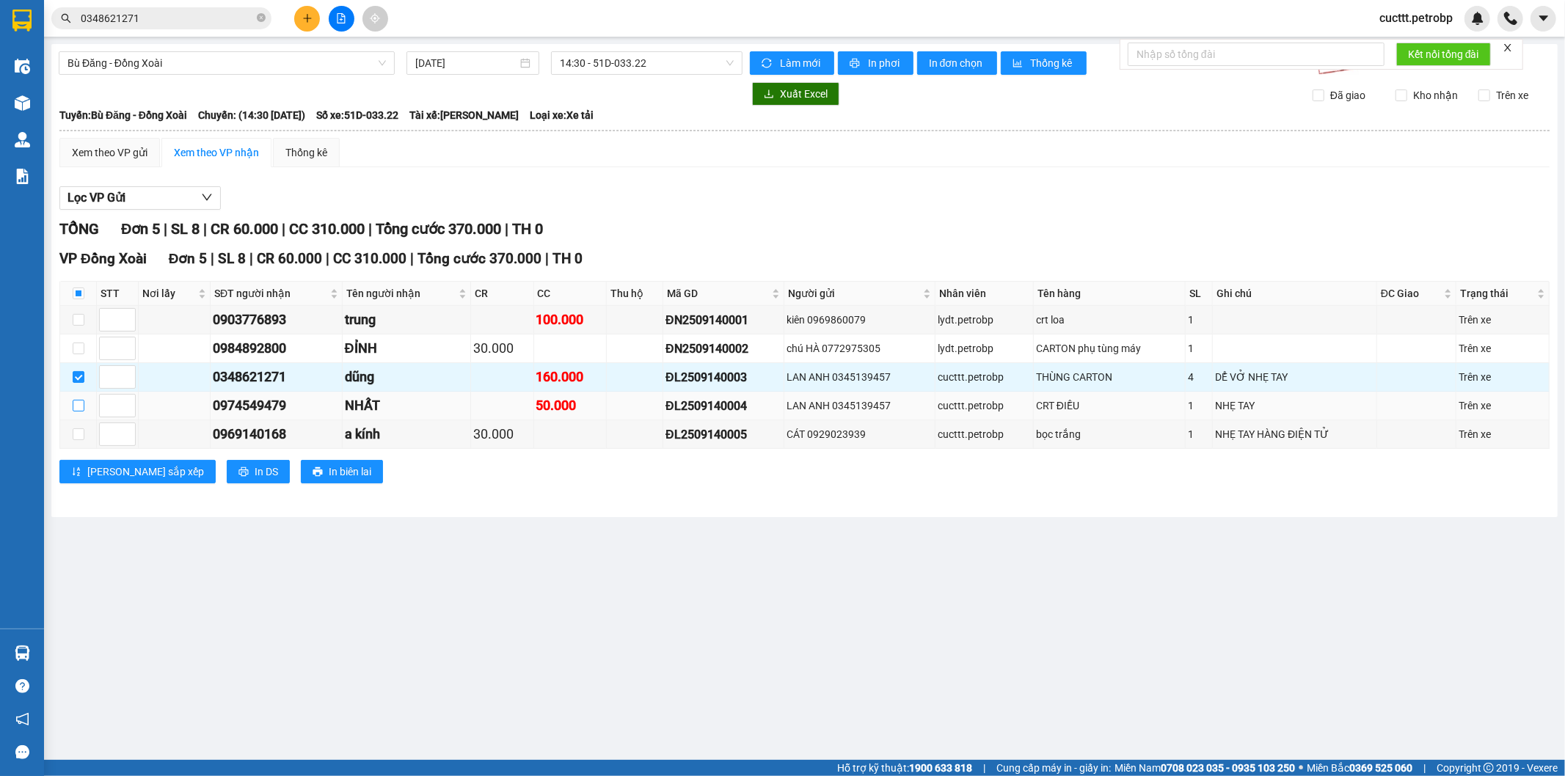
click at [79, 408] on input "checkbox" at bounding box center [79, 406] width 12 height 12
checkbox input "true"
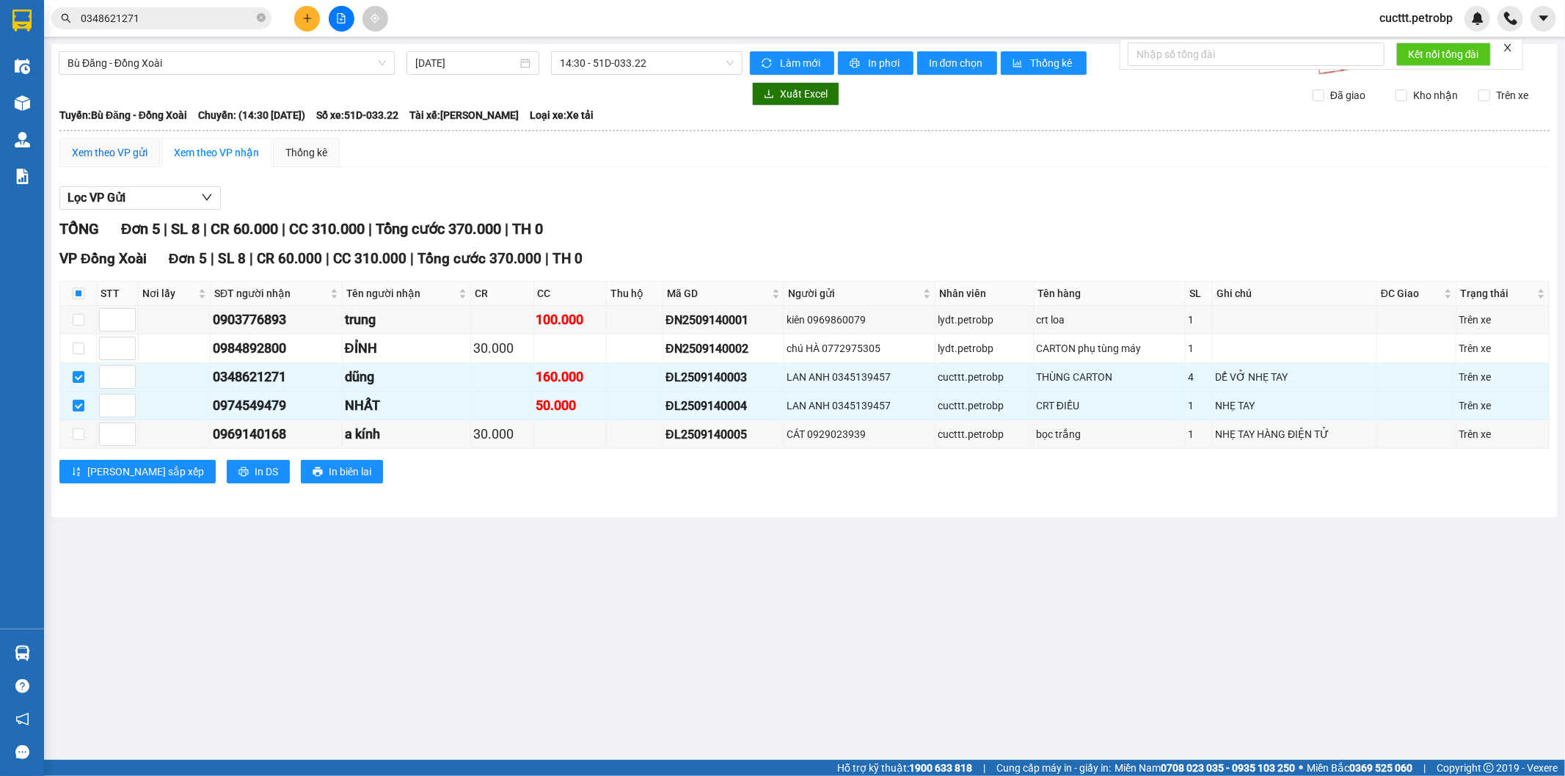
click at [123, 157] on div "Xem theo VP gửi" at bounding box center [110, 153] width 76 height 16
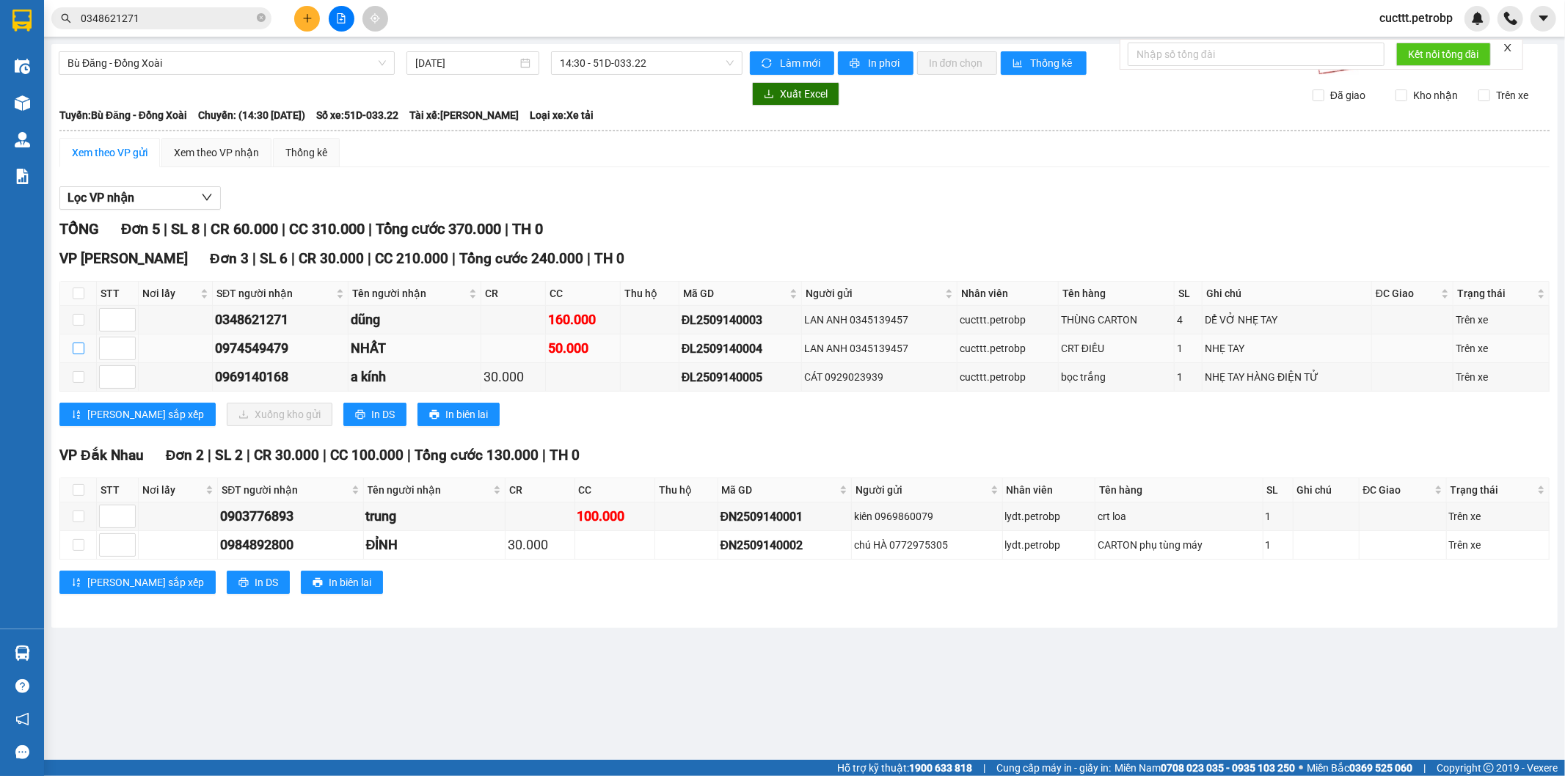
click at [73, 353] on input "checkbox" at bounding box center [79, 349] width 12 height 12
checkbox input "true"
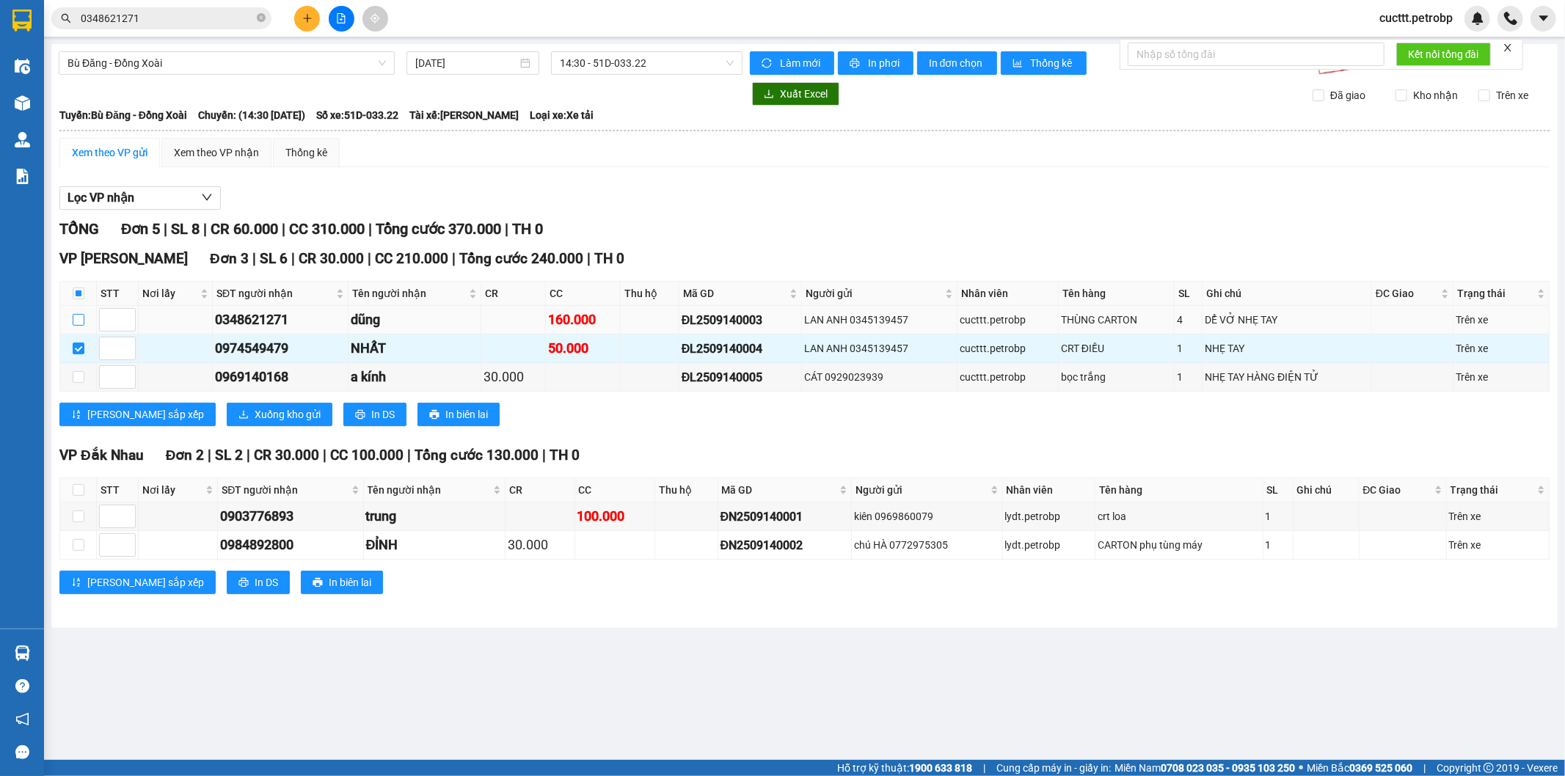
click at [73, 318] on input "checkbox" at bounding box center [79, 320] width 12 height 12
checkbox input "true"
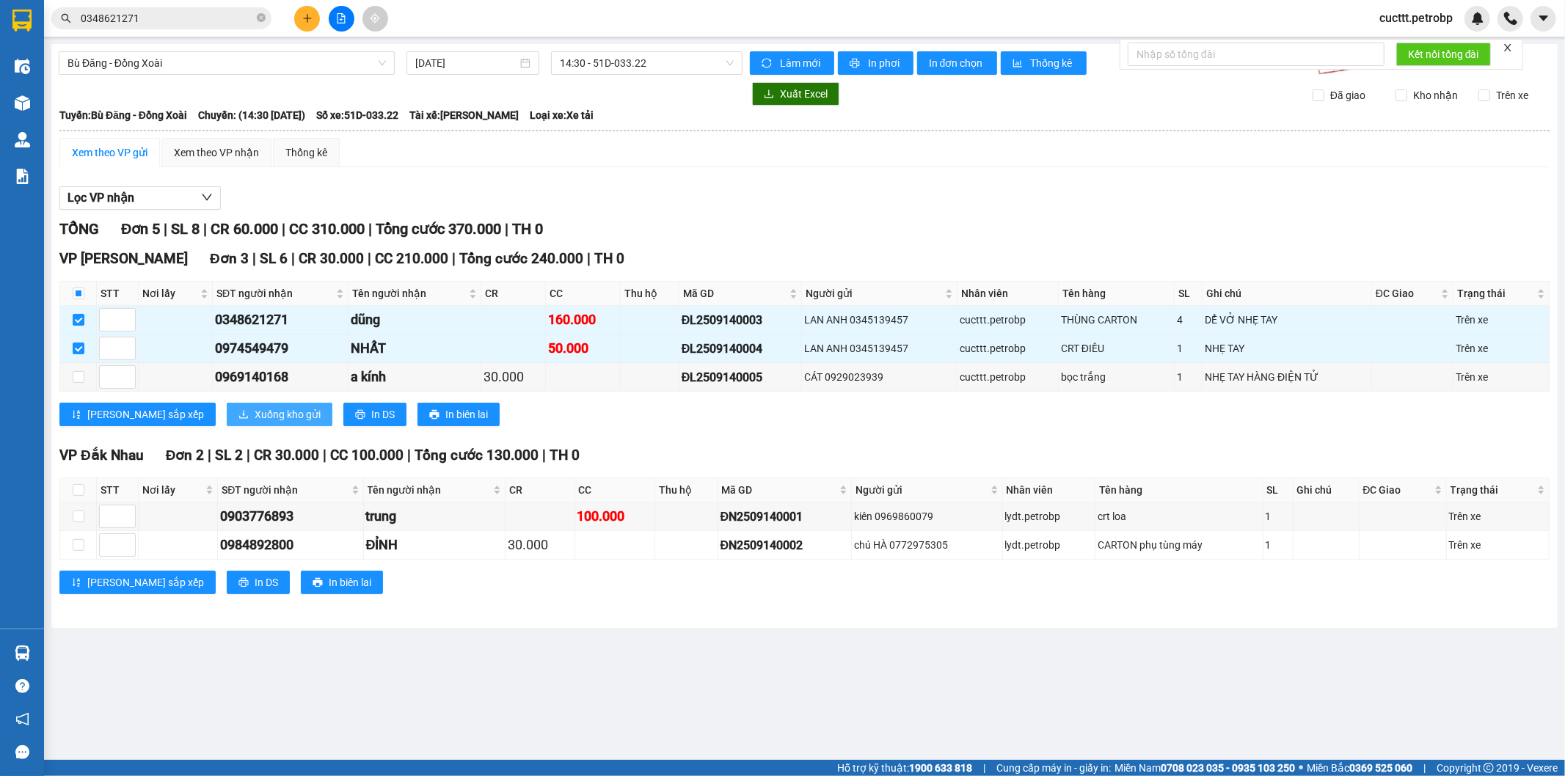
click at [227, 407] on button "Xuống kho gửi" at bounding box center [280, 414] width 106 height 23
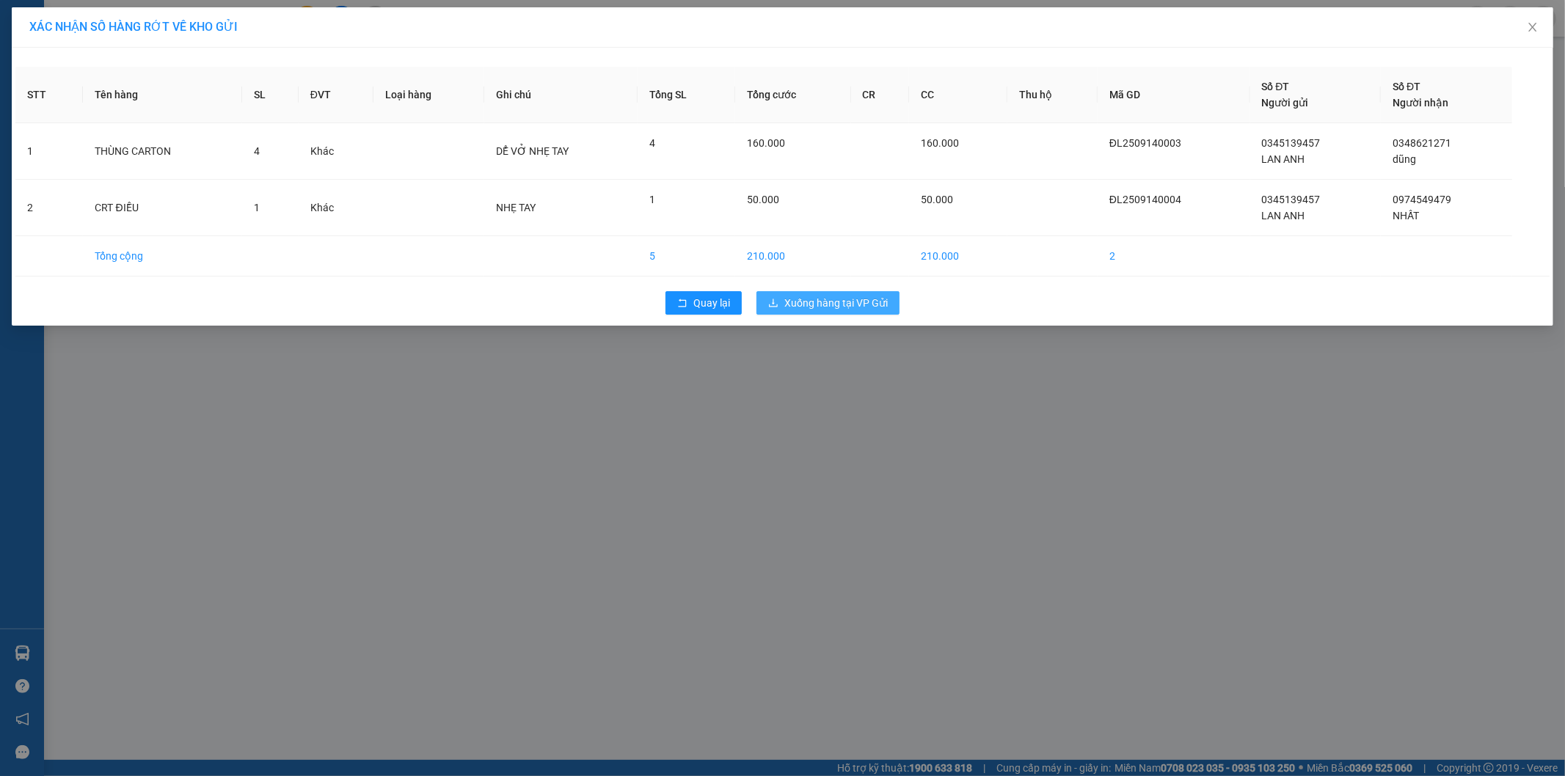
click at [773, 302] on icon "download" at bounding box center [773, 303] width 9 height 8
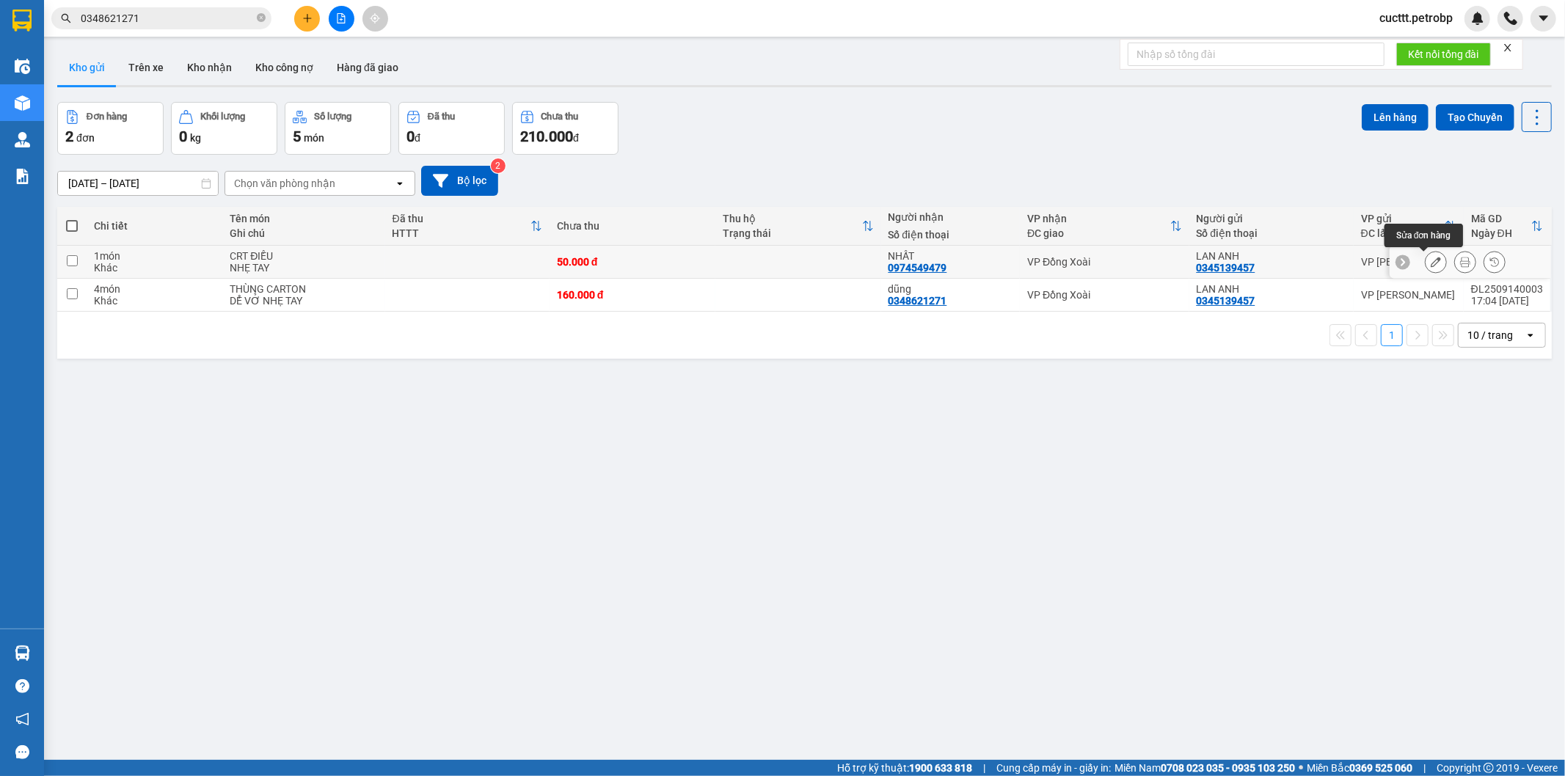
click at [1431, 264] on icon at bounding box center [1436, 262] width 10 height 10
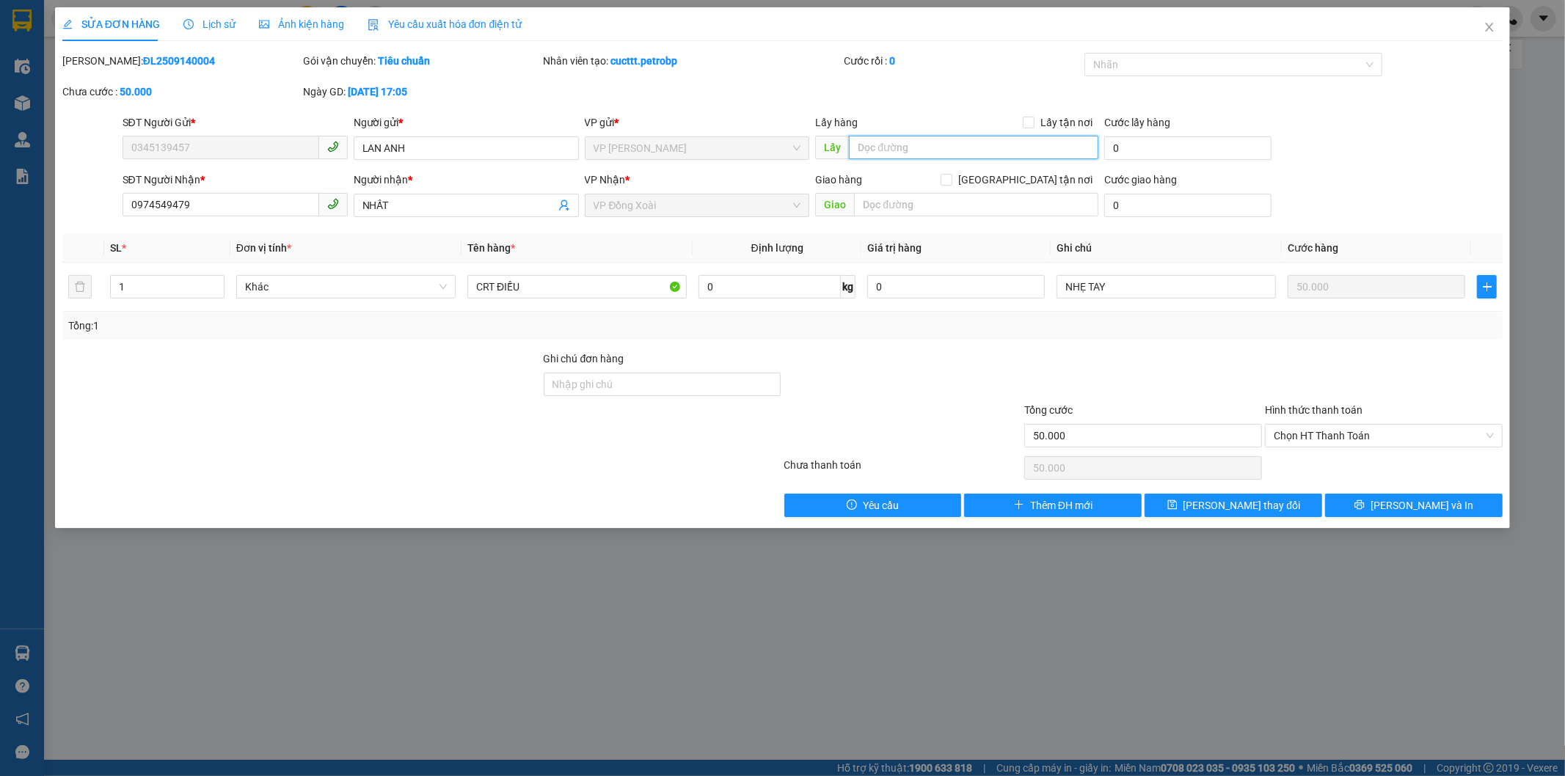
click at [955, 158] on input "text" at bounding box center [973, 147] width 249 height 23
type input "KM 34"
click at [1178, 511] on span "save" at bounding box center [1172, 506] width 10 height 12
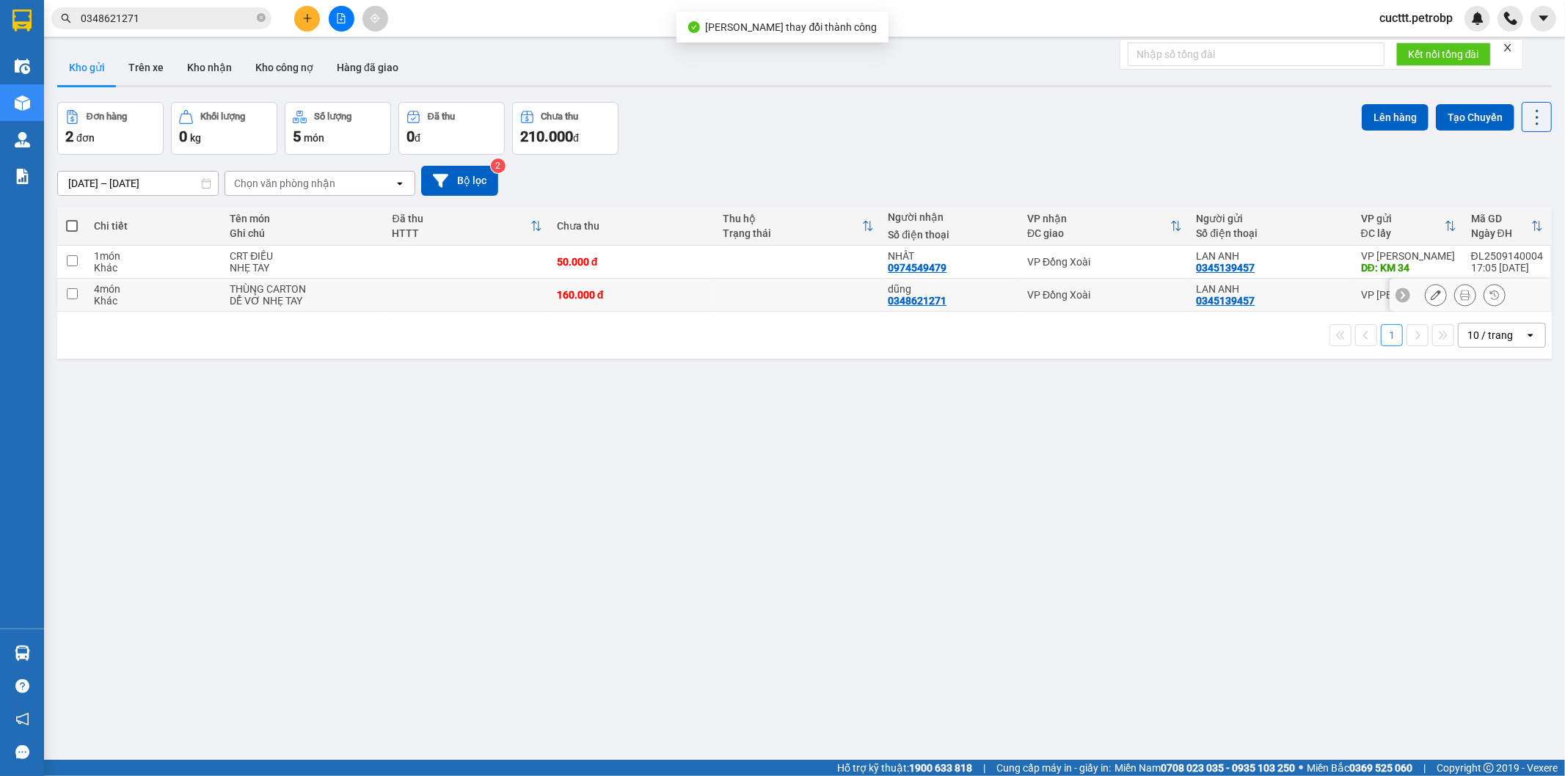
click at [912, 292] on div "dũng" at bounding box center [951, 289] width 125 height 12
checkbox input "true"
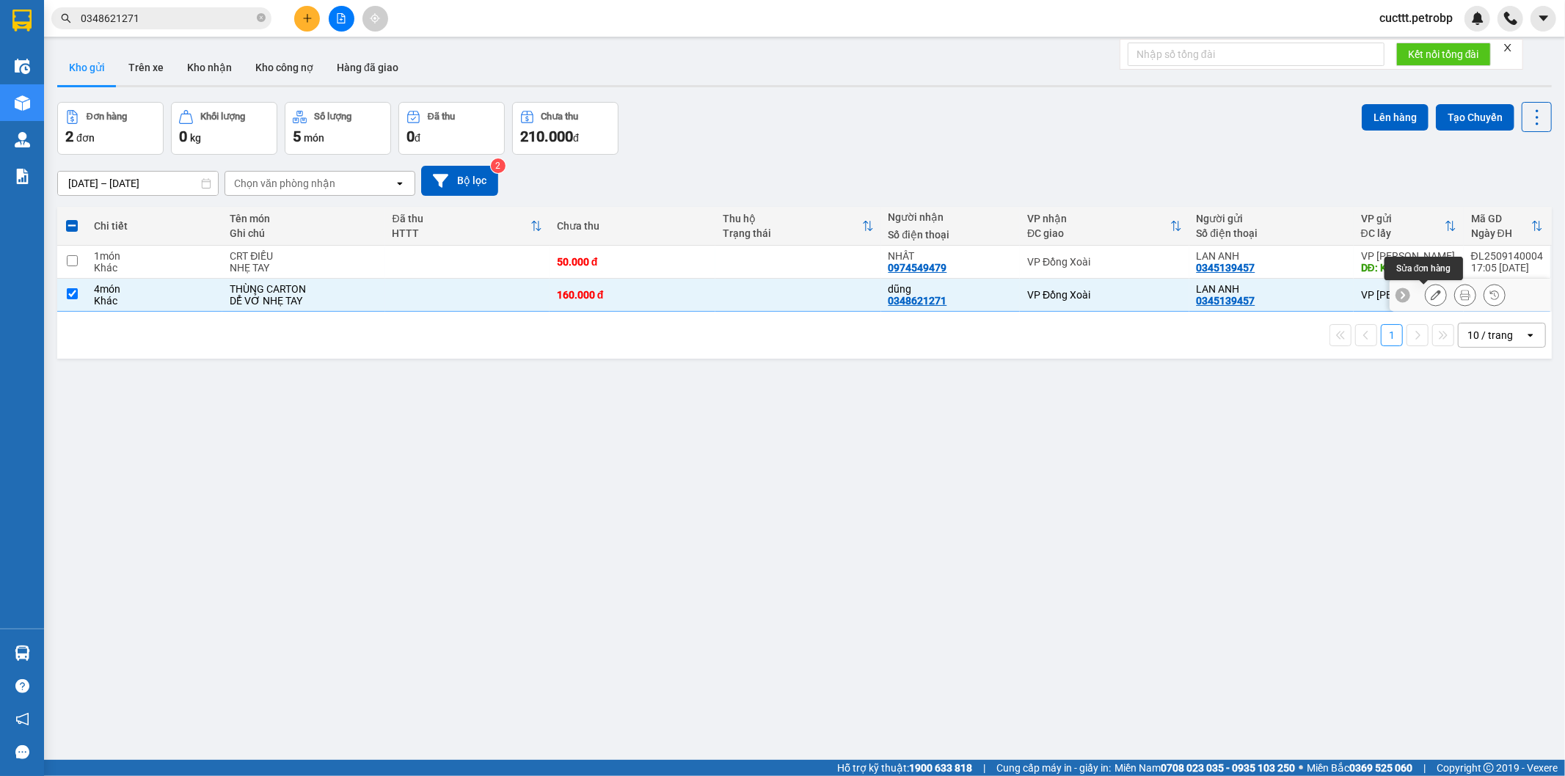
click at [1431, 300] on icon at bounding box center [1436, 295] width 10 height 10
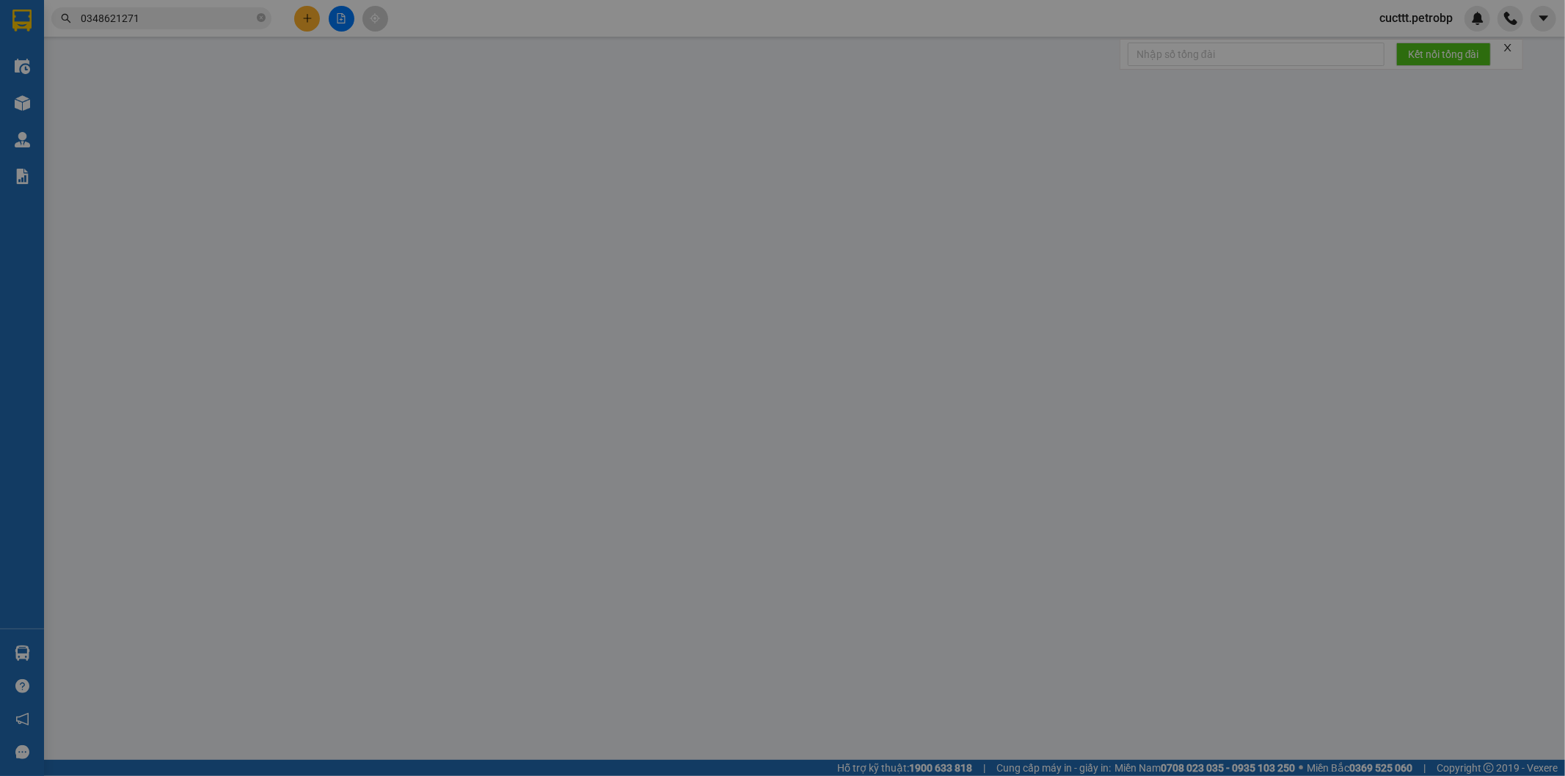
type input "0345139457"
type input "LAN ANH"
type input "0348621271"
type input "dũng"
type input "160.000"
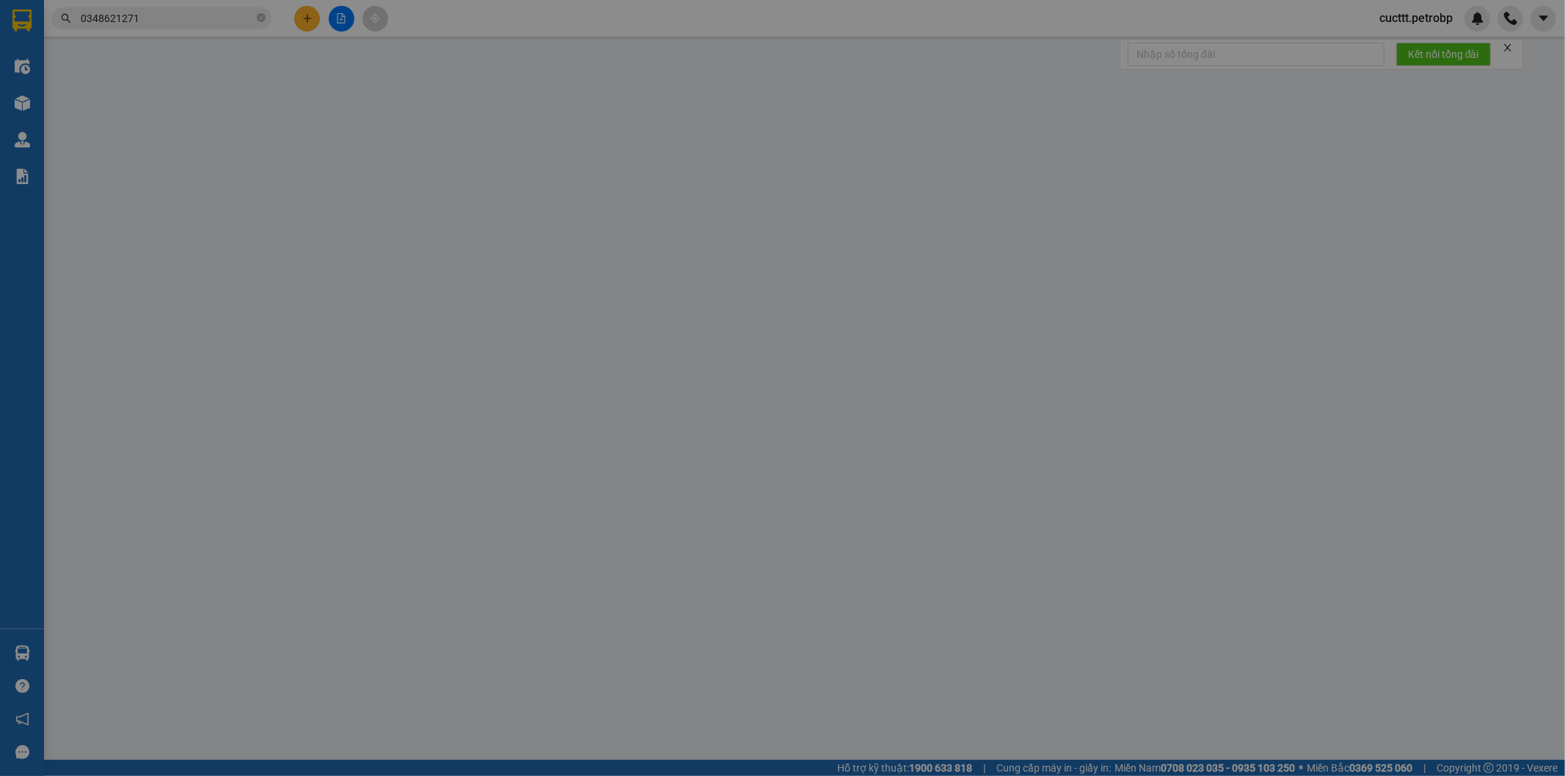
type input "160.000"
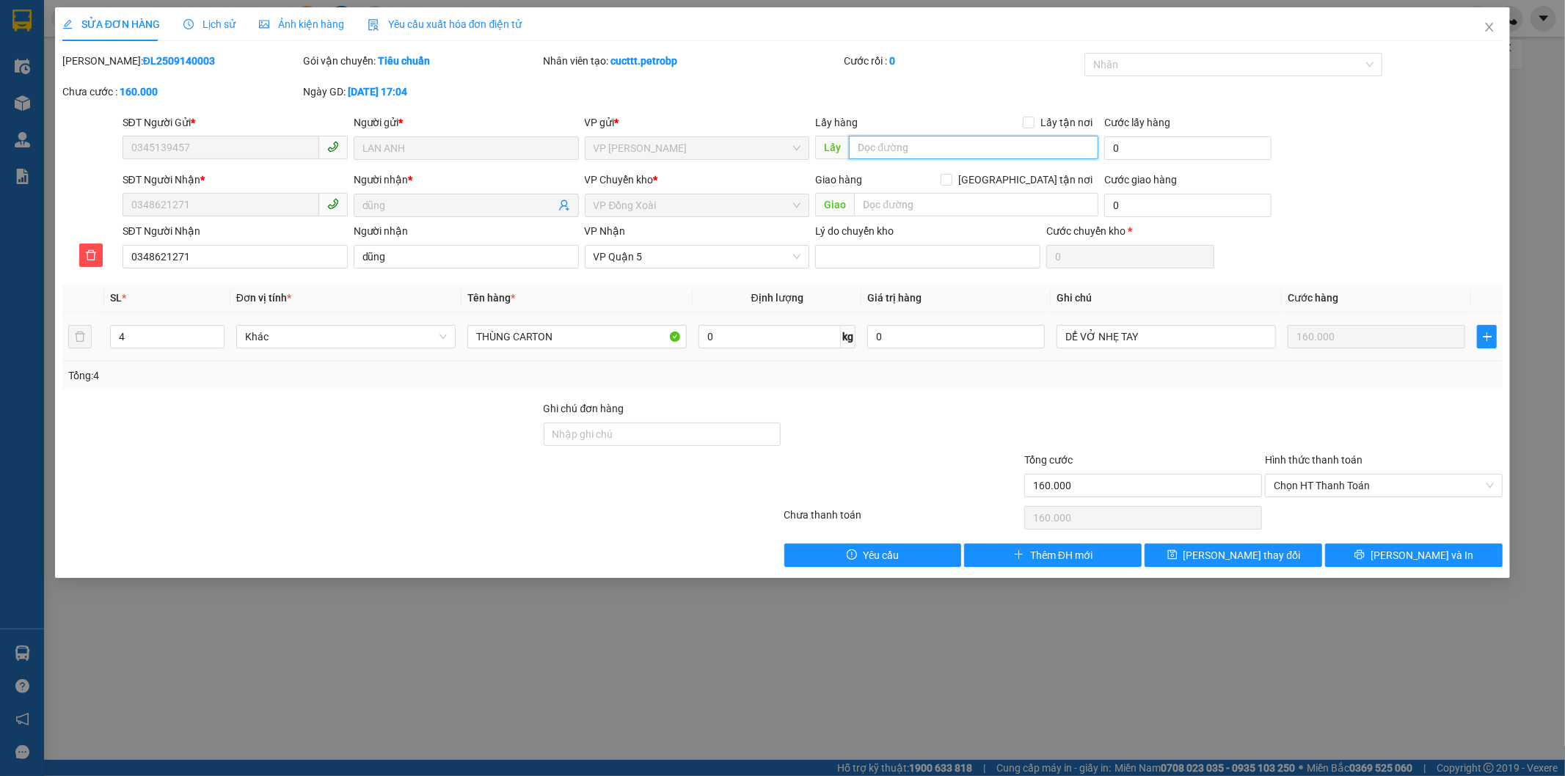
click at [906, 154] on input "text" at bounding box center [973, 147] width 249 height 23
type input "KM 34"
click at [1222, 555] on span "[PERSON_NAME] thay đổi" at bounding box center [1242, 555] width 117 height 16
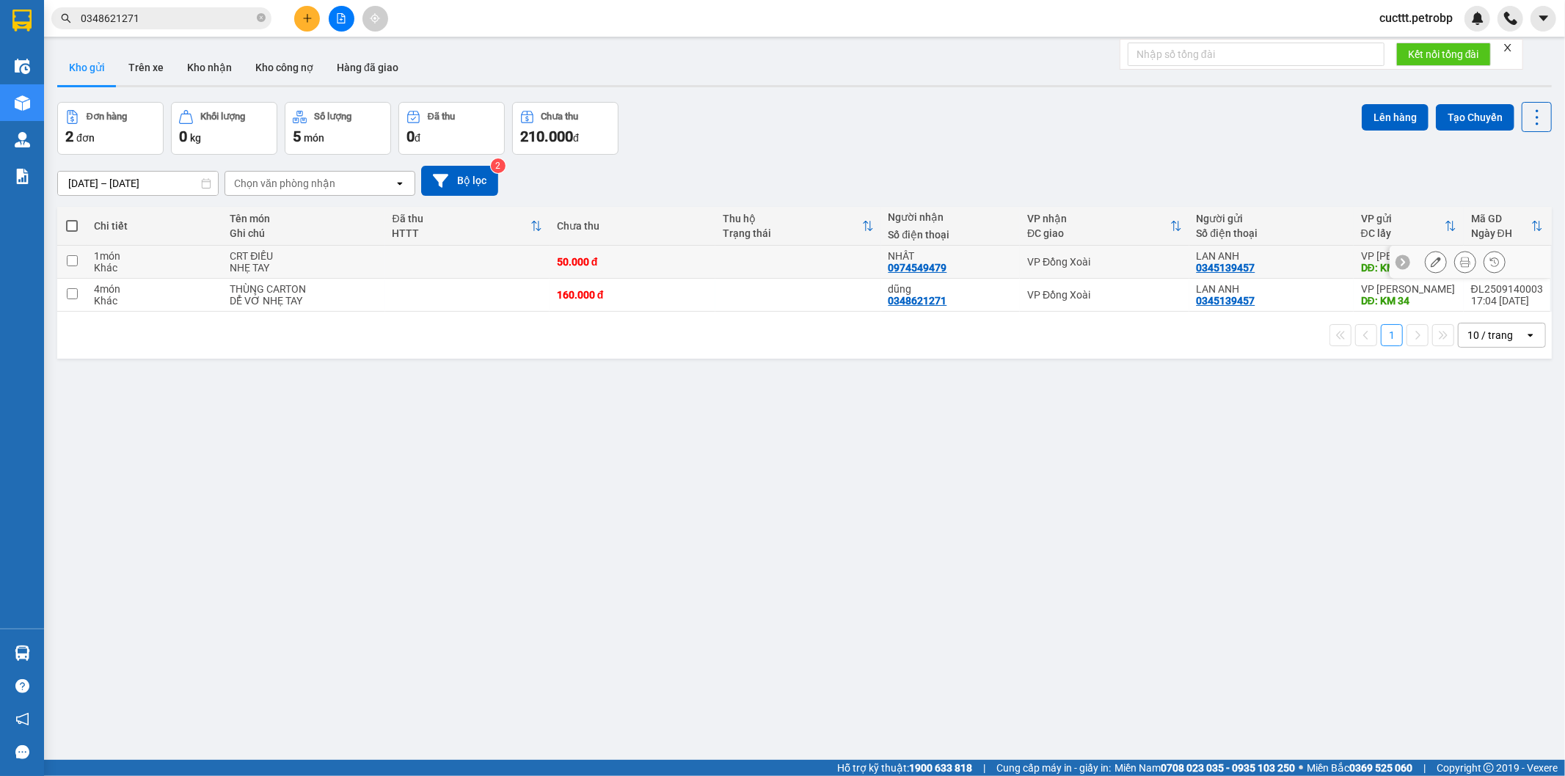
click at [69, 262] on input "checkbox" at bounding box center [72, 260] width 11 height 11
checkbox input "true"
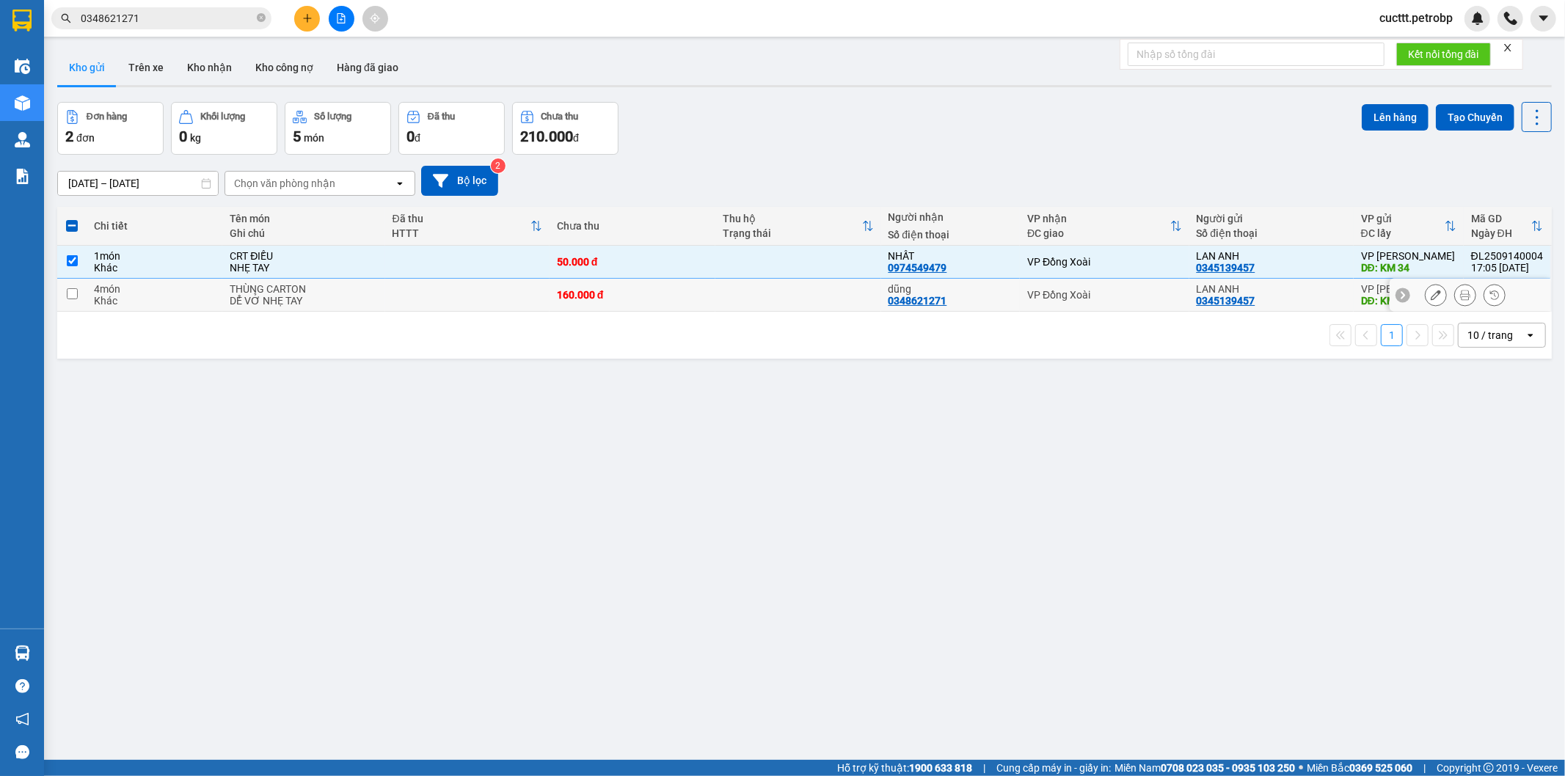
click at [74, 296] on input "checkbox" at bounding box center [72, 293] width 11 height 11
checkbox input "true"
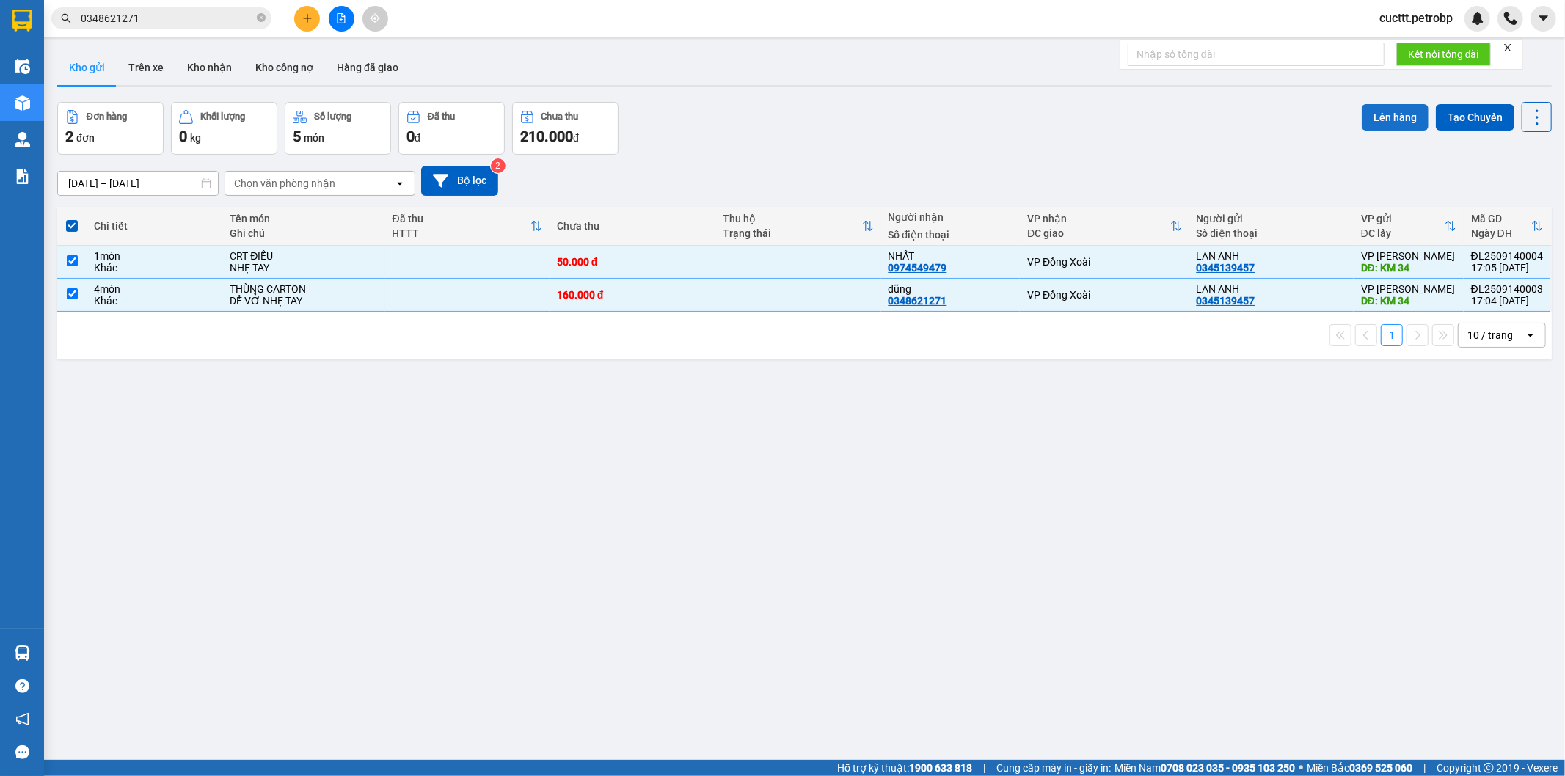
click at [1390, 120] on button "Lên hàng" at bounding box center [1395, 117] width 67 height 26
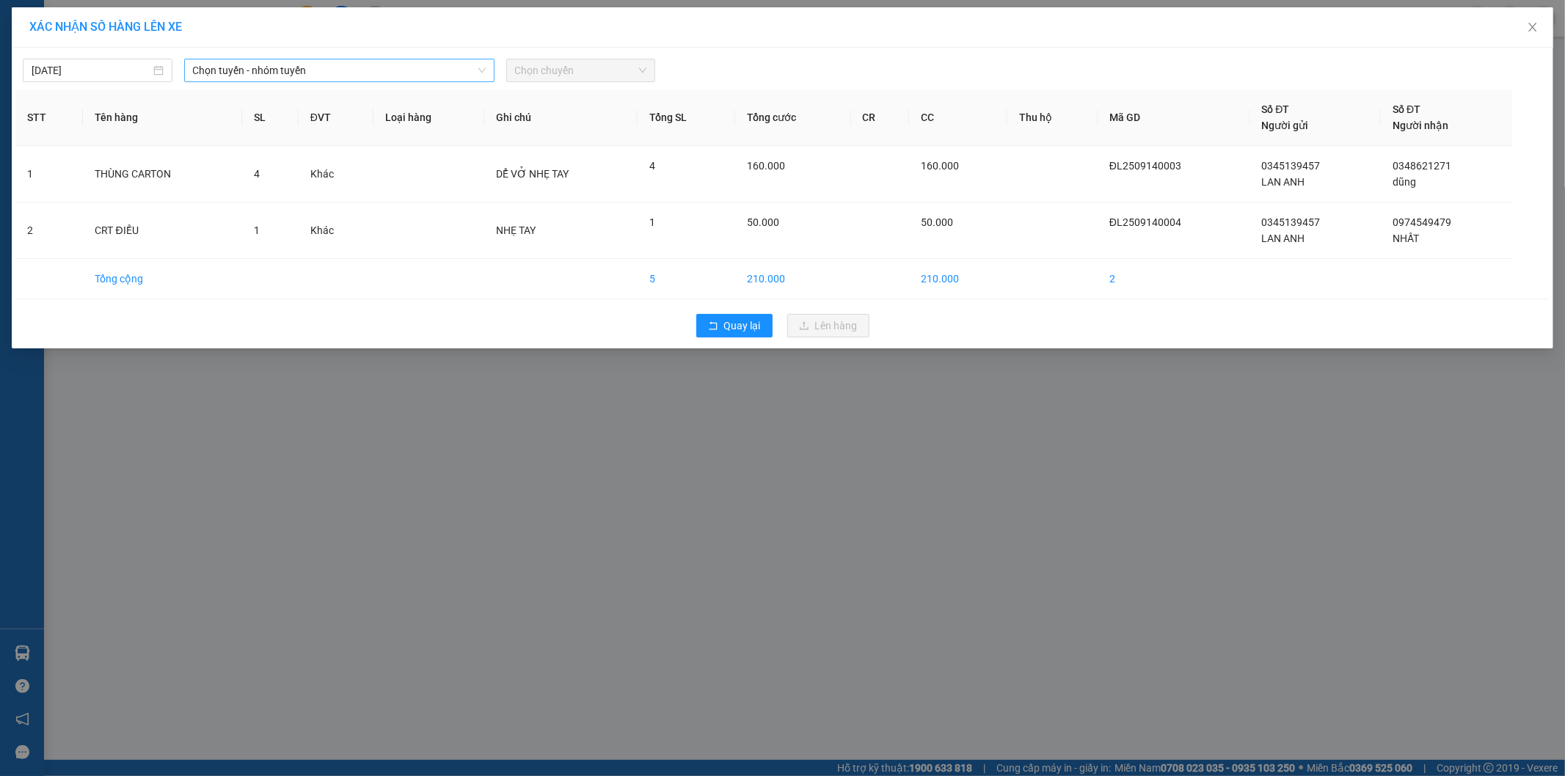
click at [379, 76] on span "Chọn tuyến - nhóm tuyến" at bounding box center [339, 70] width 293 height 22
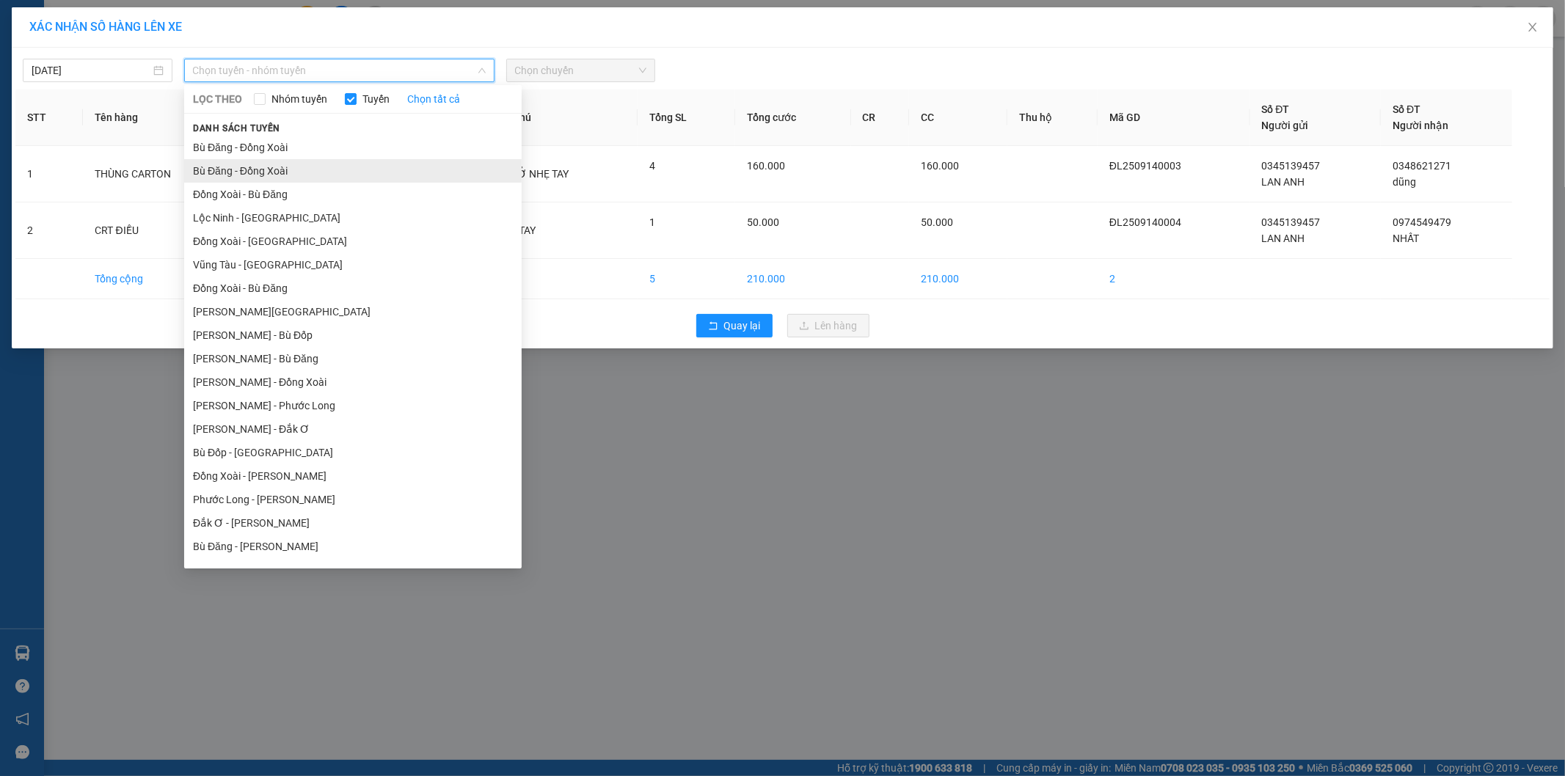
click at [269, 171] on li "Bù Đăng - Đồng Xoài" at bounding box center [353, 170] width 338 height 23
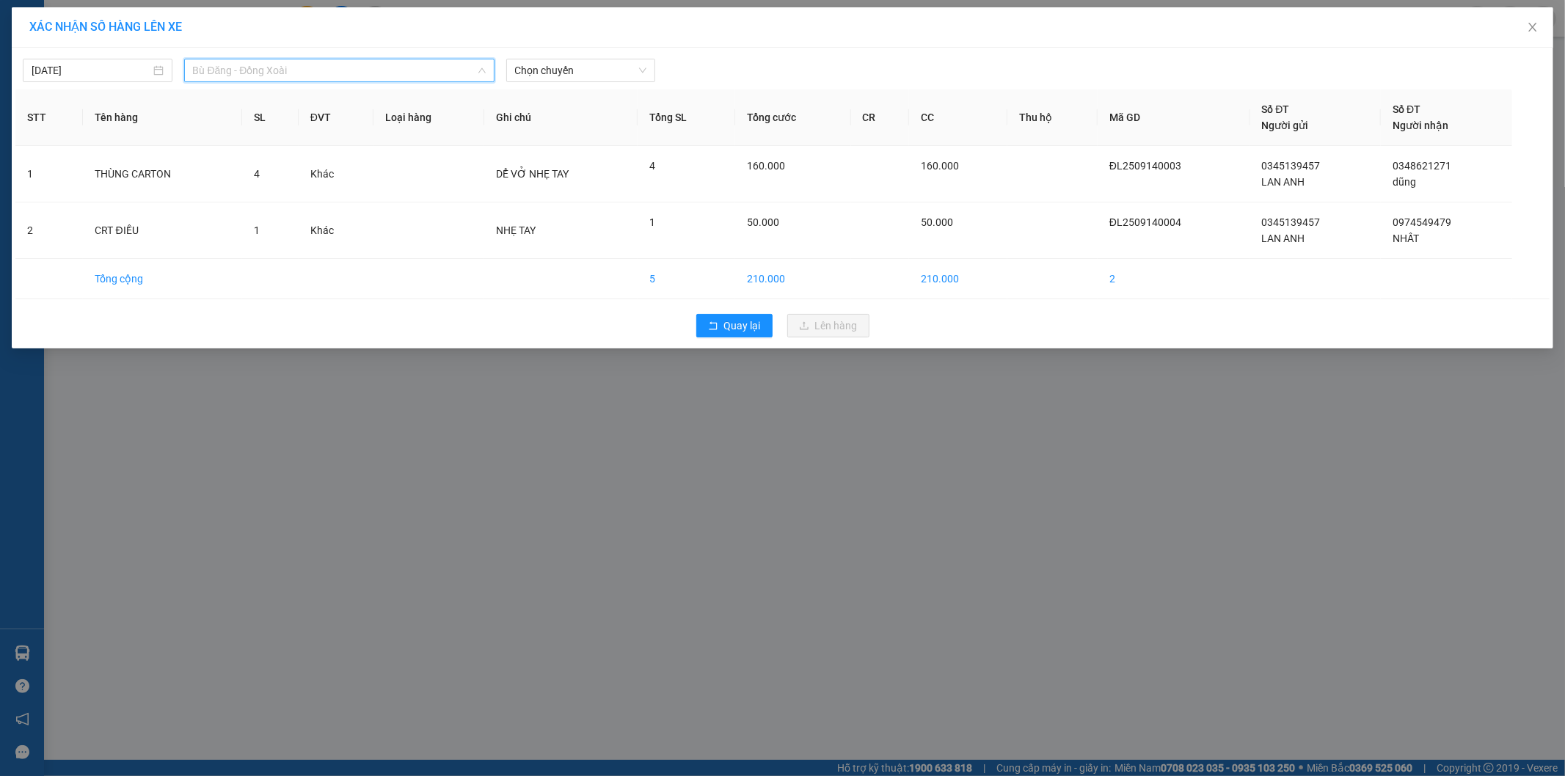
click at [357, 74] on span "Bù Đăng - Đồng Xoài" at bounding box center [339, 70] width 293 height 22
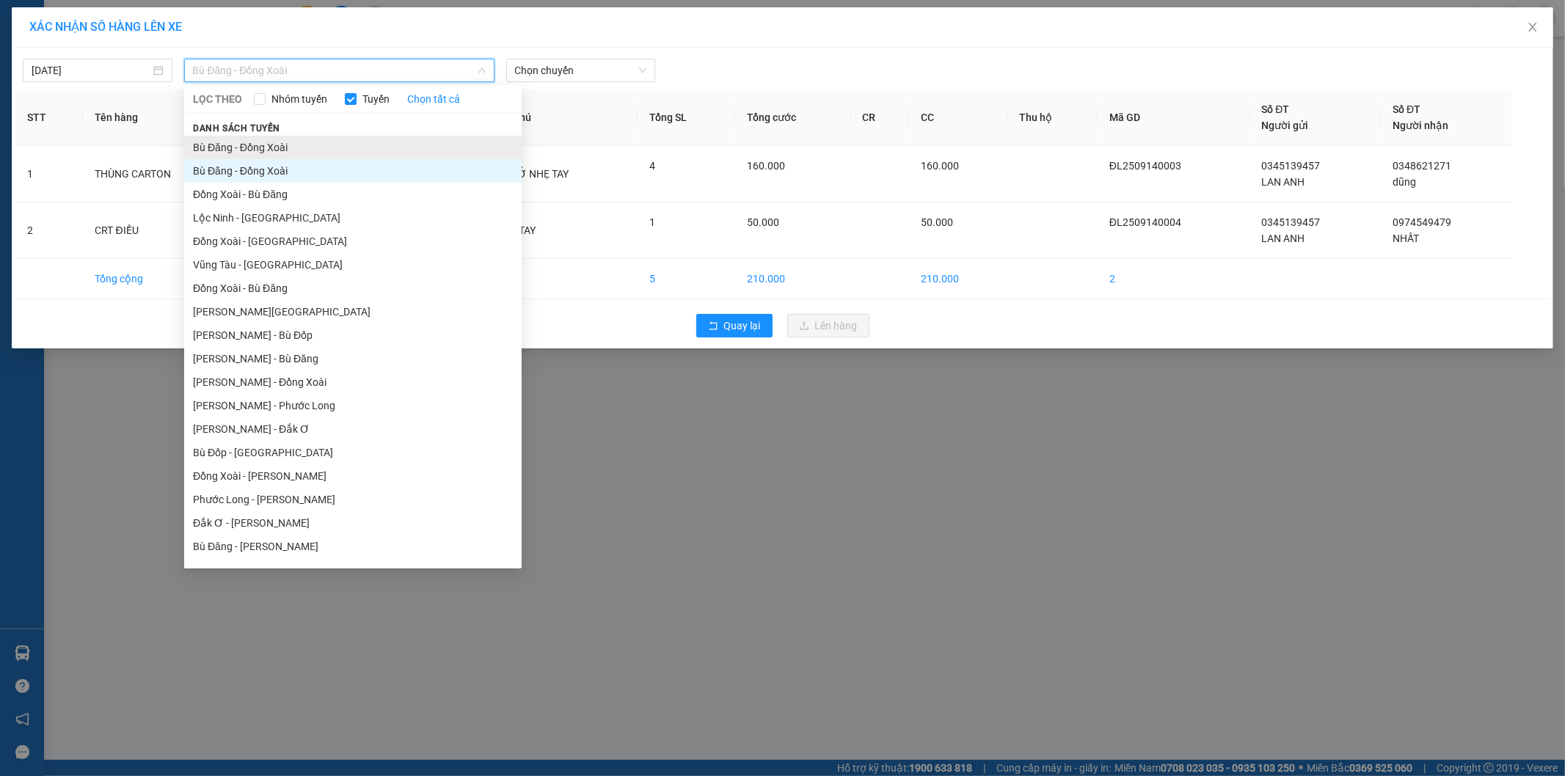
click at [310, 155] on li "Bù Đăng - Đồng Xoài" at bounding box center [353, 147] width 338 height 23
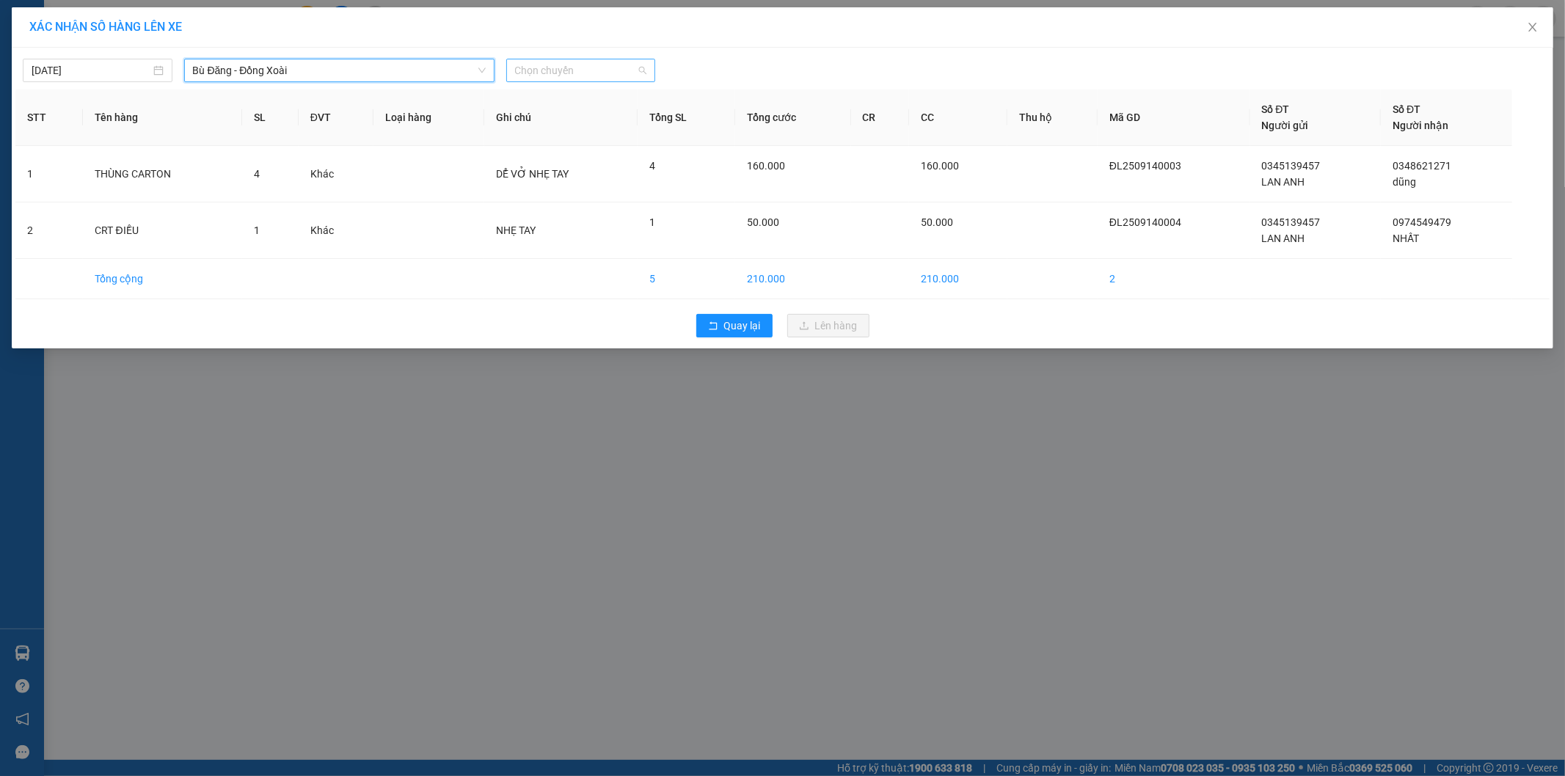
click at [564, 63] on span "Chọn chuyến" at bounding box center [581, 70] width 132 height 22
click at [583, 142] on div "14:30 - 51D-033.22" at bounding box center [572, 147] width 114 height 16
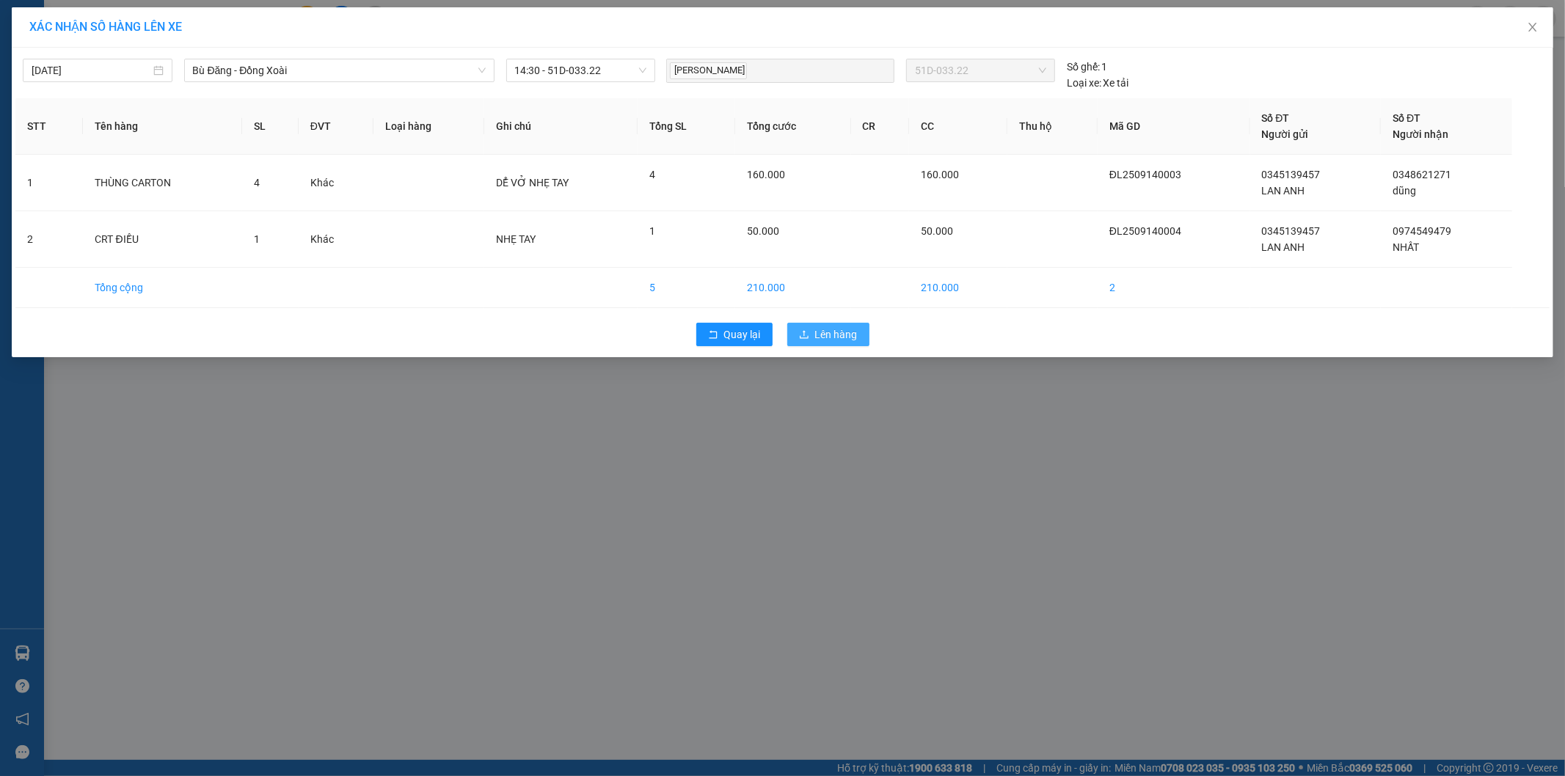
click at [819, 330] on span "Lên hàng" at bounding box center [836, 335] width 43 height 16
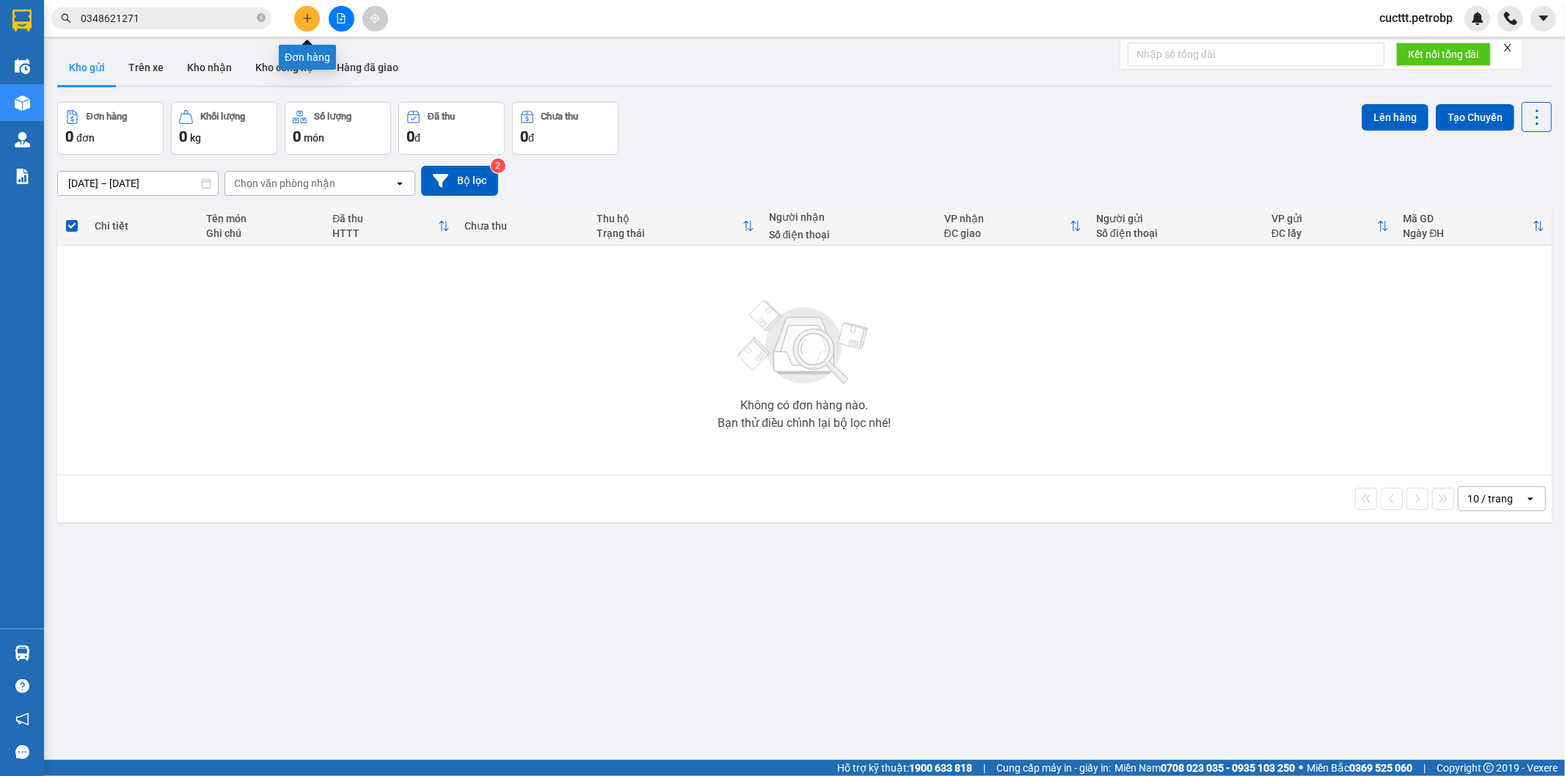
click at [302, 18] on icon "plus" at bounding box center [307, 18] width 10 height 10
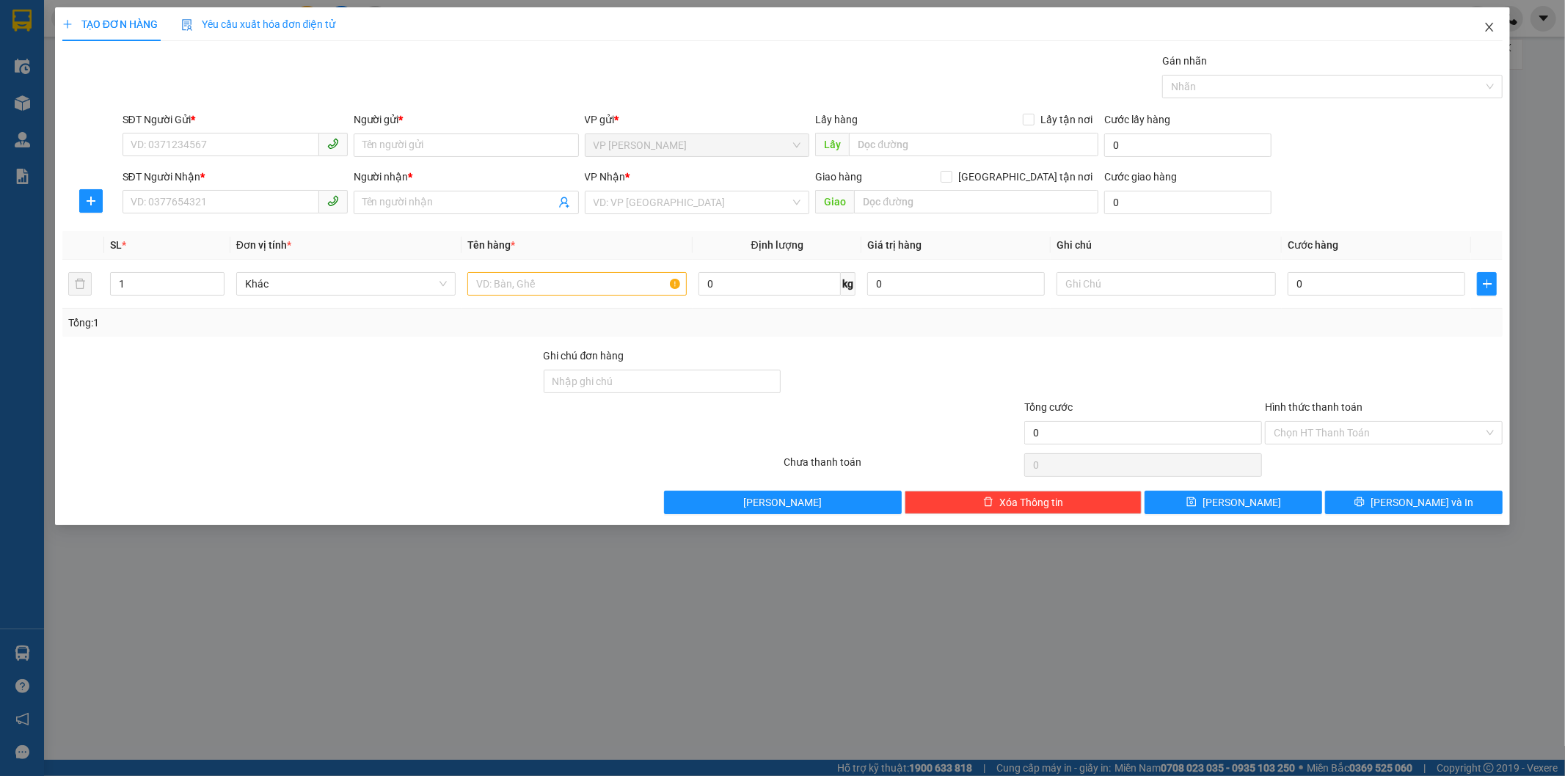
click at [1486, 21] on span "Close" at bounding box center [1489, 27] width 41 height 41
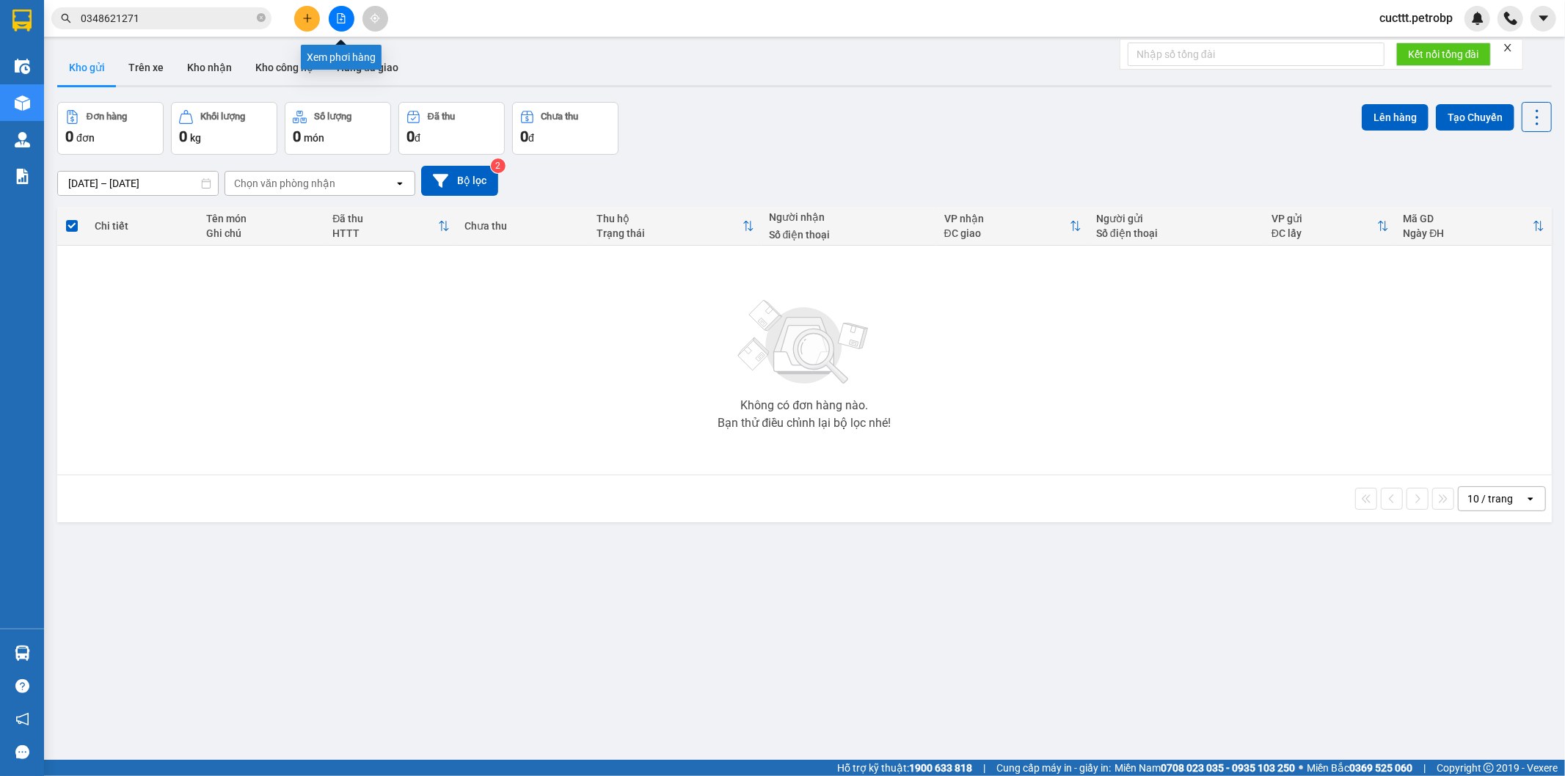
click at [340, 24] on button at bounding box center [342, 19] width 26 height 26
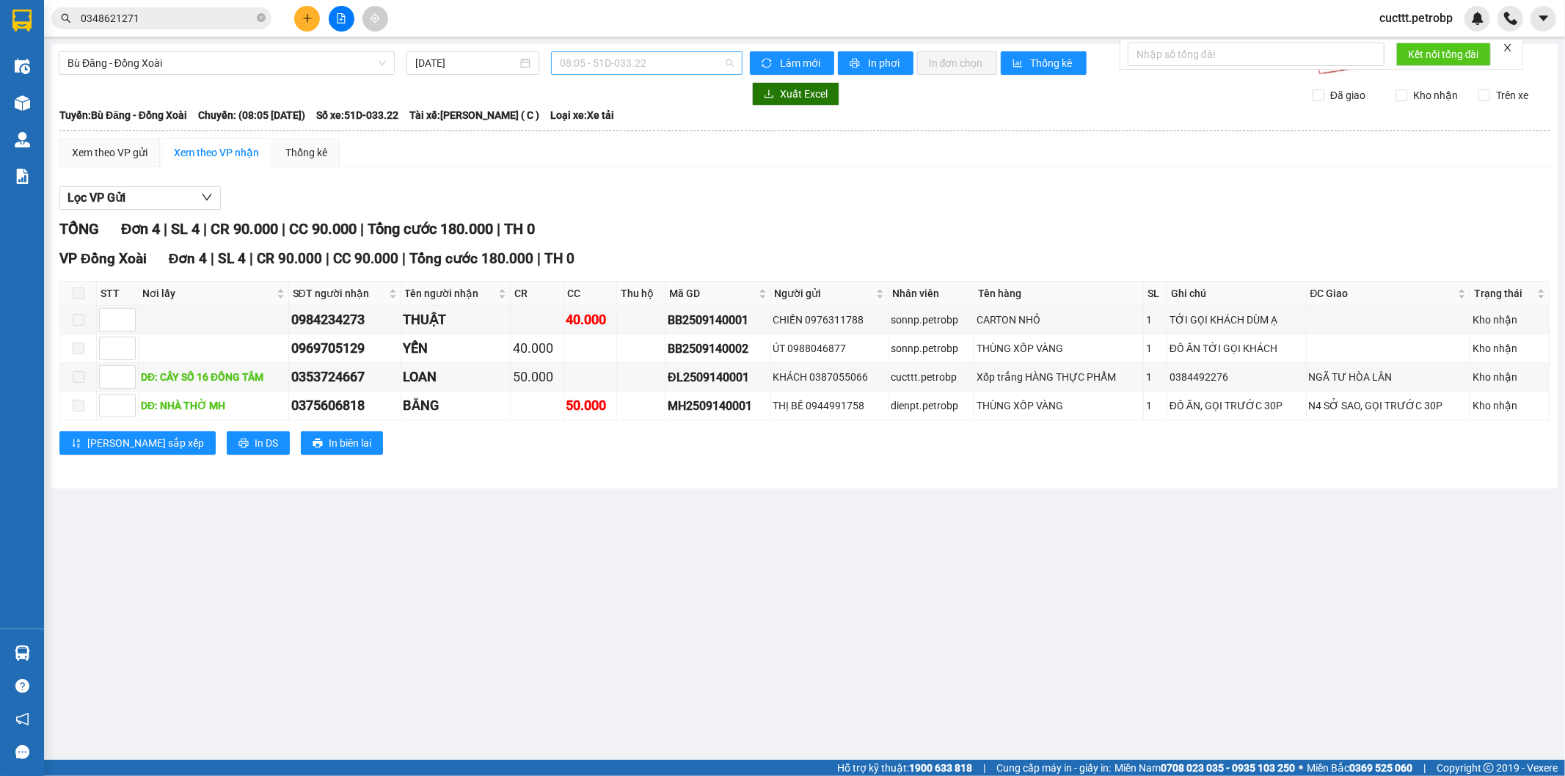
click at [627, 59] on span "08:05 - 51D-033.22" at bounding box center [646, 63] width 173 height 22
click at [635, 140] on div "14:30 - 51D-033.22" at bounding box center [617, 139] width 114 height 16
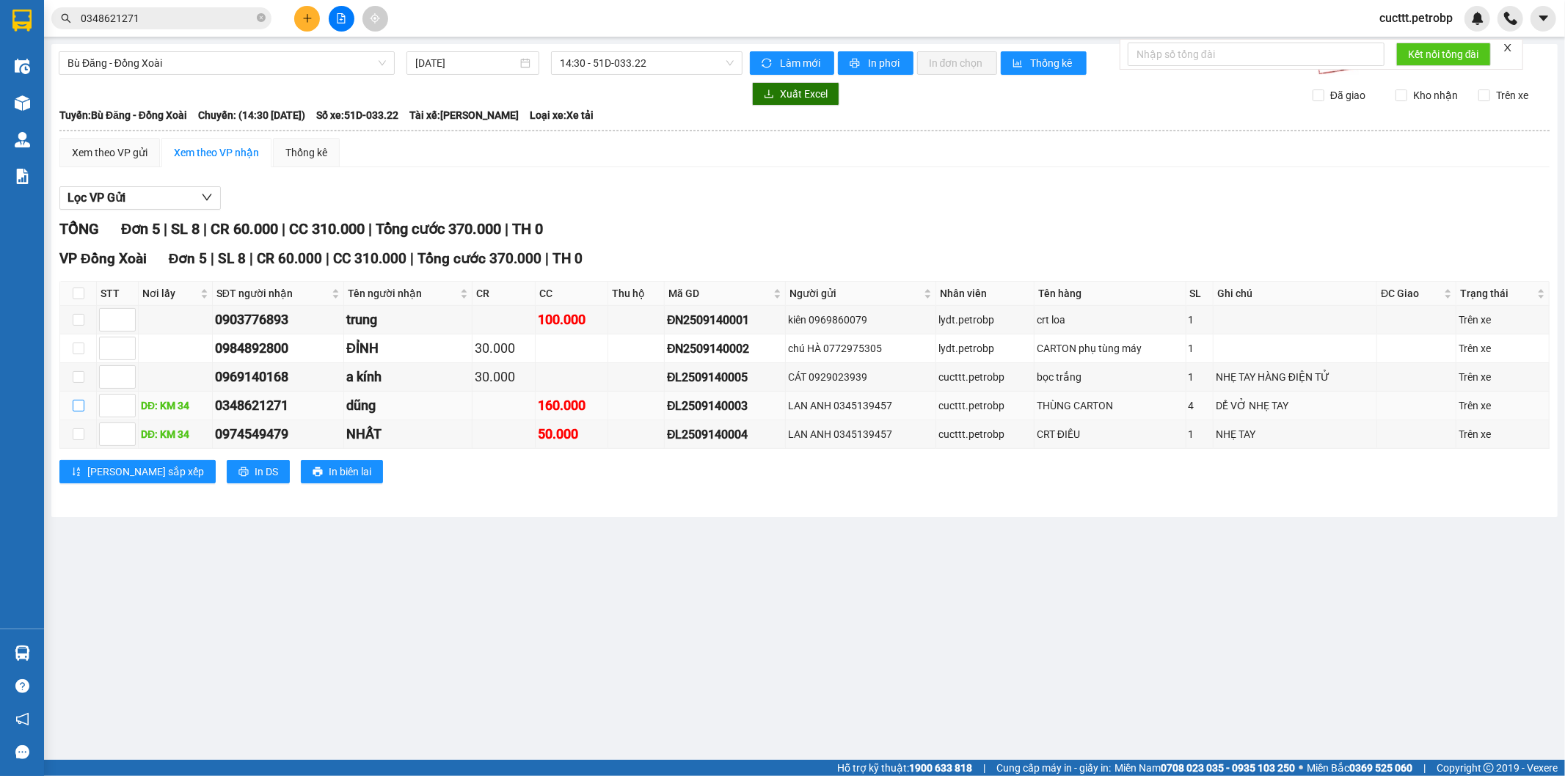
click at [82, 408] on input "checkbox" at bounding box center [79, 406] width 12 height 12
checkbox input "true"
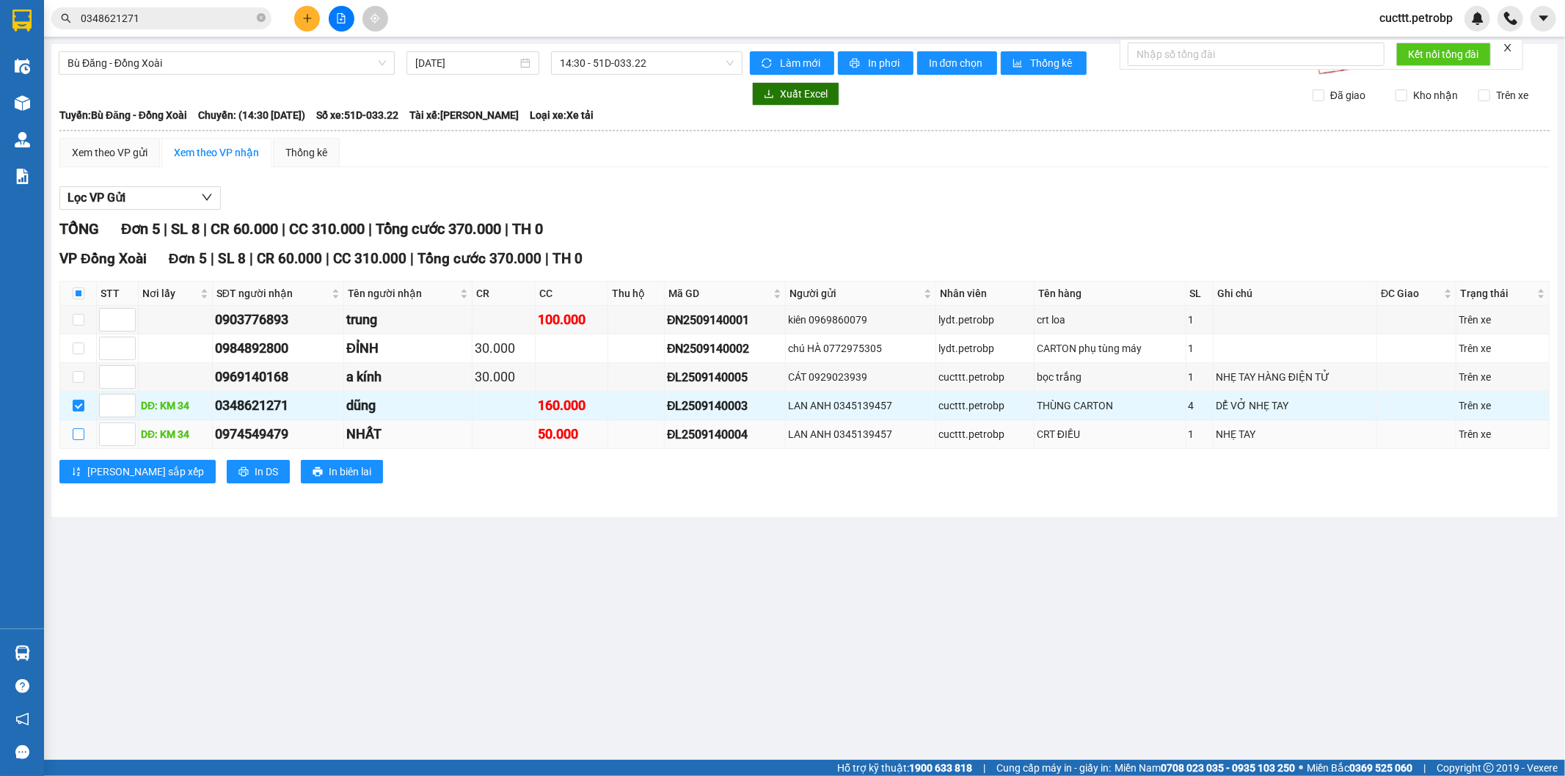
click at [76, 438] on input "checkbox" at bounding box center [79, 435] width 12 height 12
checkbox input "true"
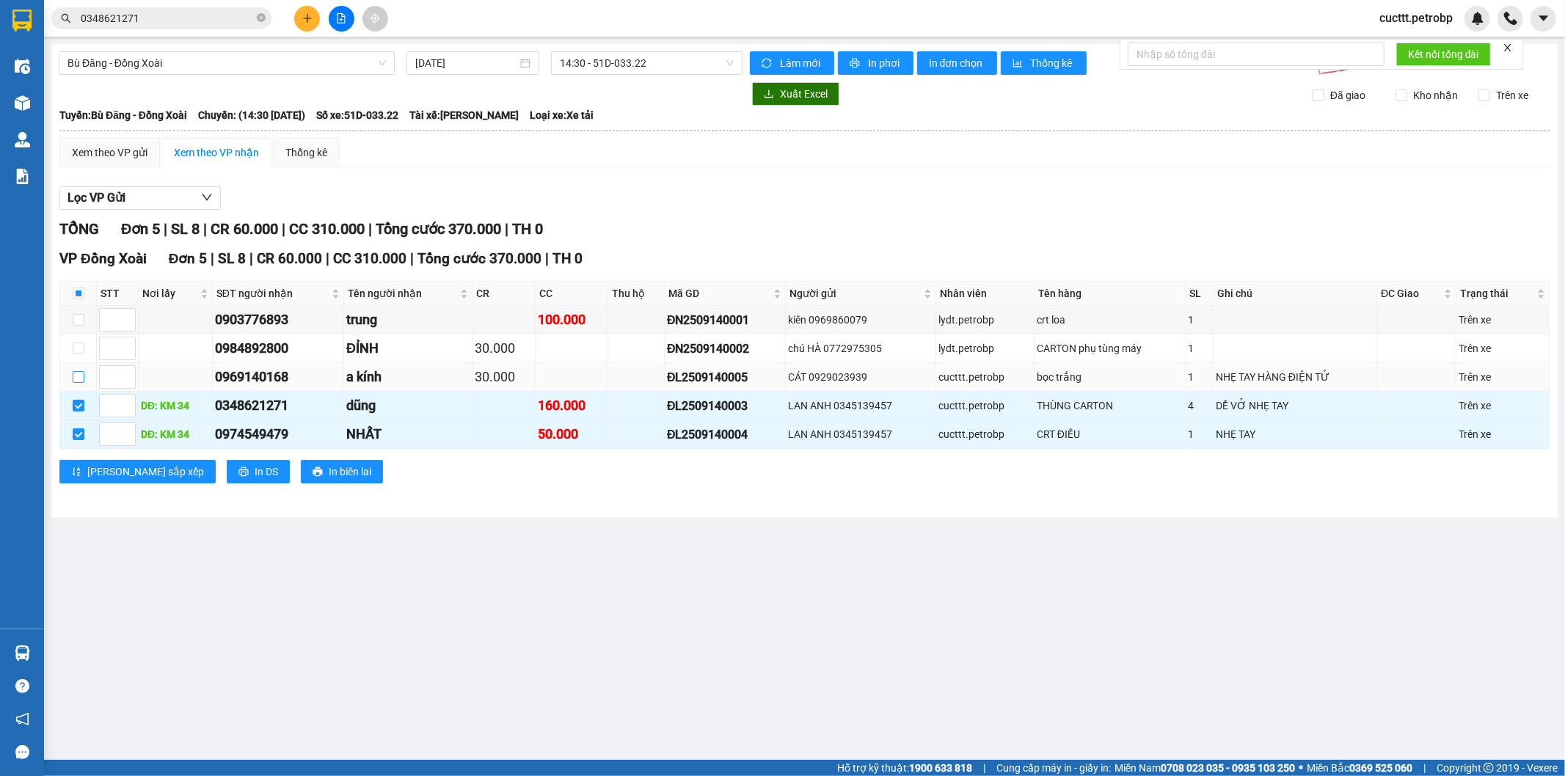
click at [75, 379] on input "checkbox" at bounding box center [79, 377] width 12 height 12
checkbox input "true"
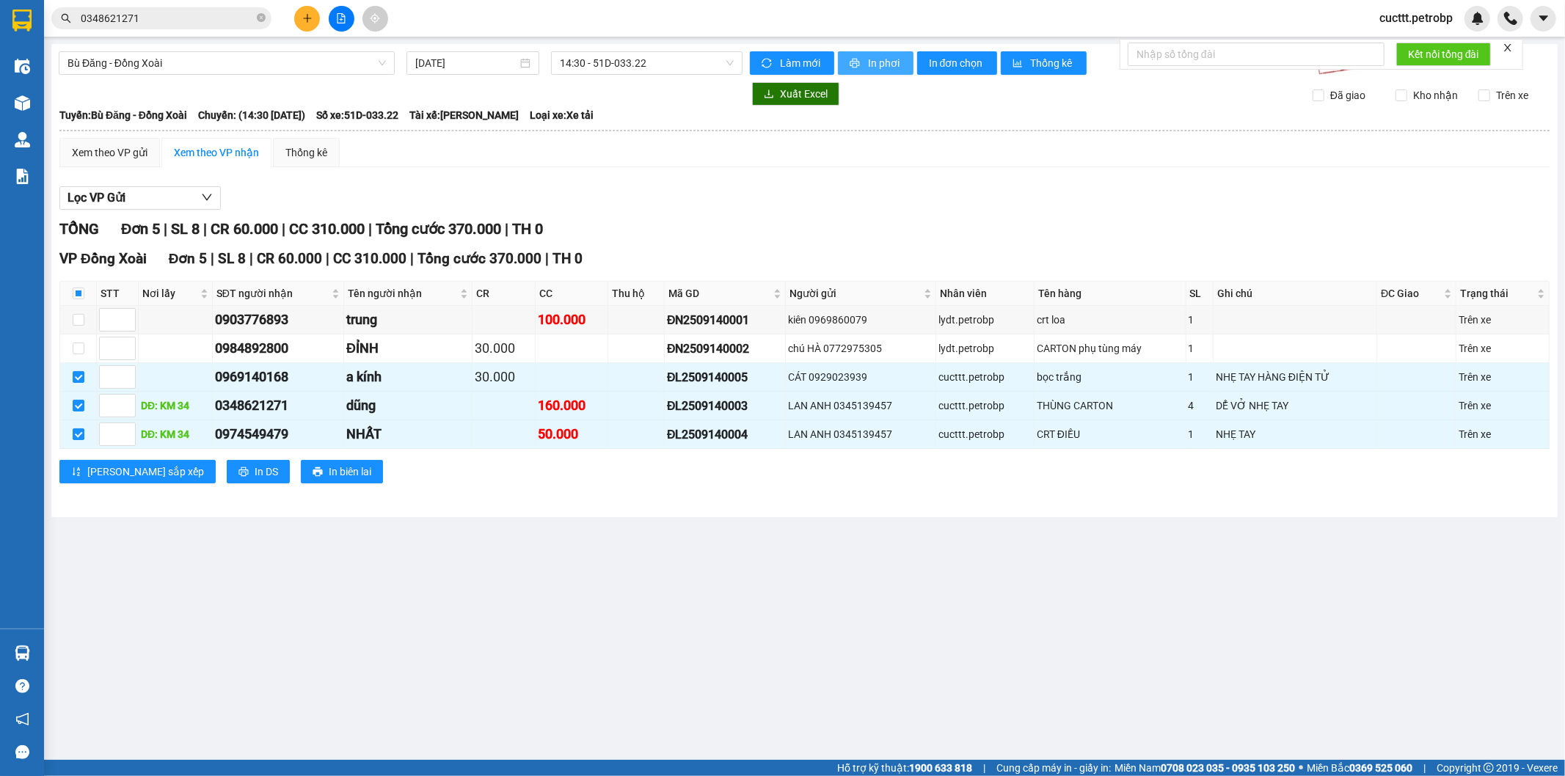
click at [891, 57] on span "In phơi" at bounding box center [885, 63] width 34 height 16
click at [958, 63] on span "In đơn chọn" at bounding box center [957, 63] width 57 height 16
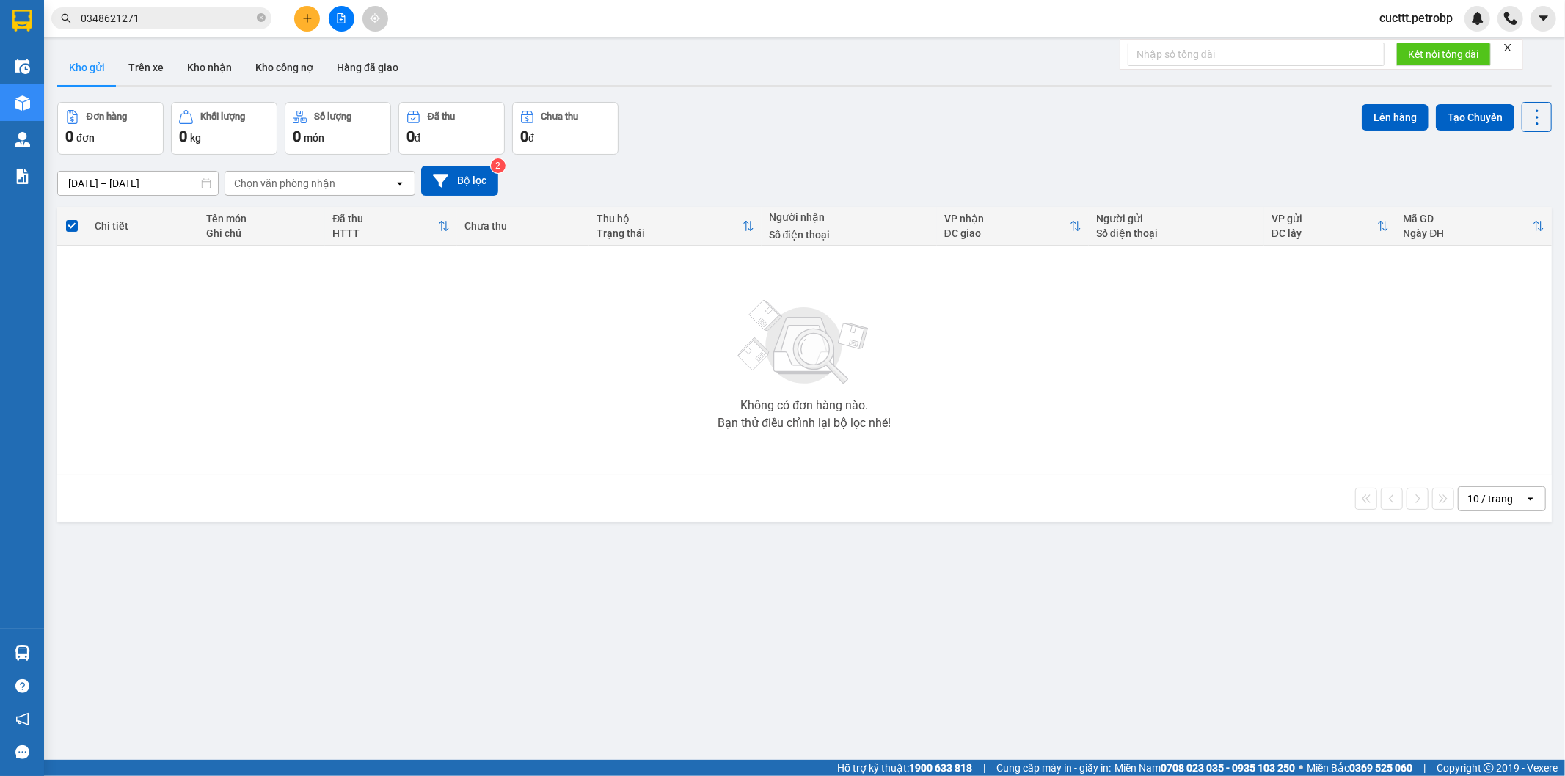
scroll to position [68, 0]
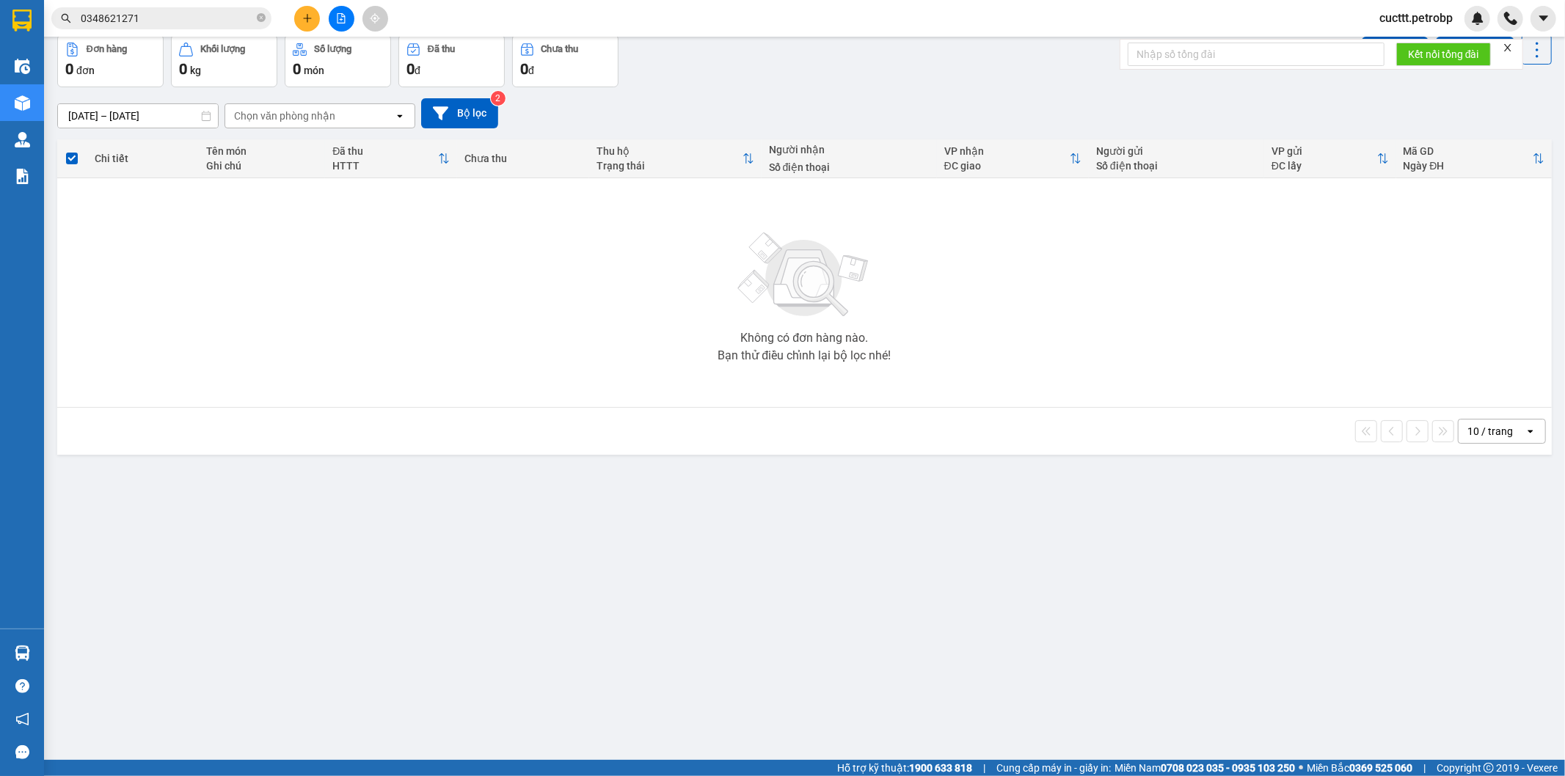
click at [302, 120] on div "Chọn văn phòng nhận" at bounding box center [284, 116] width 101 height 15
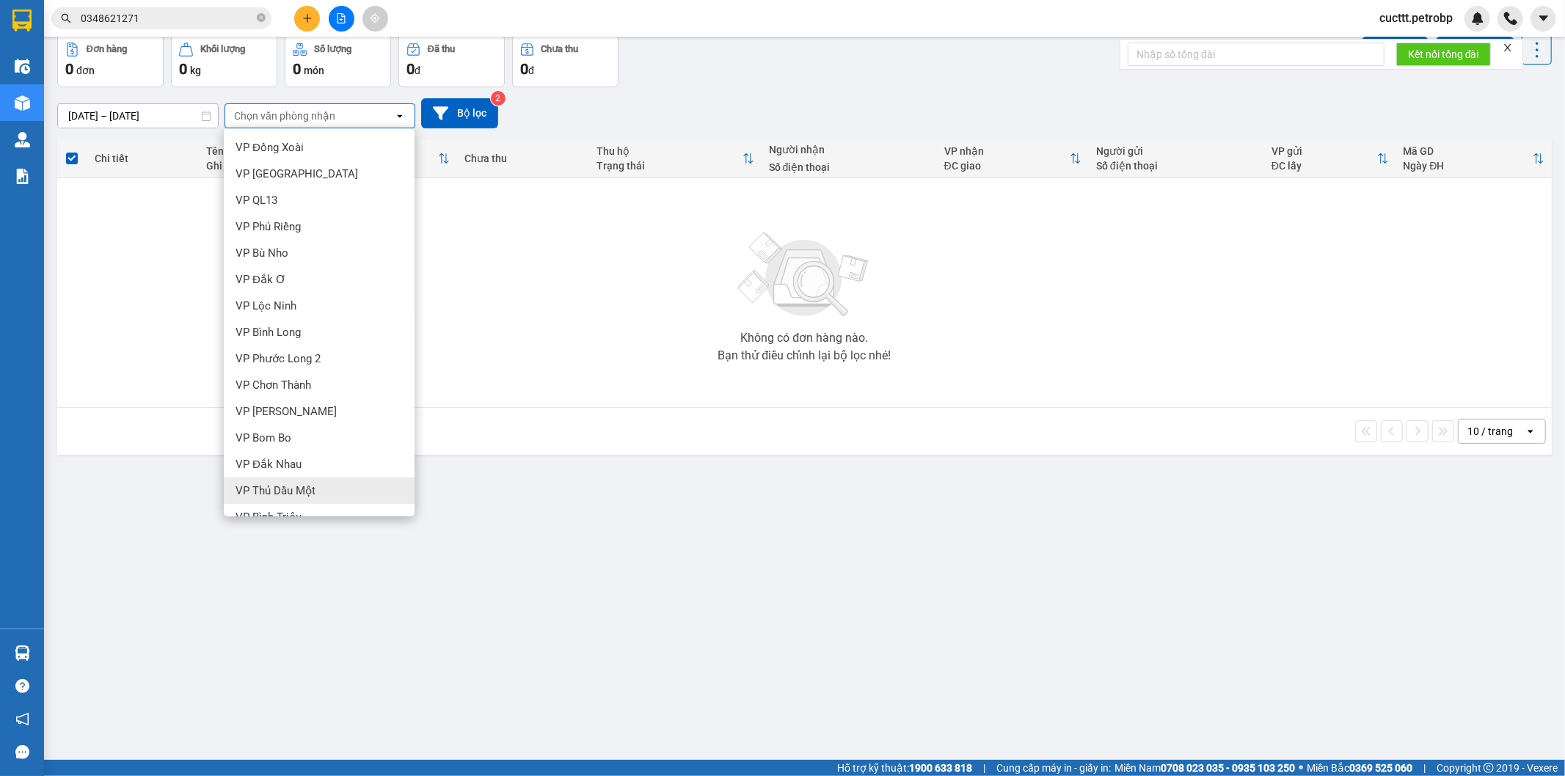
click at [499, 611] on div "ver 1.8.143 Kho gửi Trên xe Kho nhận Kho công nợ Hàng đã giao Đơn hàng 0 đơn Kh…" at bounding box center [804, 365] width 1507 height 776
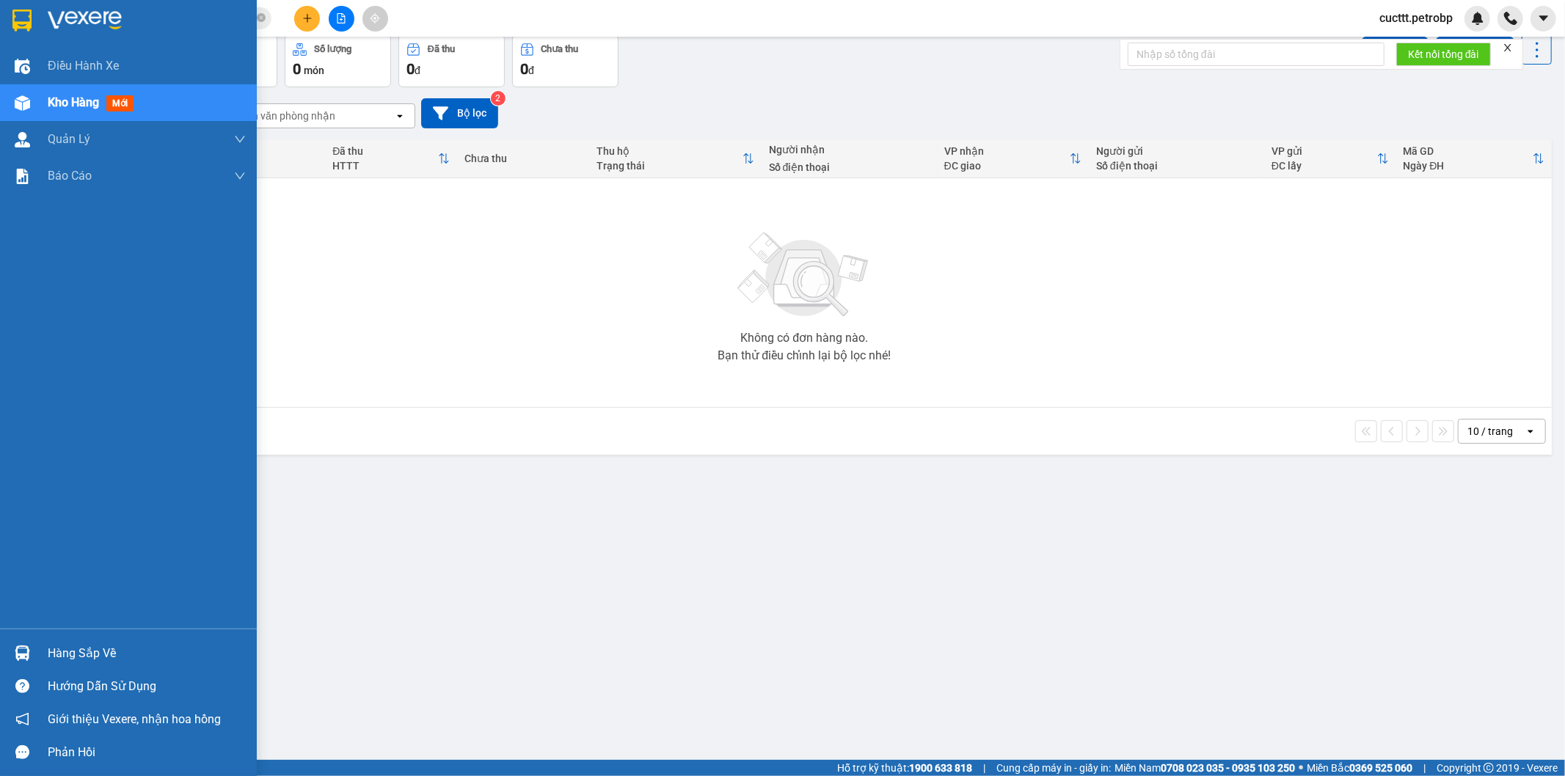
click at [15, 24] on img at bounding box center [21, 21] width 19 height 22
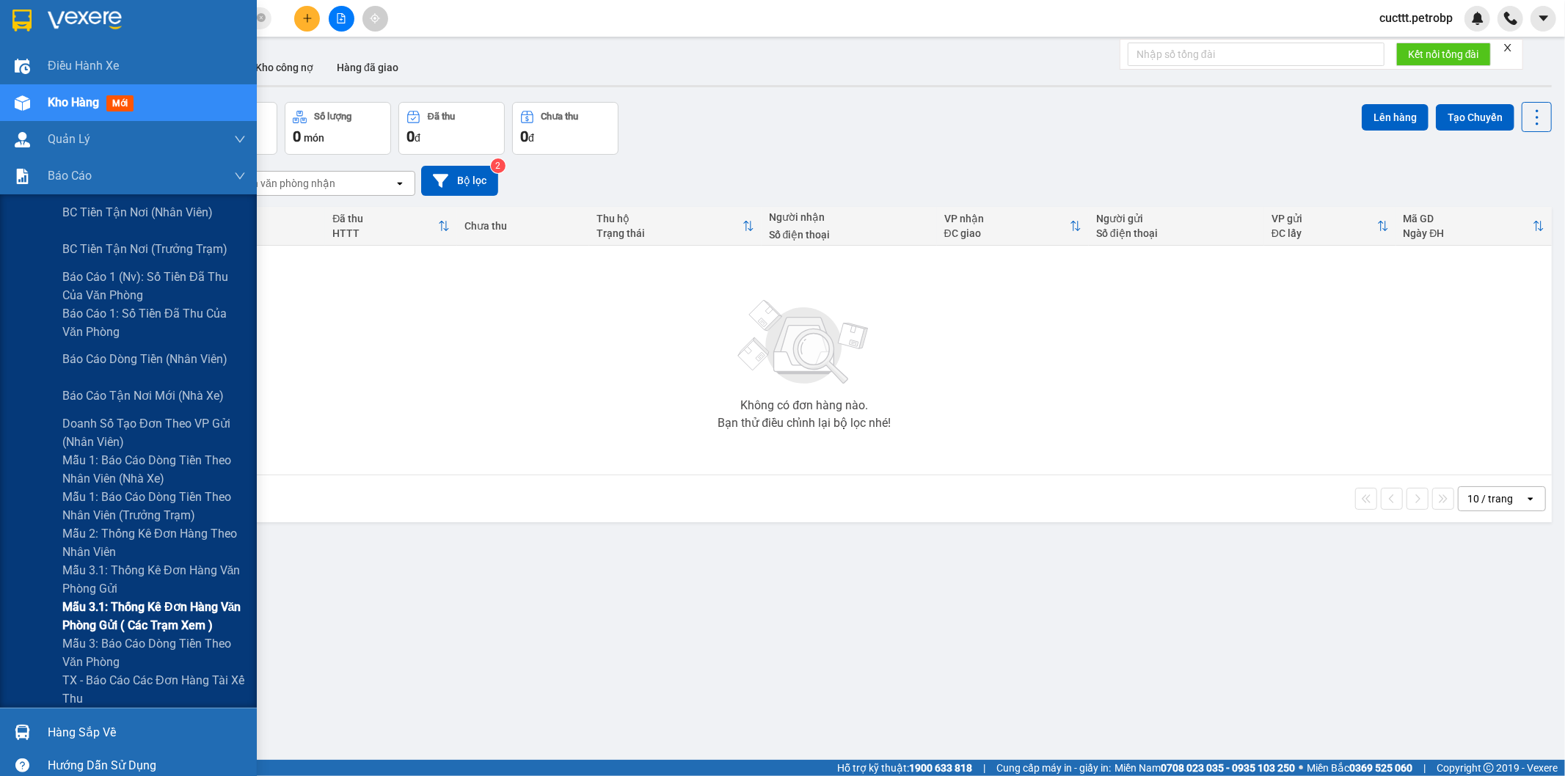
click at [152, 624] on span "Mẫu 3.1: Thống kê đơn hàng văn phòng gửi ( các trạm xem )" at bounding box center [153, 616] width 183 height 37
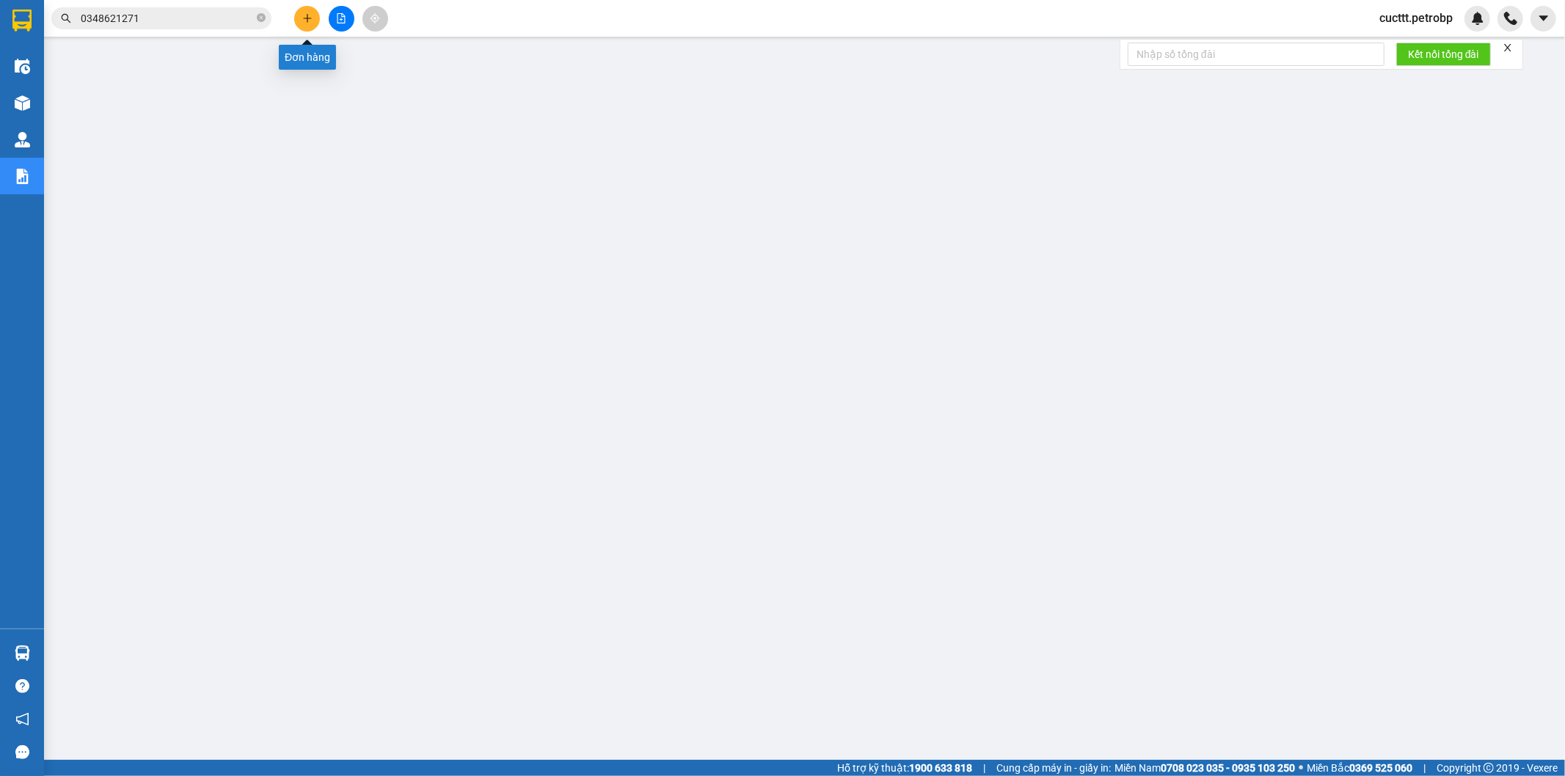
click at [302, 26] on button at bounding box center [307, 19] width 26 height 26
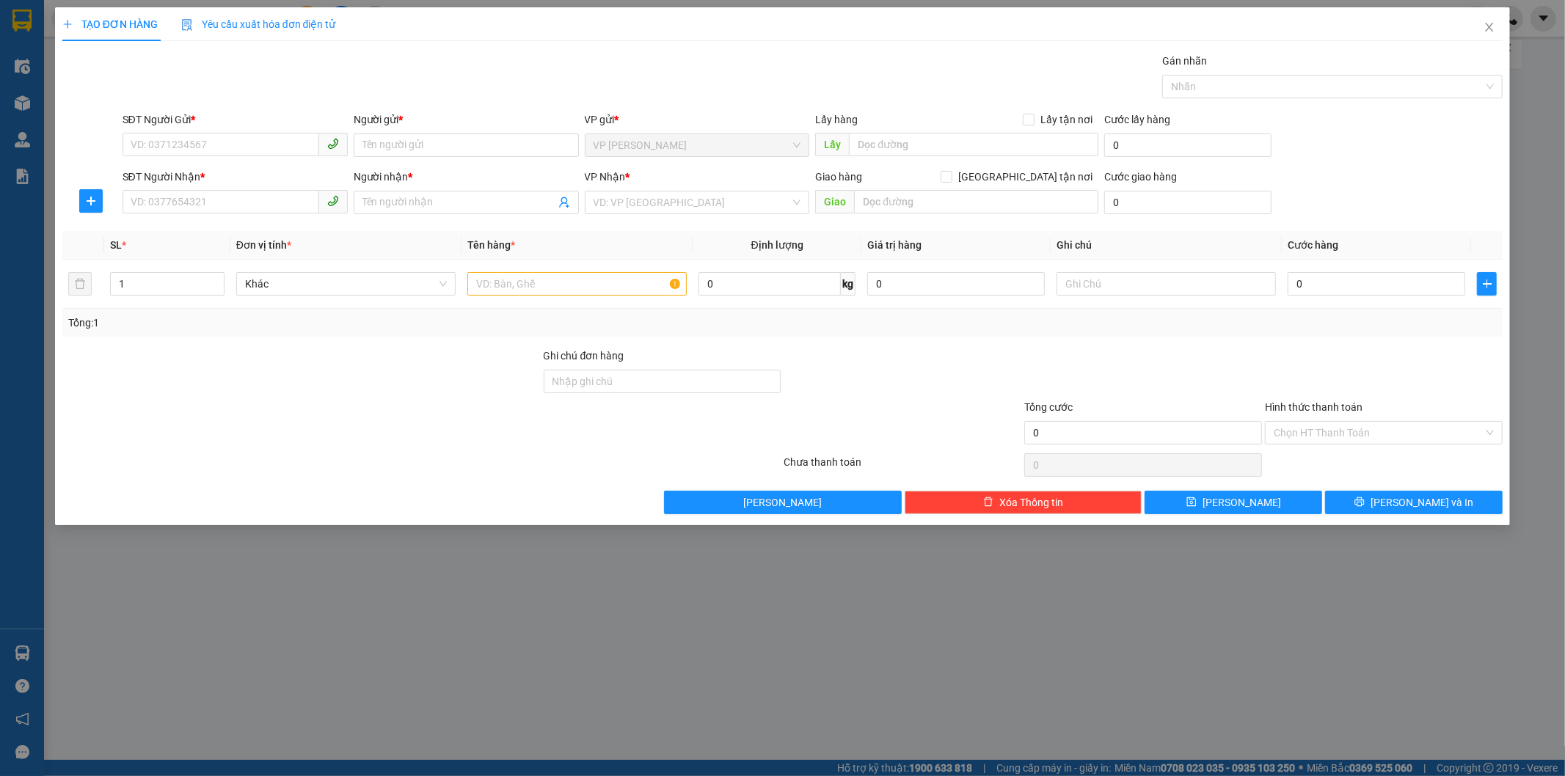
drag, startPoint x: 1152, startPoint y: 656, endPoint x: 1169, endPoint y: 622, distance: 37.7
click at [1153, 656] on div "TẠO ĐƠN HÀNG Yêu cầu xuất hóa đơn điện tử Transit Pickup Surcharge Ids Transit …" at bounding box center [782, 388] width 1565 height 776
click at [1484, 27] on icon "close" at bounding box center [1490, 27] width 12 height 12
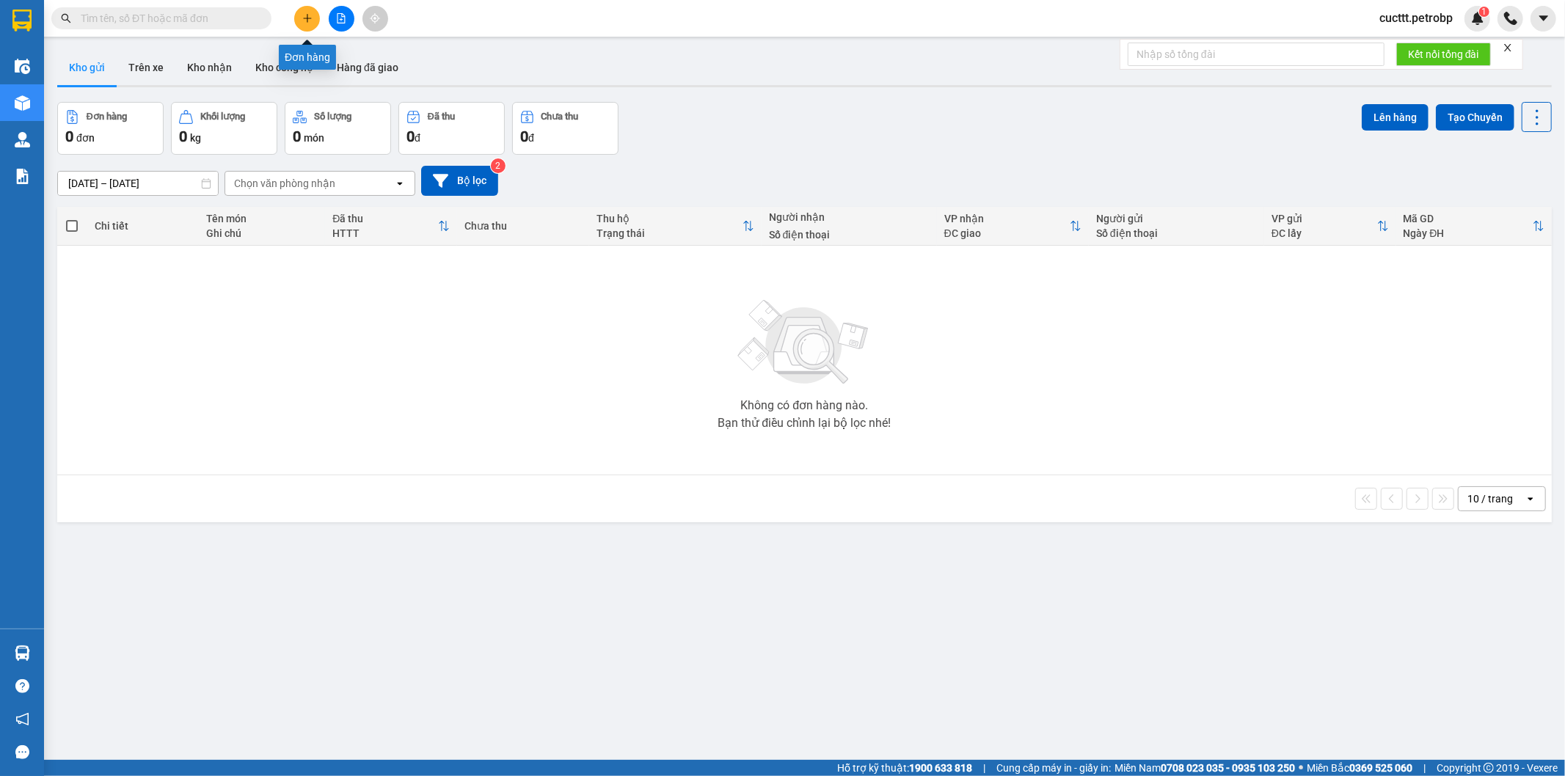
click at [299, 22] on button at bounding box center [307, 19] width 26 height 26
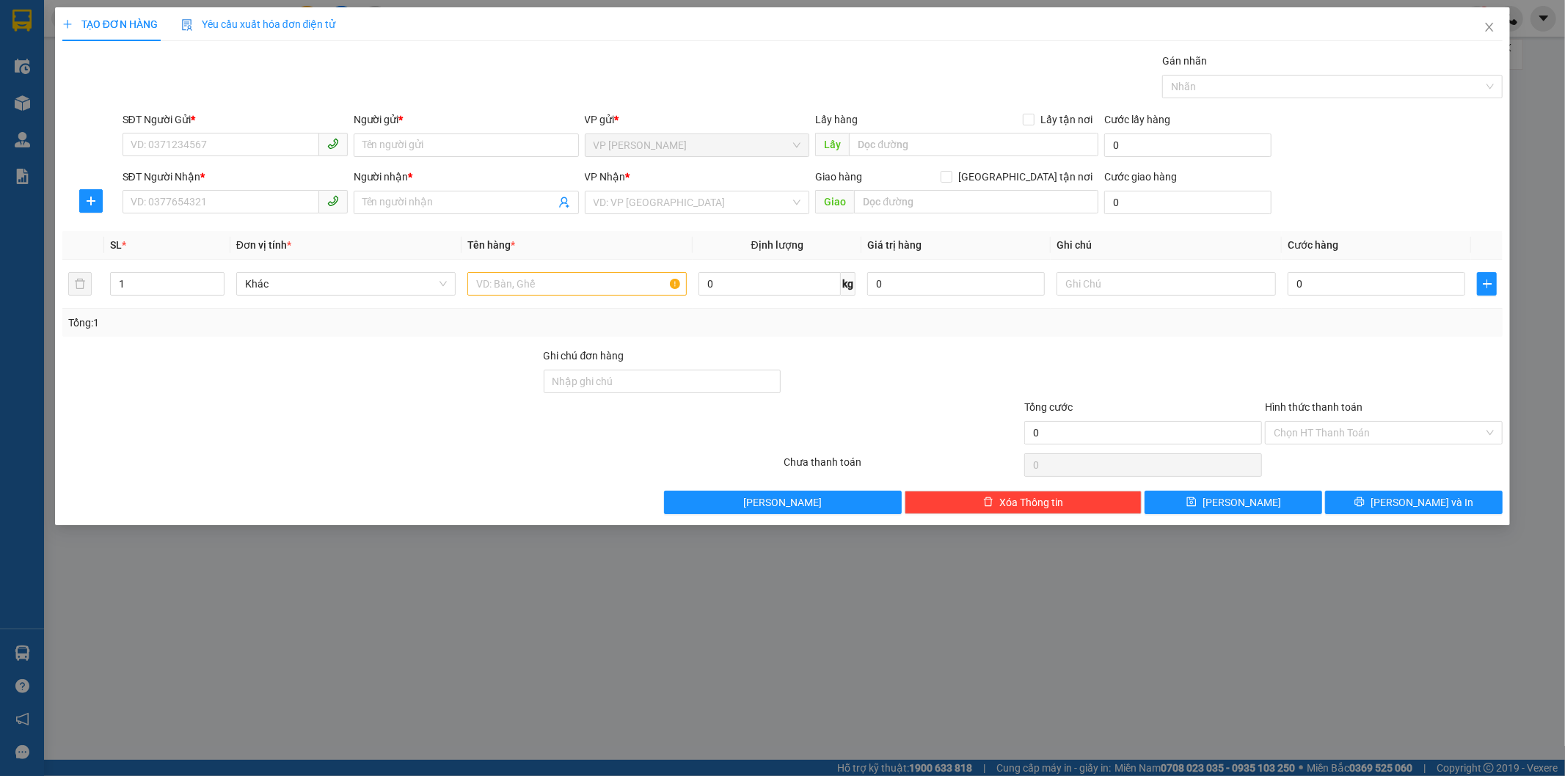
click at [1264, 634] on div "TẠO ĐƠN HÀNG Yêu cầu xuất hóa đơn điện tử Transit Pickup Surcharge Ids Transit …" at bounding box center [782, 388] width 1565 height 776
click at [1487, 28] on icon "close" at bounding box center [1490, 27] width 12 height 12
